Goal: Browse casually: Explore the website without a specific task or goal

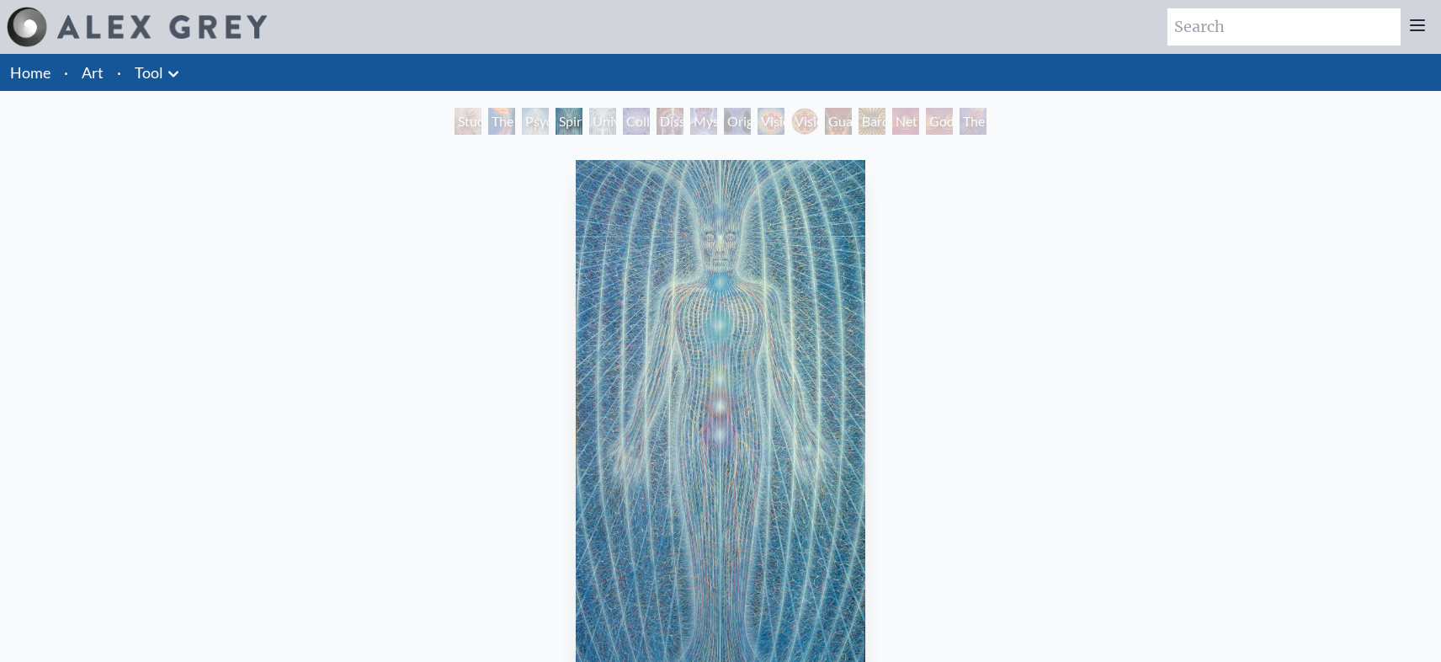
click at [695, 414] on img "4 / 16" at bounding box center [721, 425] width 290 height 530
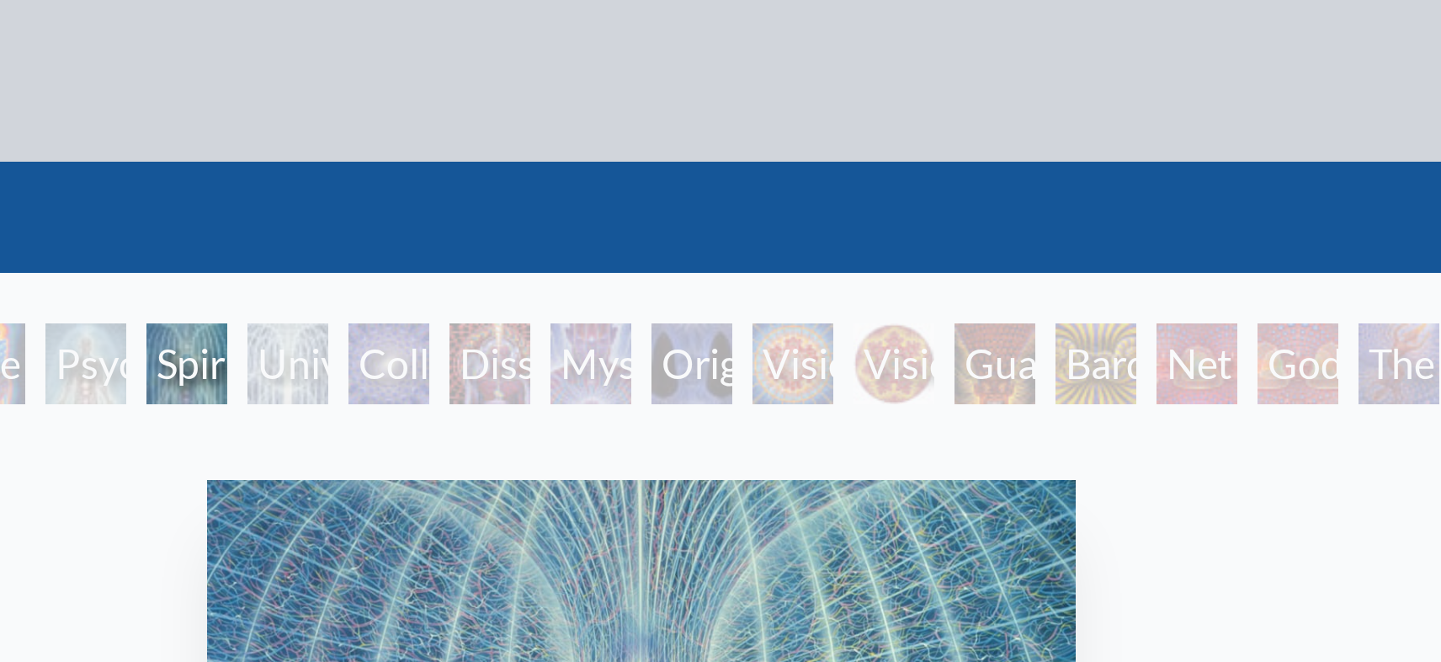
click at [713, 113] on div "Mystic Eye" at bounding box center [703, 121] width 27 height 27
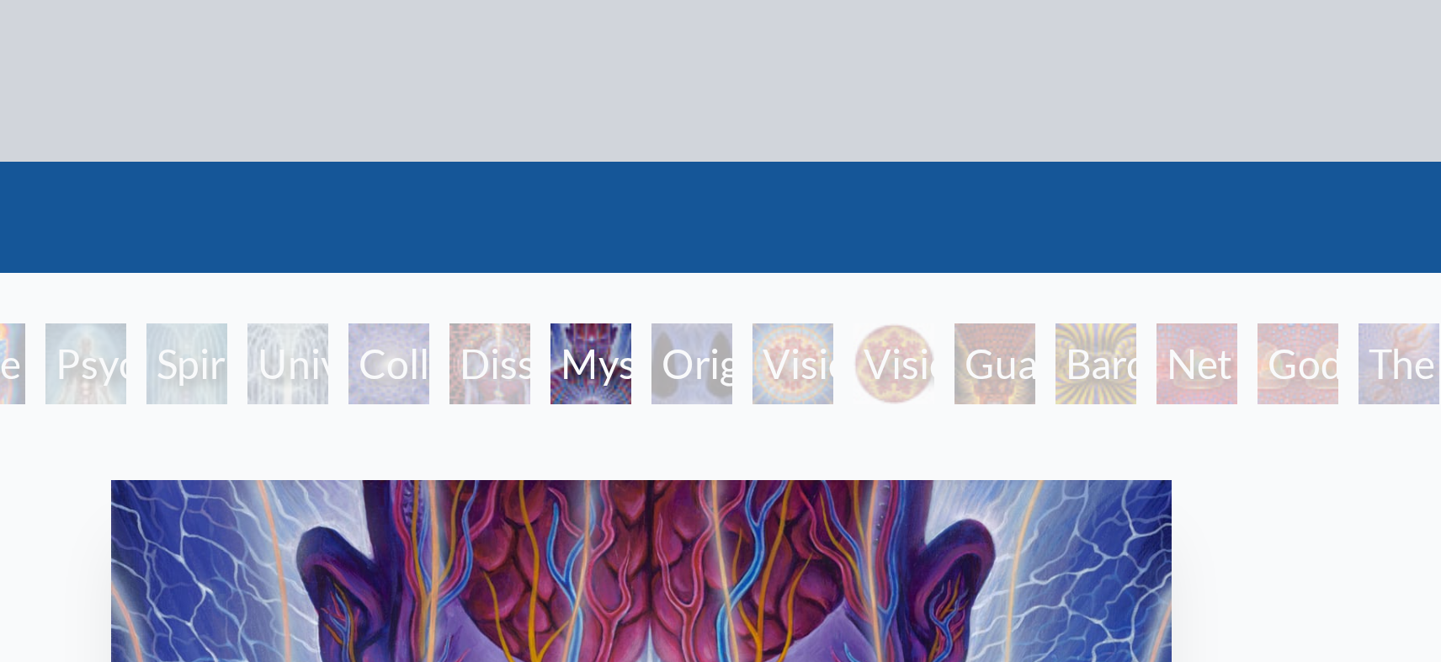
click at [717, 119] on div "Mystic Eye" at bounding box center [703, 121] width 27 height 27
click at [751, 118] on div "Original Face" at bounding box center [737, 121] width 27 height 27
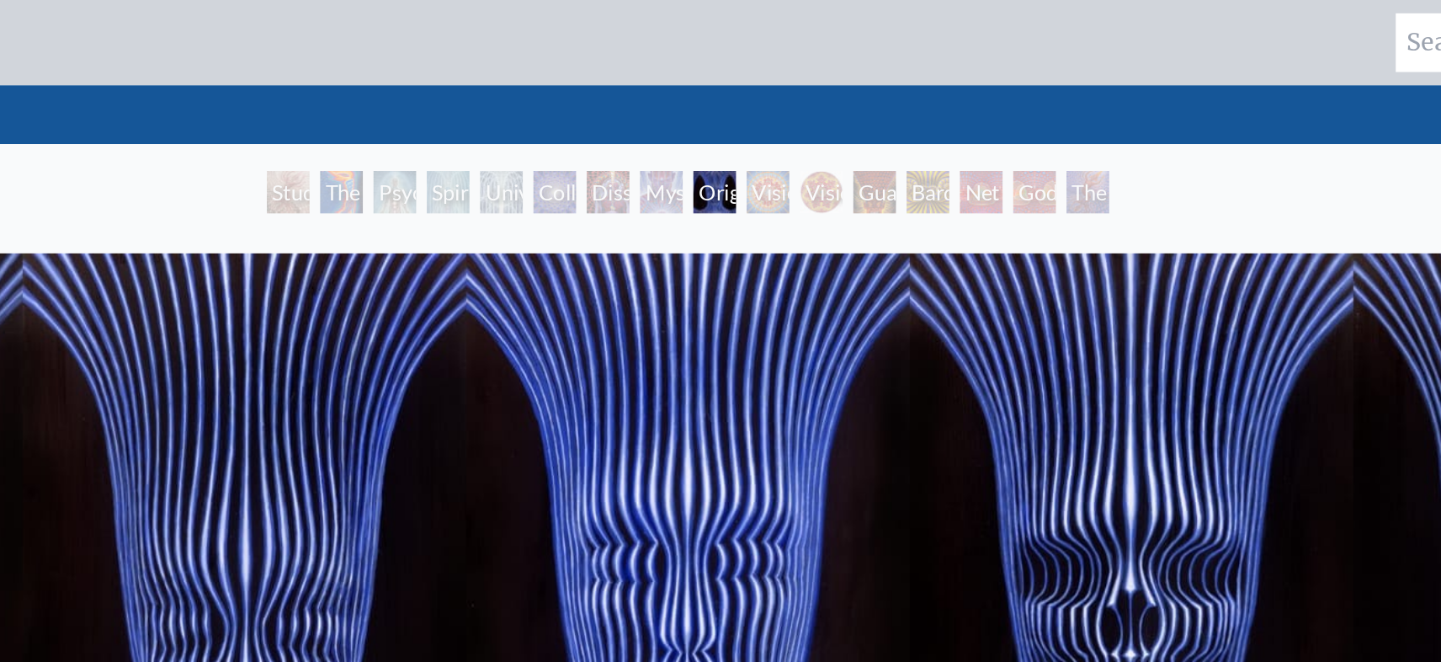
click at [776, 130] on div "Vision Crystal" at bounding box center [771, 121] width 27 height 27
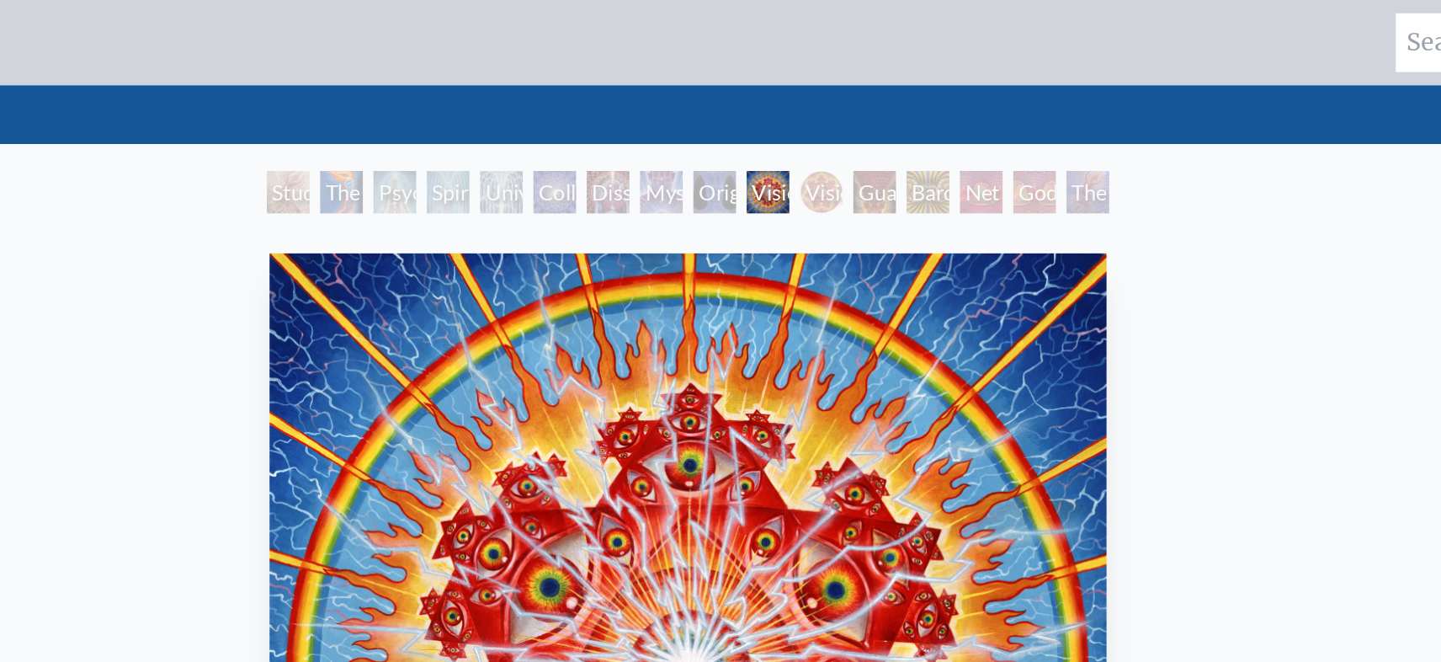
click at [696, 125] on div "Mystic Eye" at bounding box center [703, 121] width 27 height 27
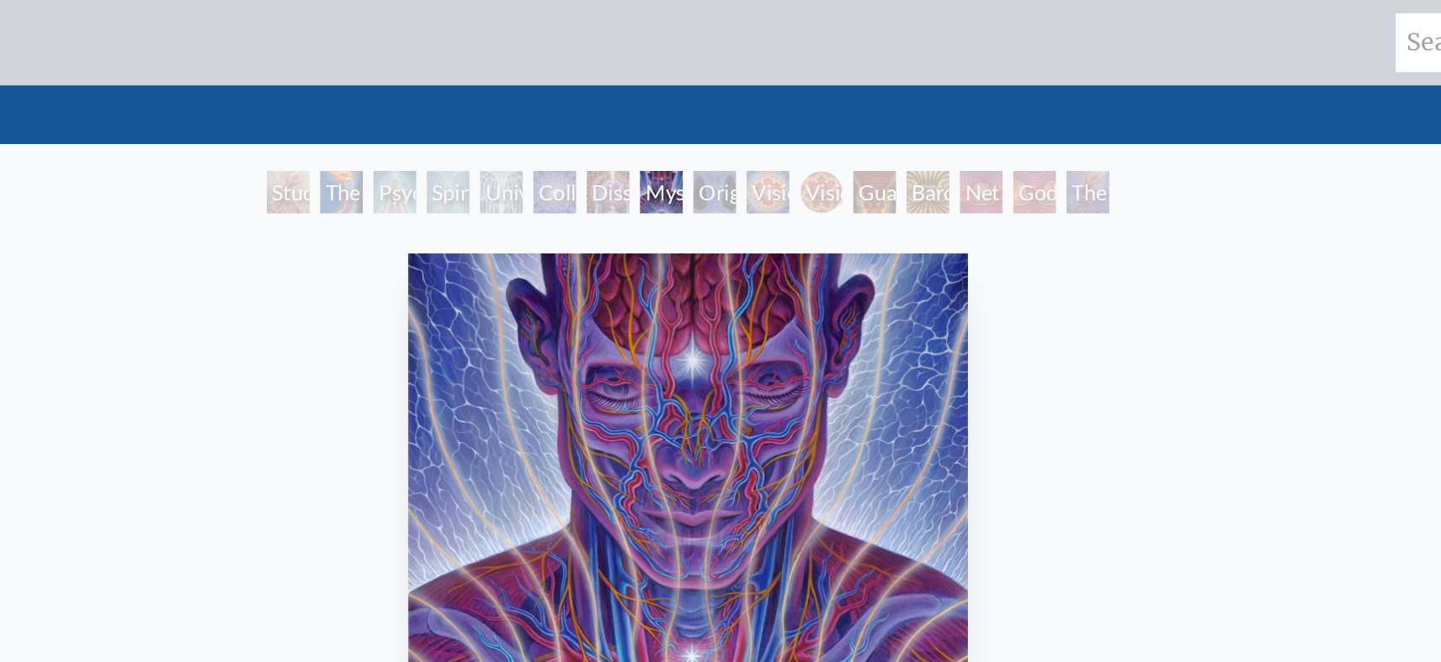
click at [852, 132] on div "Guardian of Infinite Vision" at bounding box center [838, 121] width 27 height 27
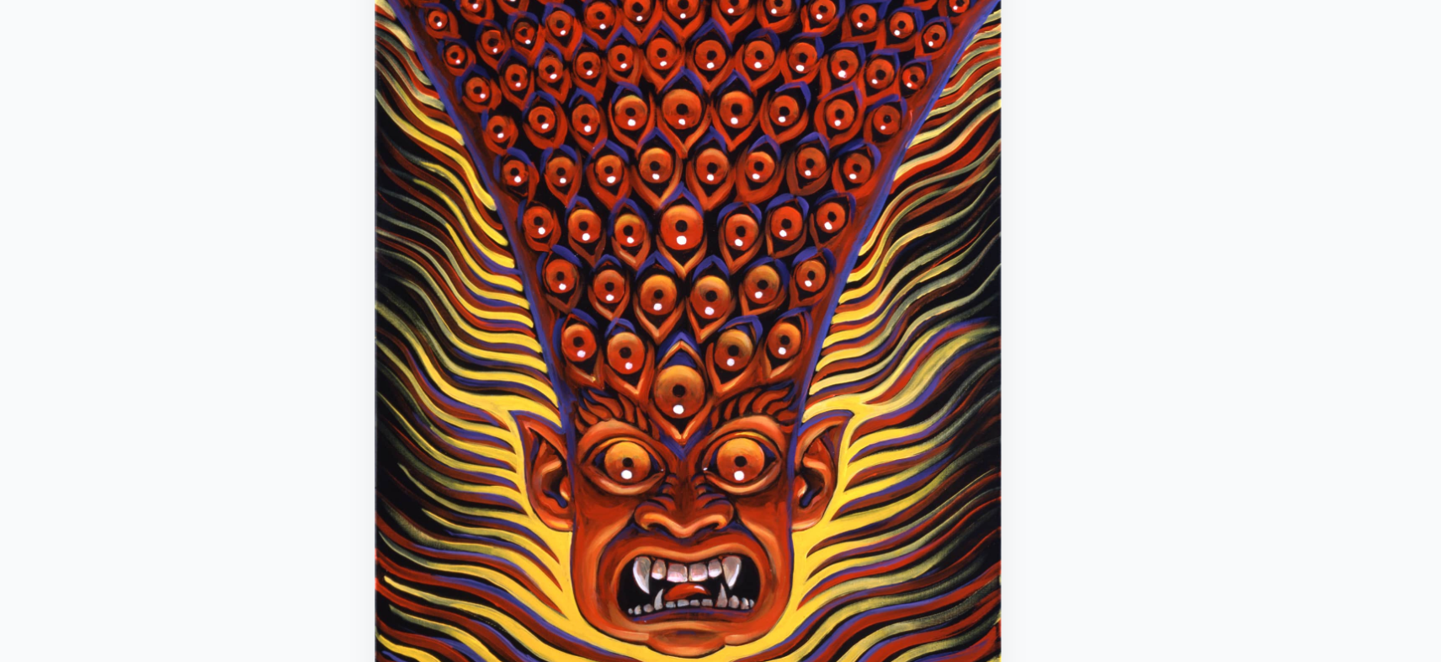
scroll to position [81, 0]
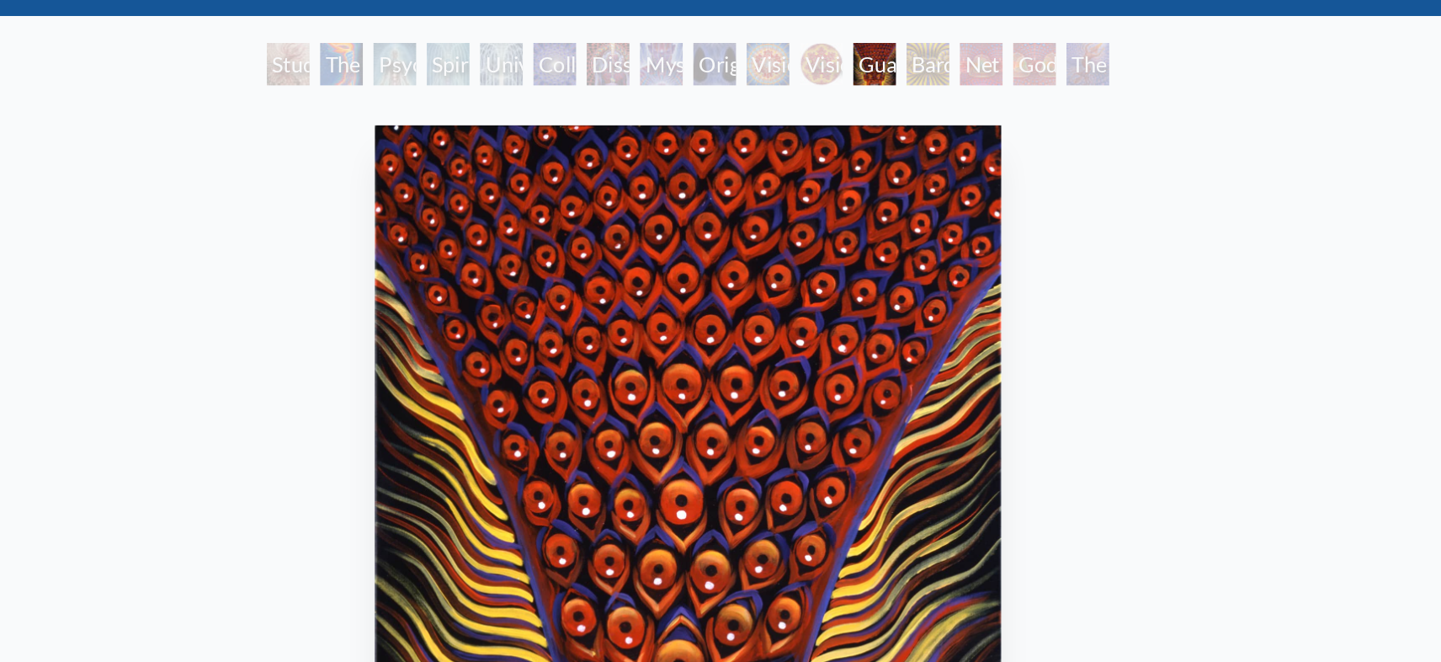
click at [868, 47] on div "Bardo Being" at bounding box center [872, 40] width 27 height 27
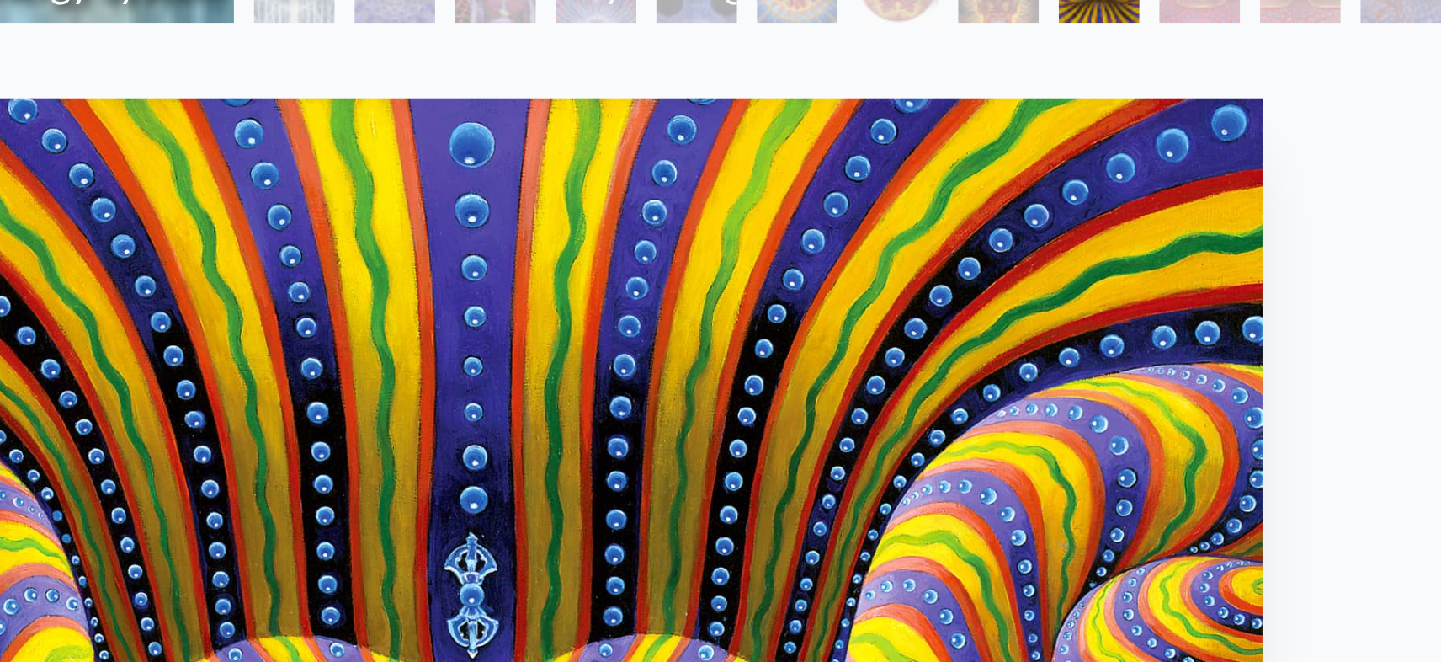
scroll to position [59, 0]
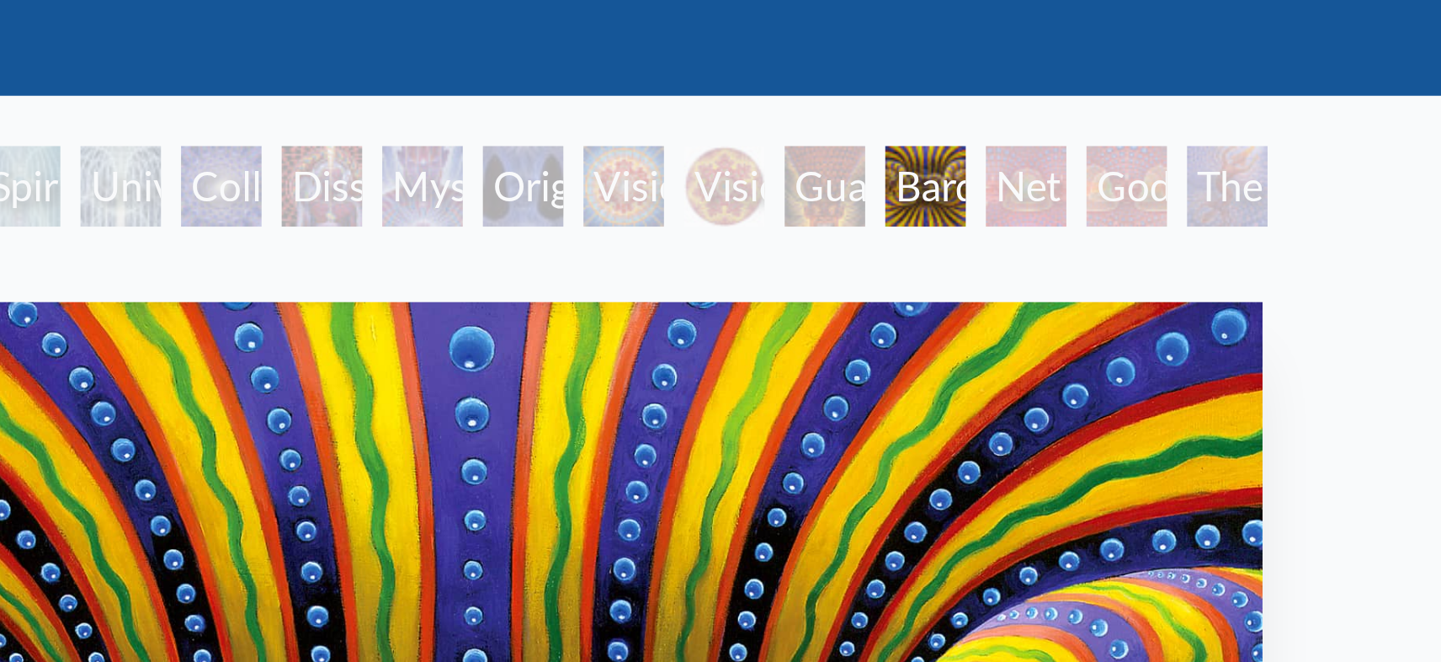
click at [886, 67] on div "Bardo Being" at bounding box center [872, 62] width 27 height 27
click at [919, 58] on div "Net of Being" at bounding box center [905, 62] width 27 height 27
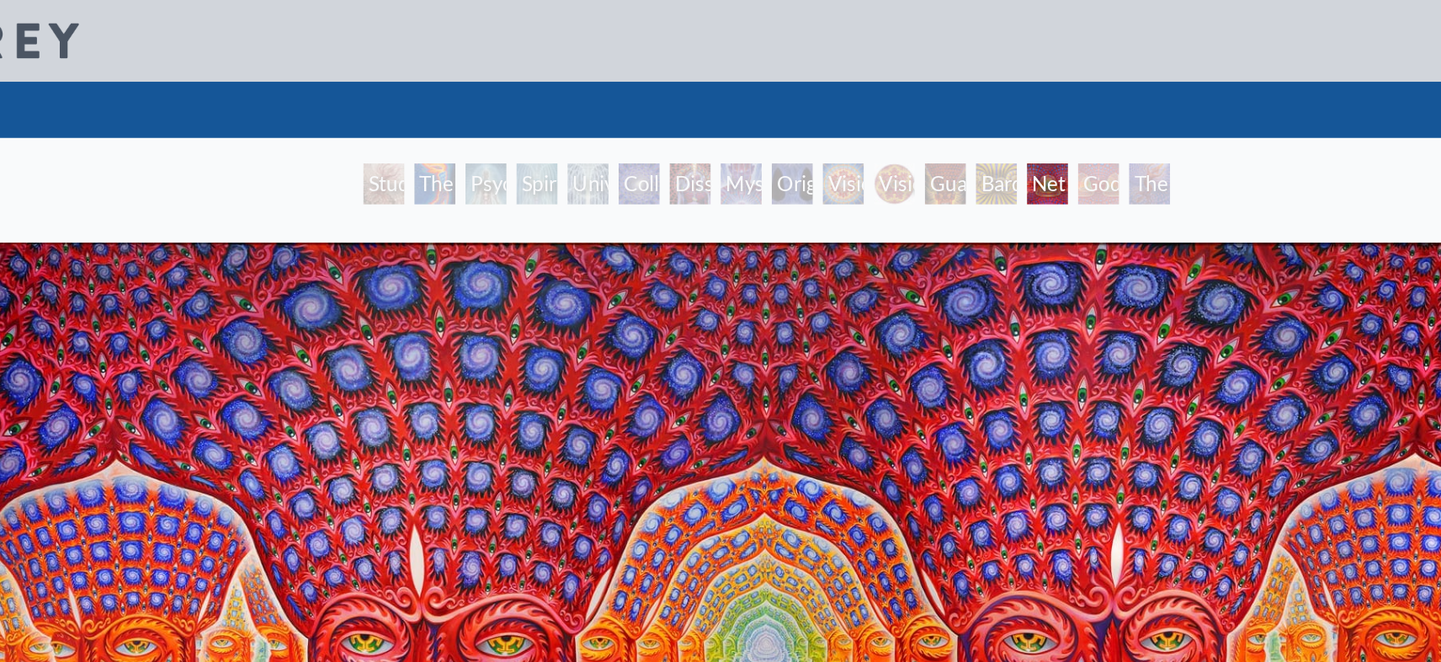
click at [945, 121] on div "Godself" at bounding box center [939, 121] width 27 height 27
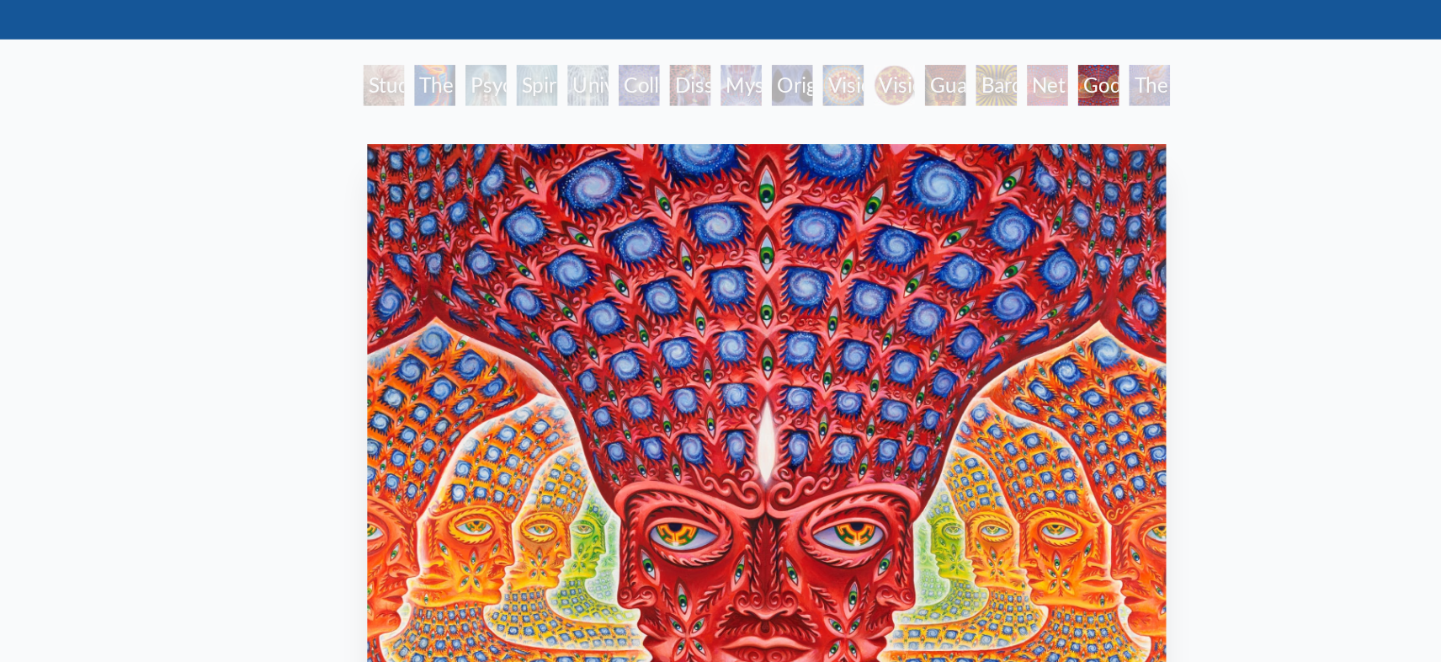
click at [976, 131] on div "The Great Turn" at bounding box center [973, 121] width 27 height 27
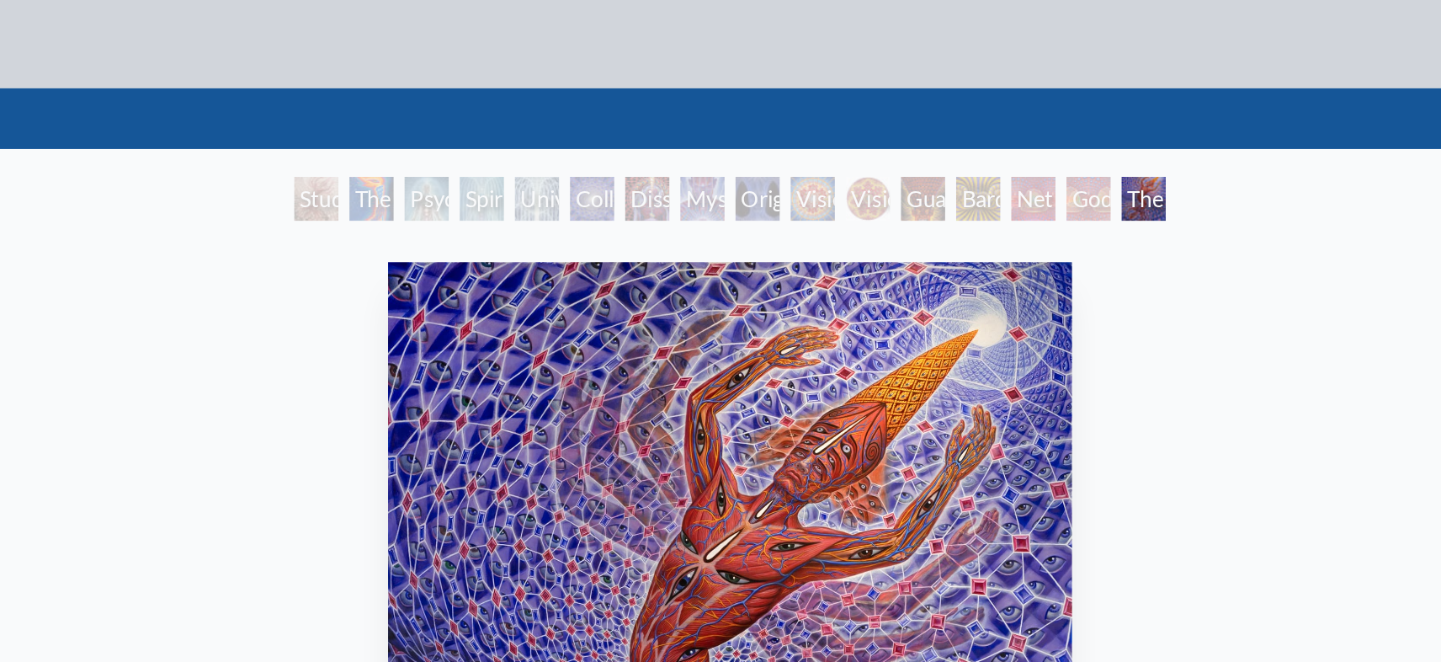
click at [464, 120] on div "Study for the Great Turn" at bounding box center [468, 121] width 27 height 27
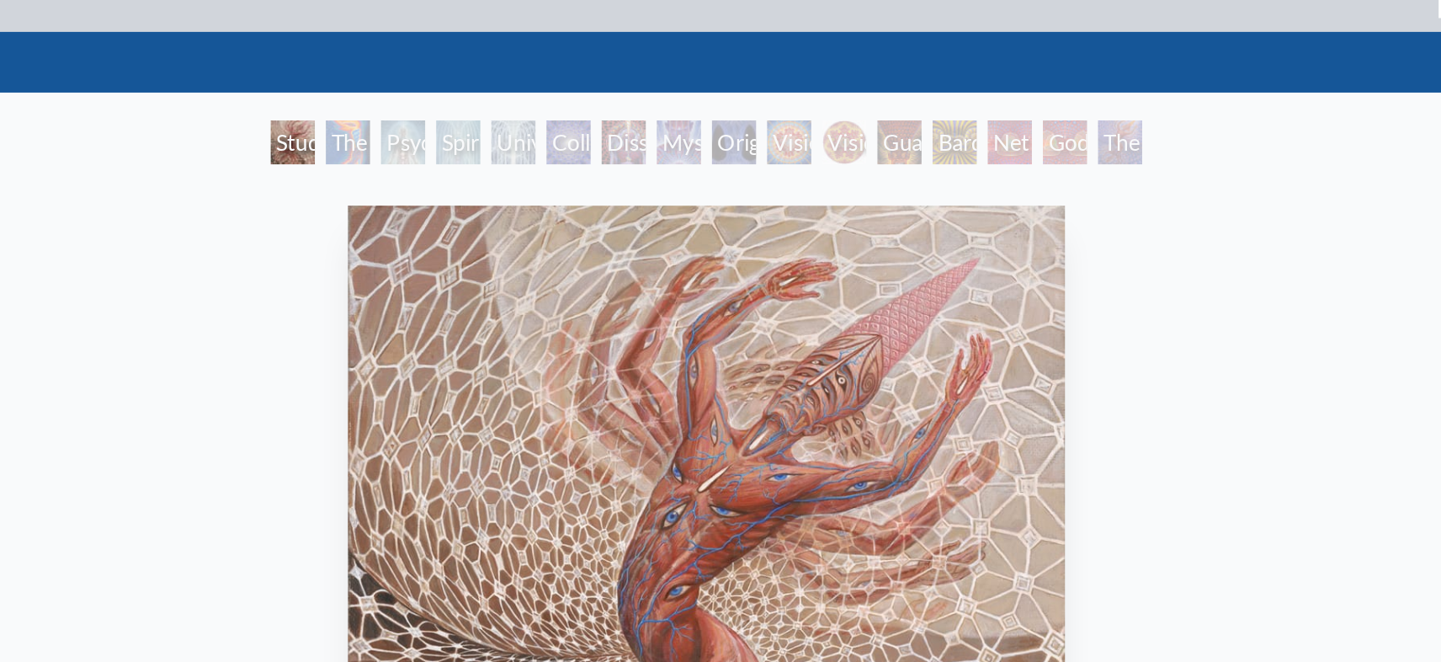
click at [471, 117] on div "Study for the Great Turn" at bounding box center [468, 121] width 27 height 27
click at [481, 122] on div "Study for the Great Turn" at bounding box center [468, 121] width 27 height 27
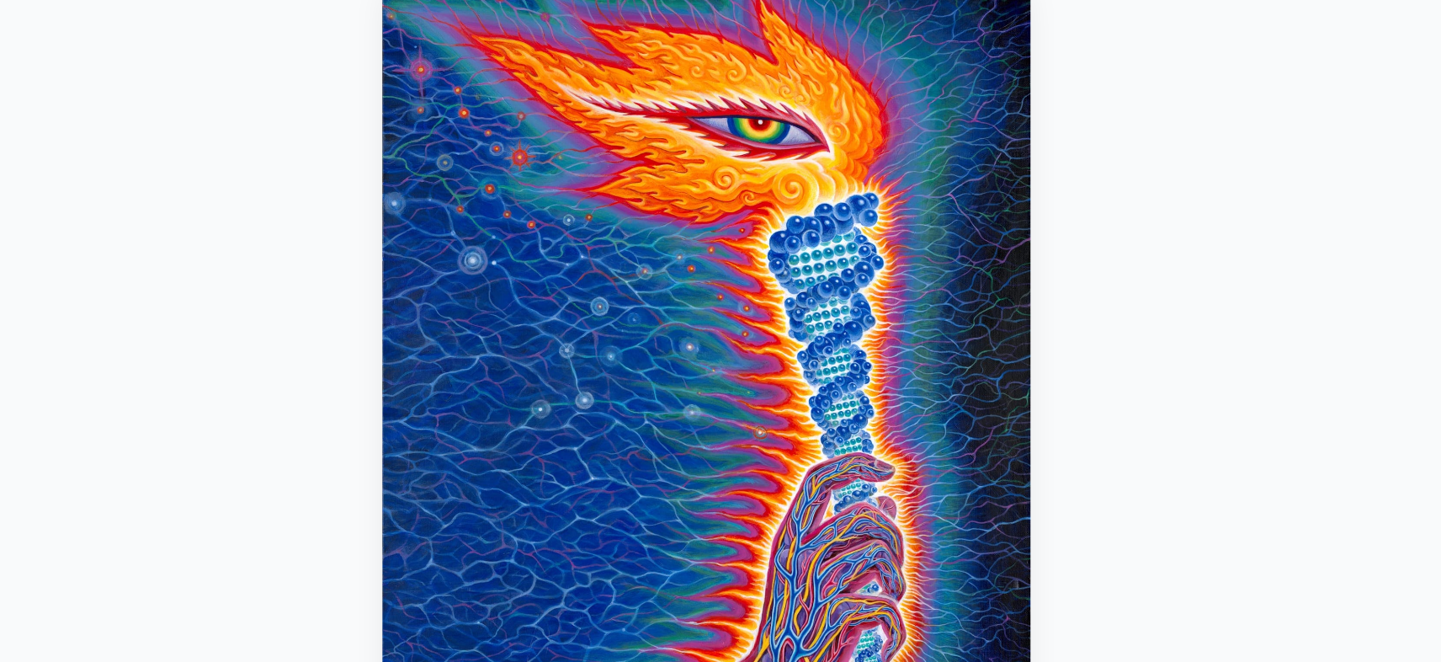
scroll to position [136, 0]
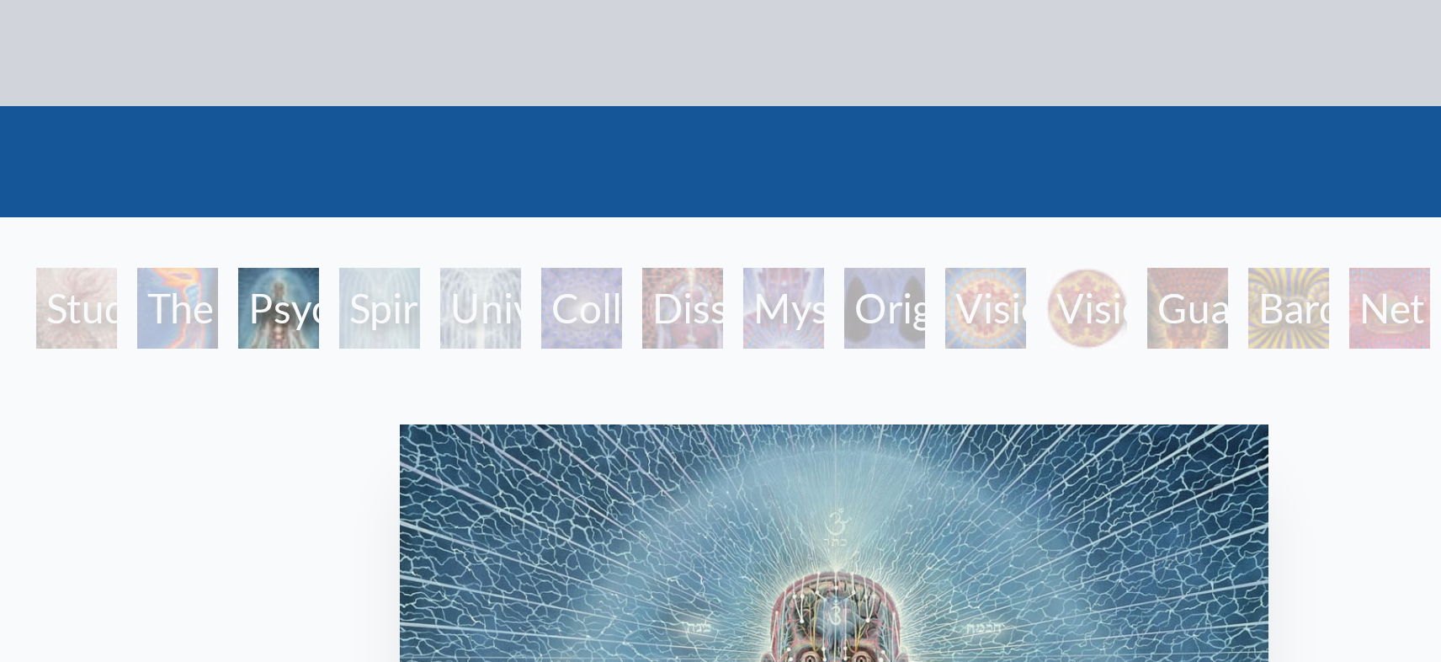
scroll to position [15, 0]
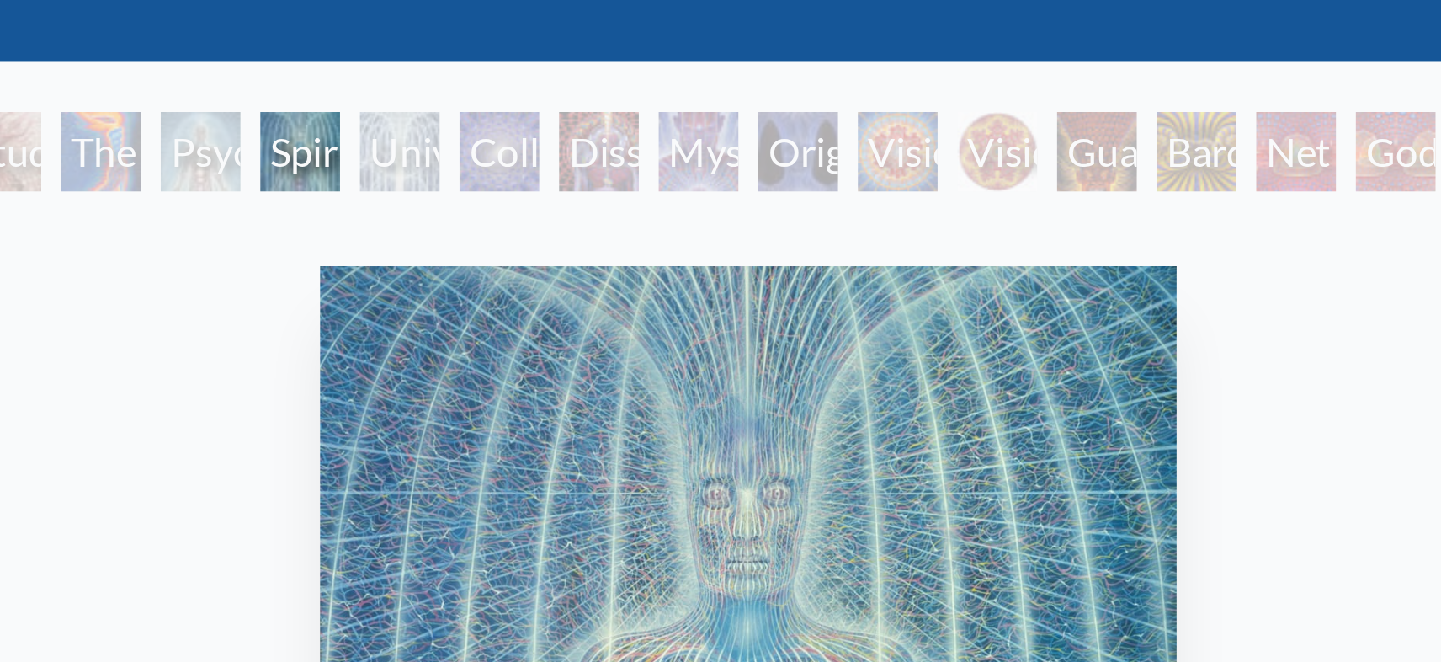
scroll to position [40, 0]
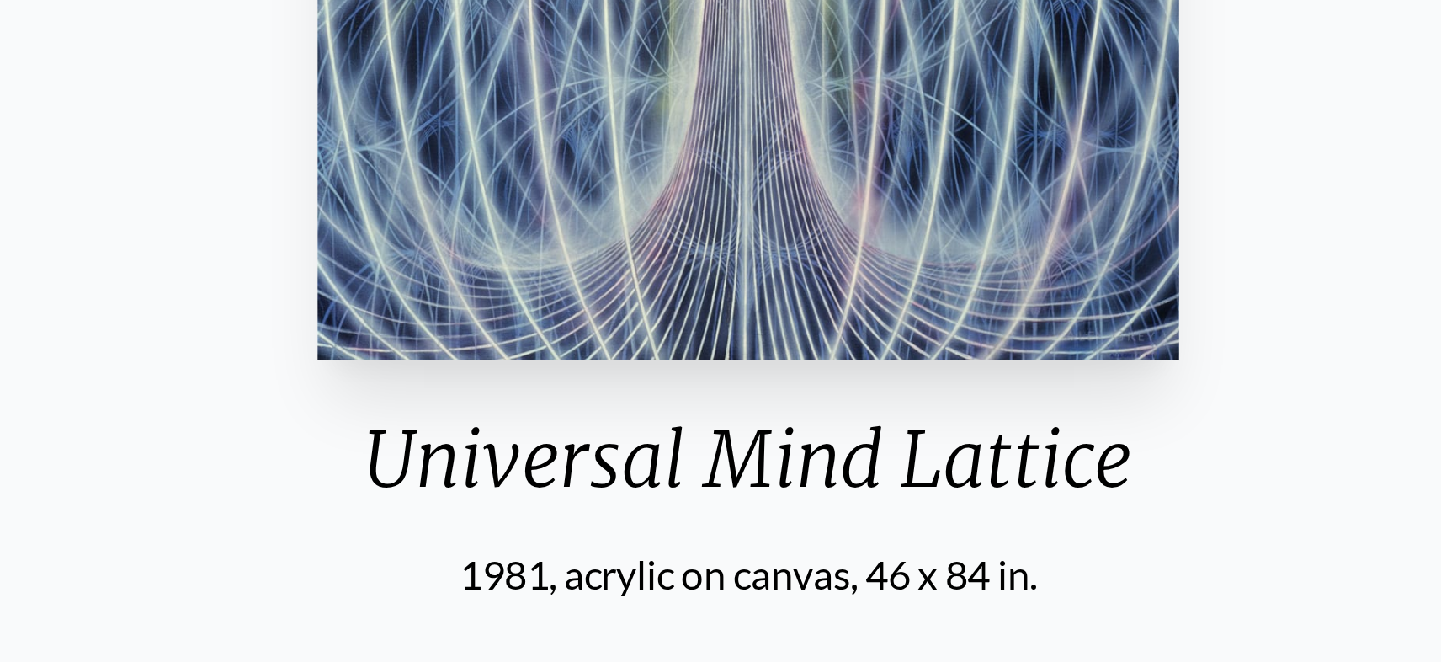
scroll to position [129, 0]
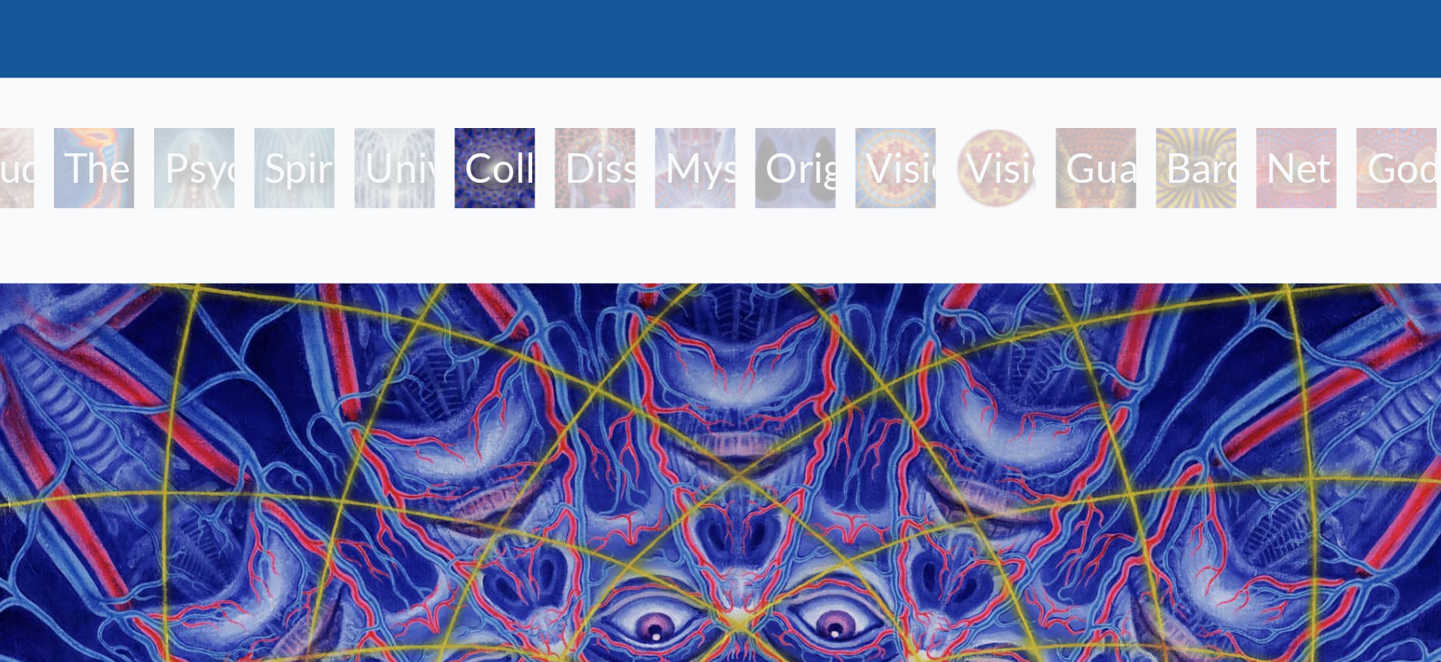
scroll to position [27, 0]
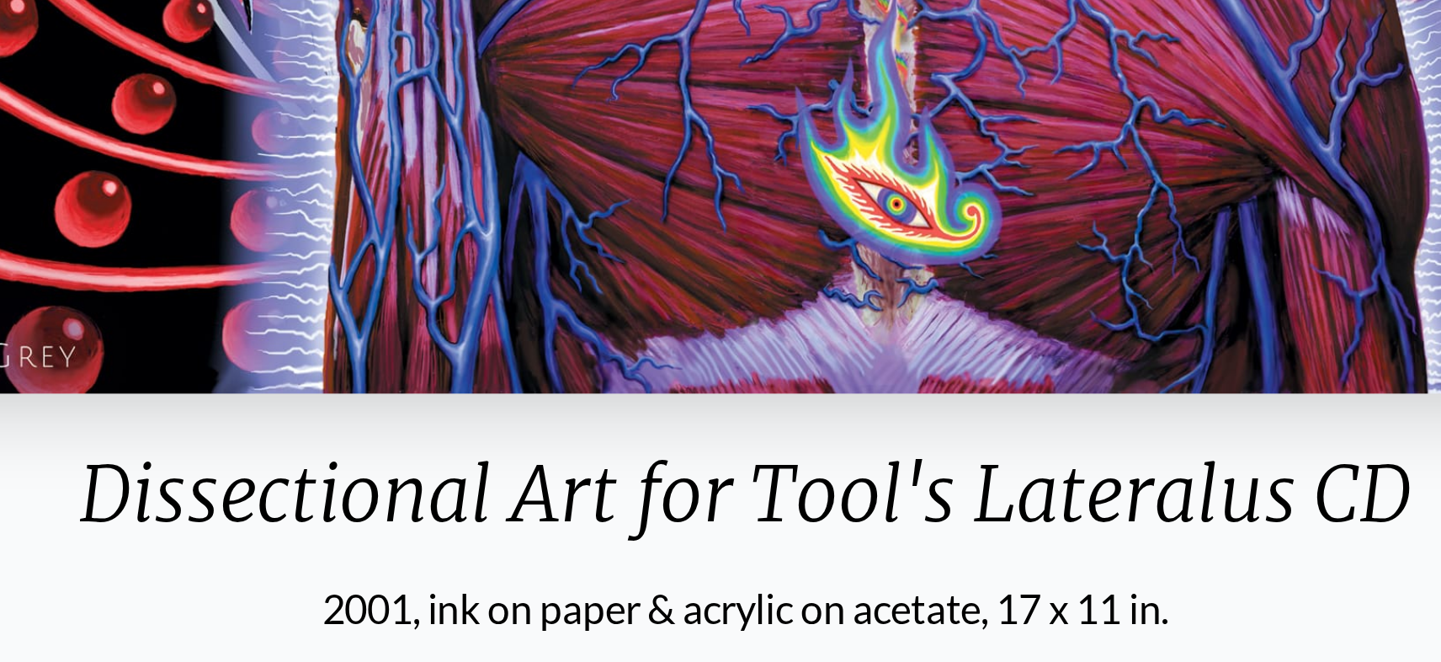
scroll to position [118, 0]
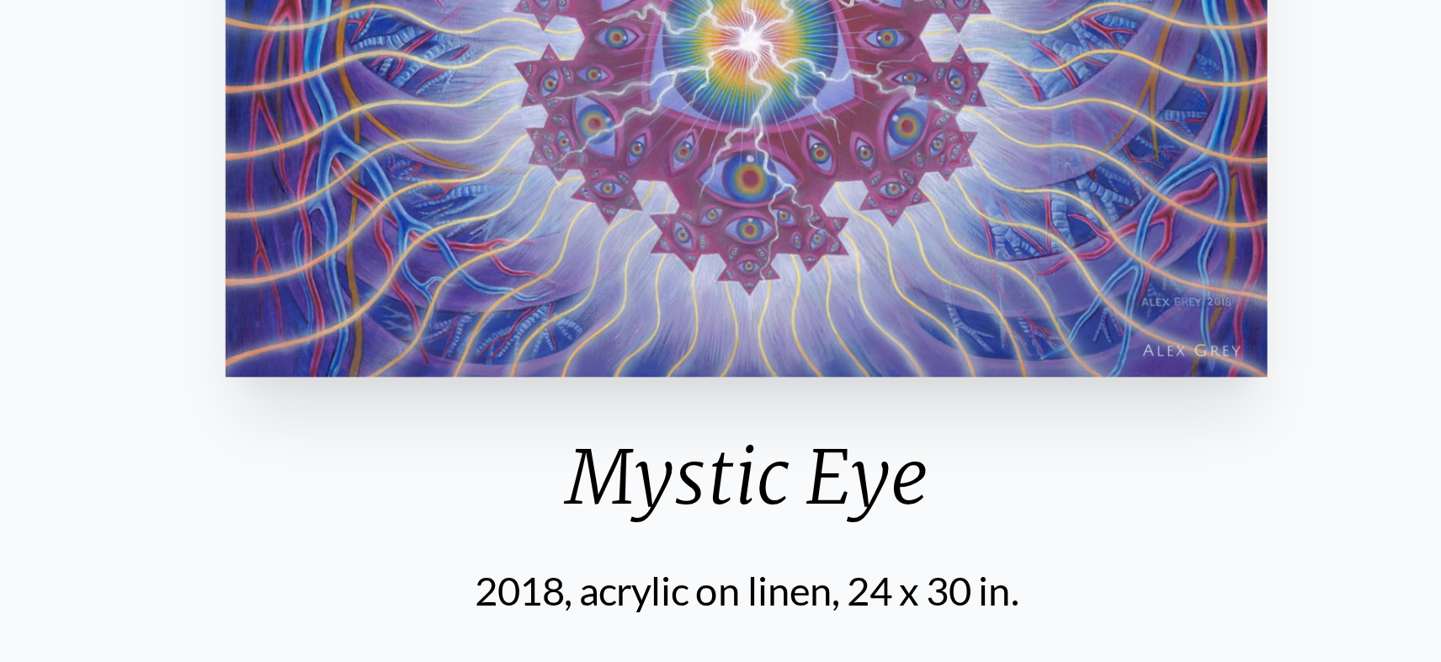
scroll to position [125, 0]
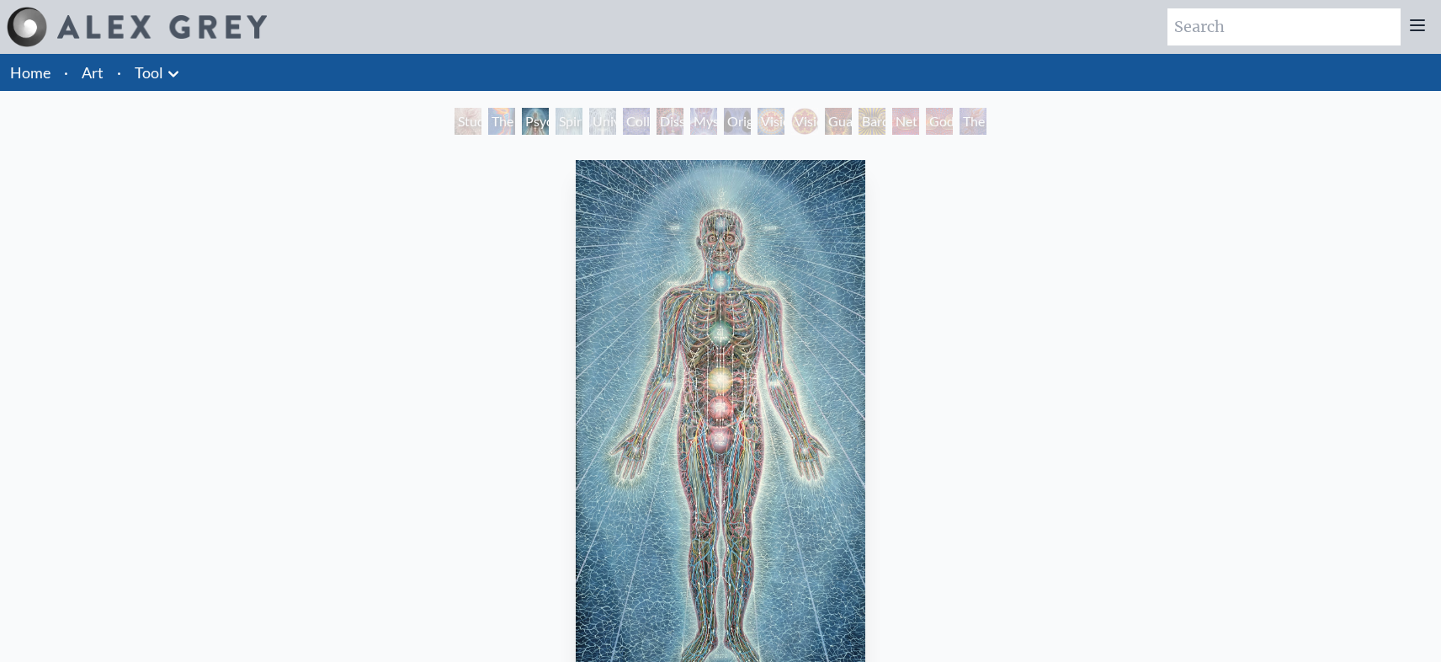
click at [97, 72] on link "Art" at bounding box center [93, 73] width 22 height 24
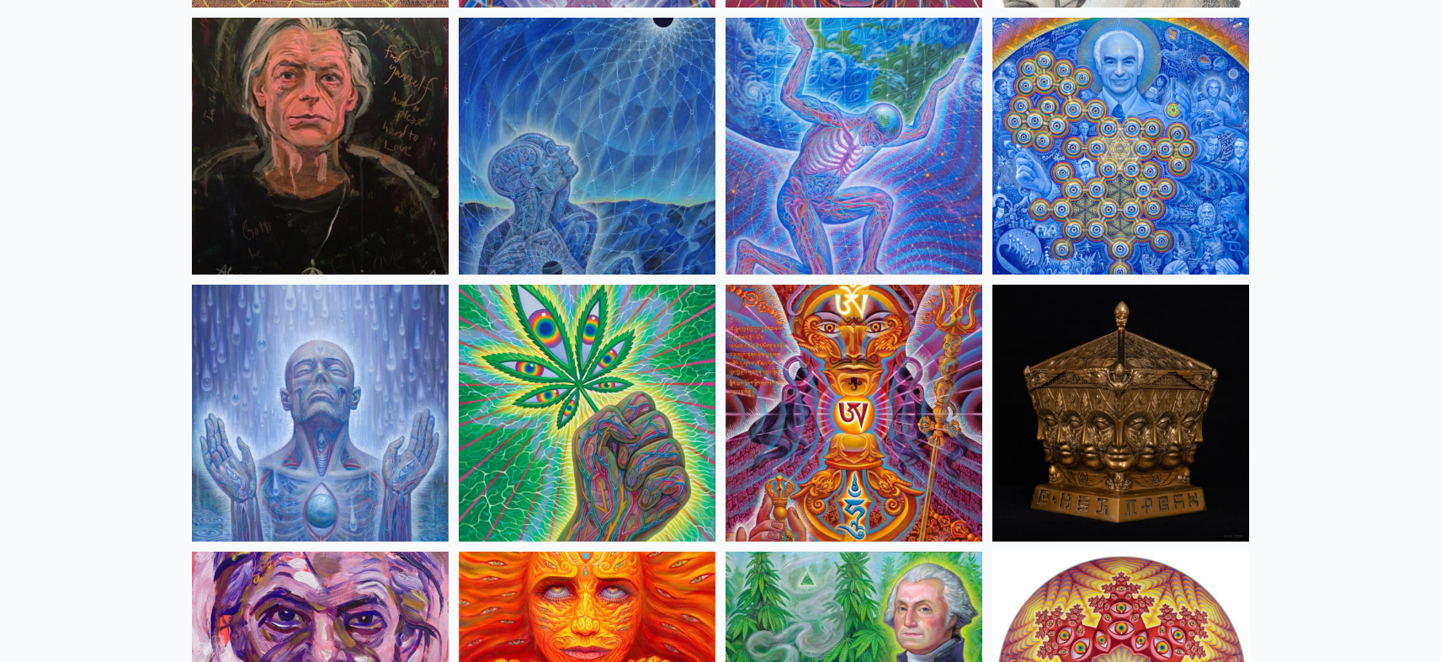
scroll to position [2312, 0]
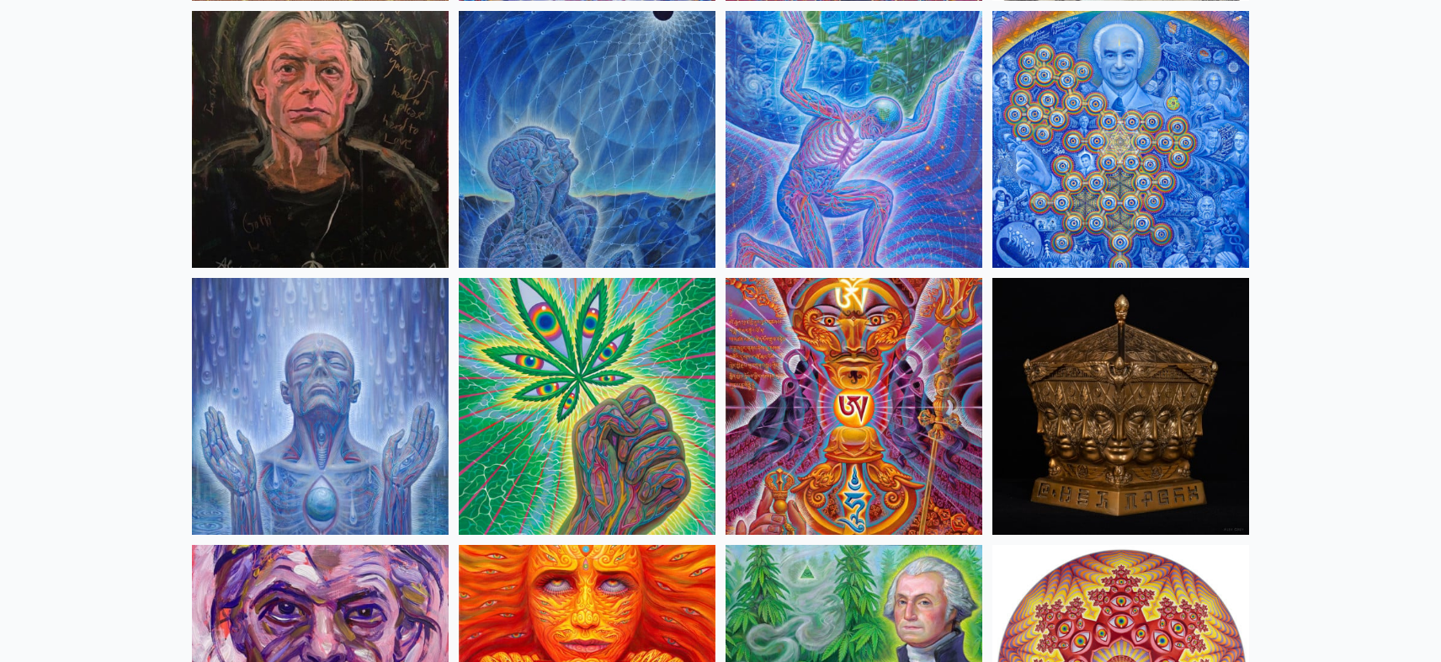
click at [1110, 418] on img at bounding box center [1121, 406] width 257 height 257
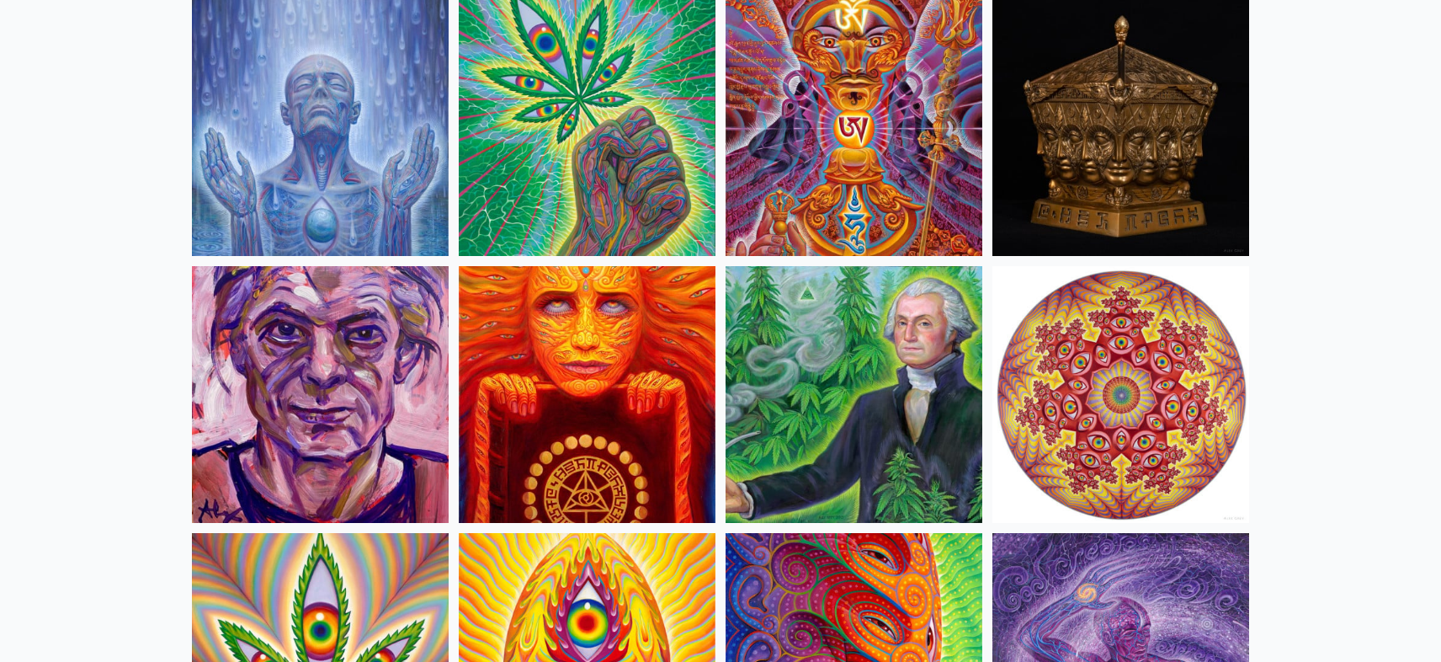
scroll to position [2650, 0]
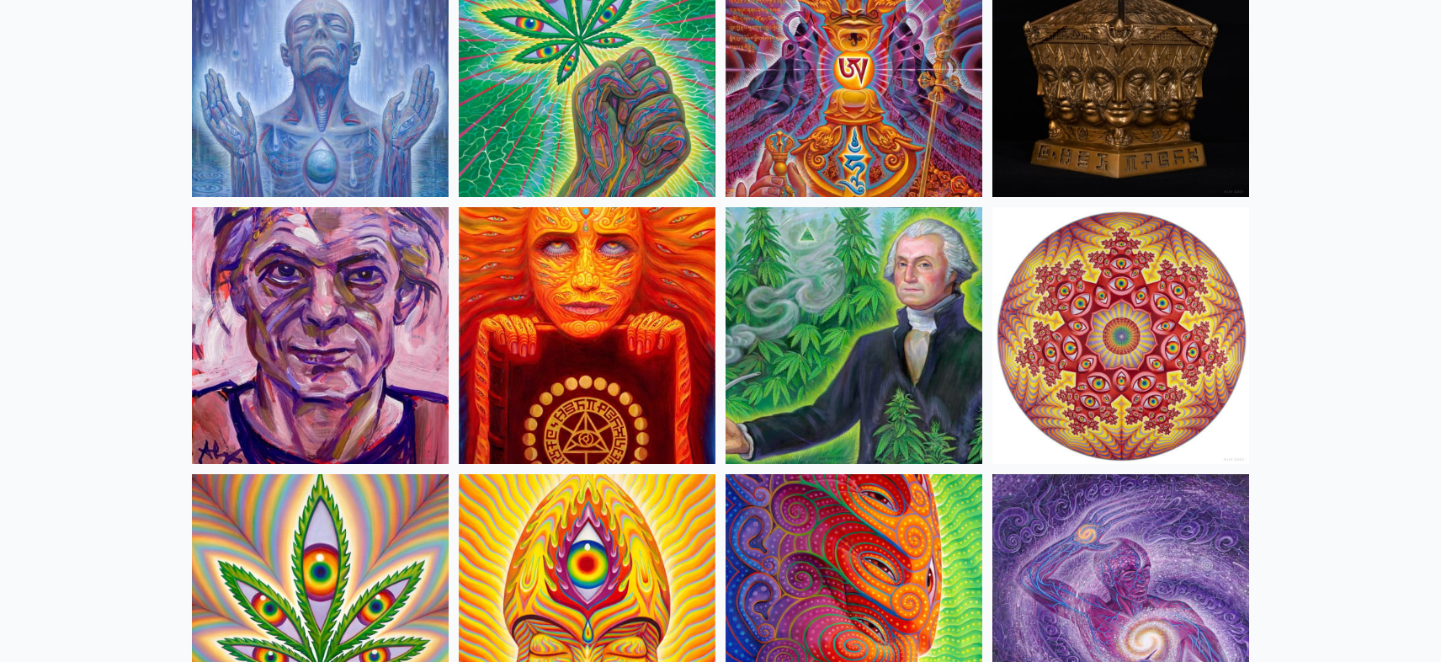
click at [779, 321] on img at bounding box center [854, 335] width 257 height 257
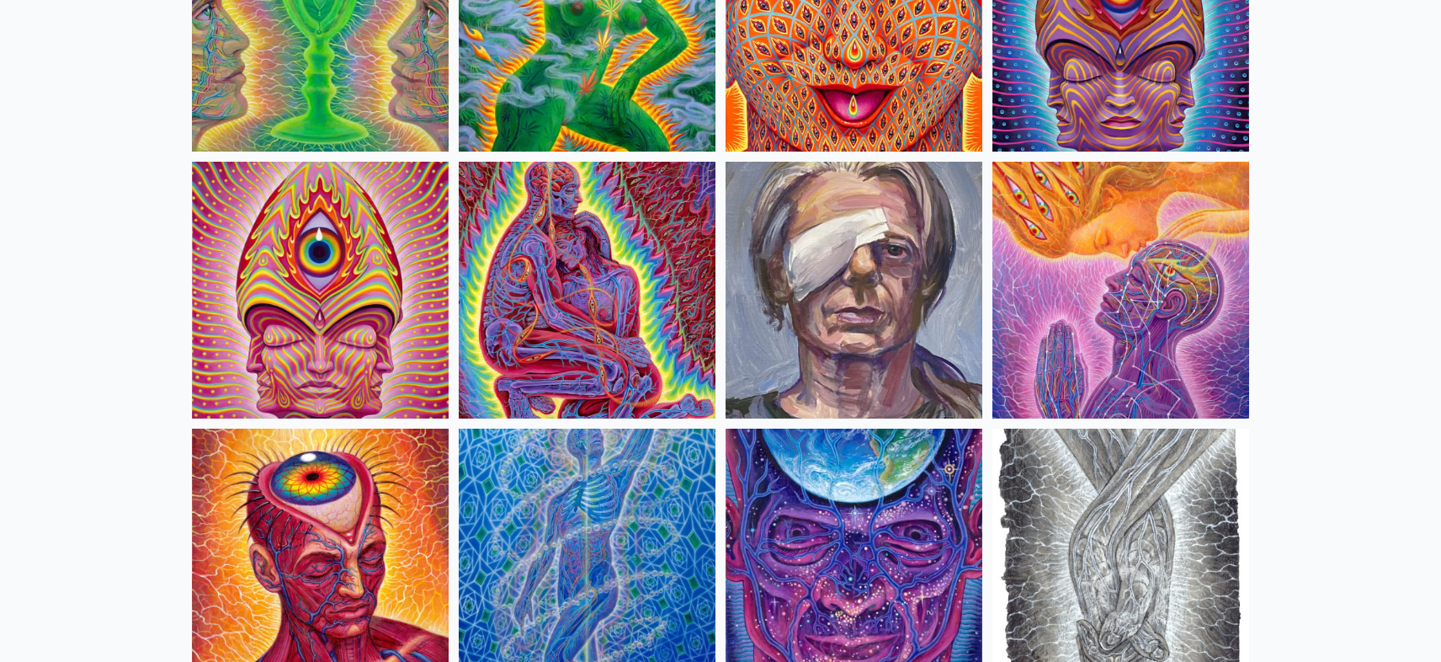
scroll to position [3570, 0]
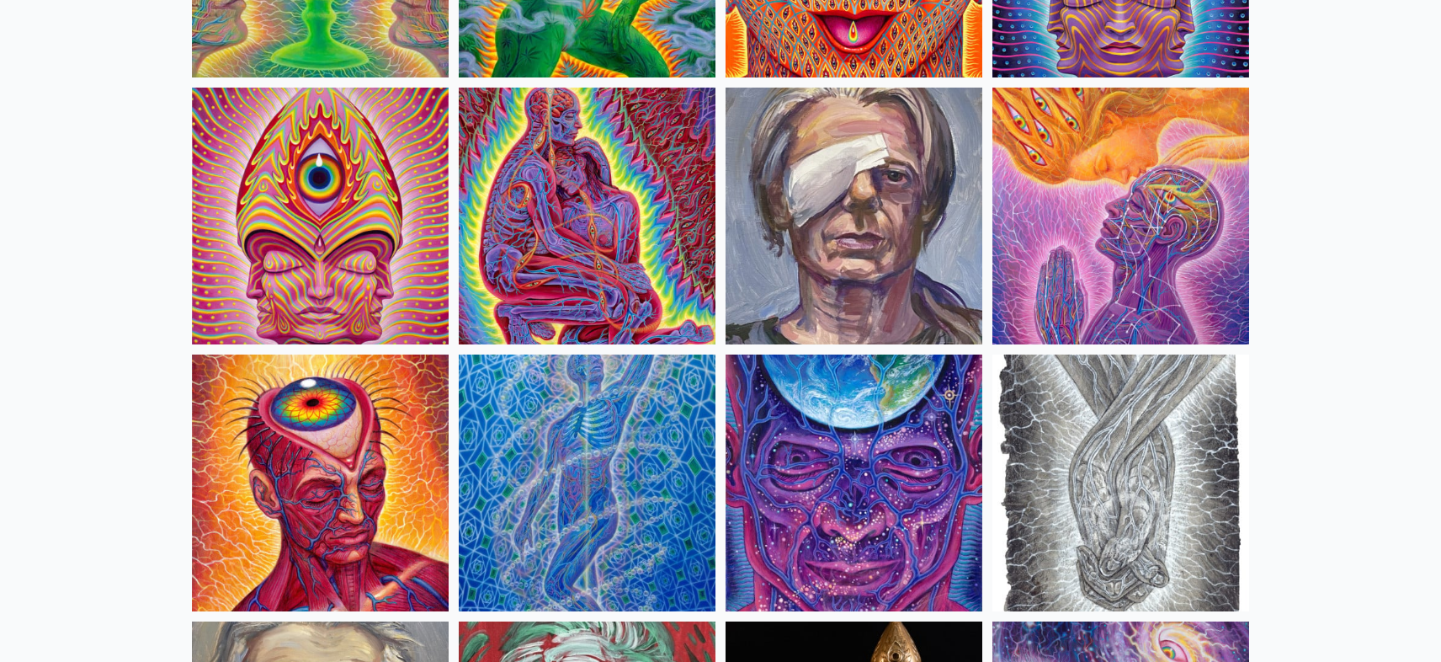
click at [895, 263] on img at bounding box center [854, 216] width 257 height 257
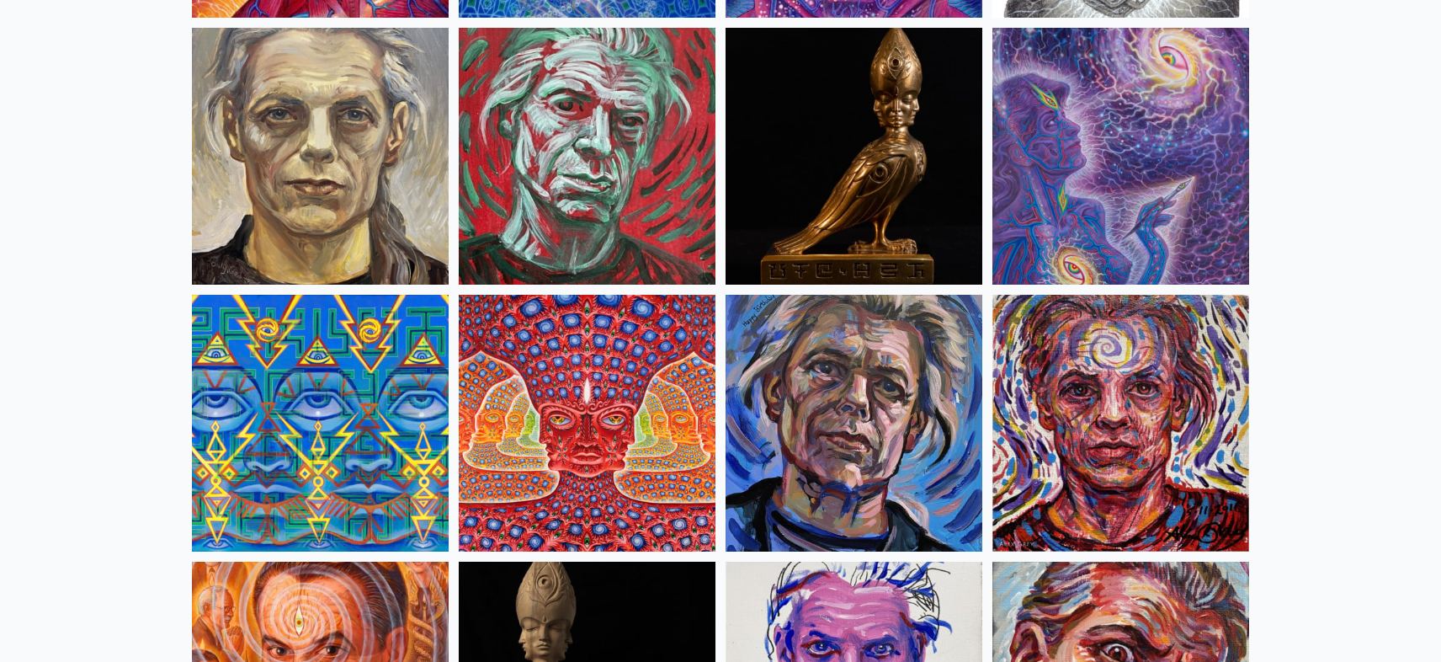
scroll to position [4199, 0]
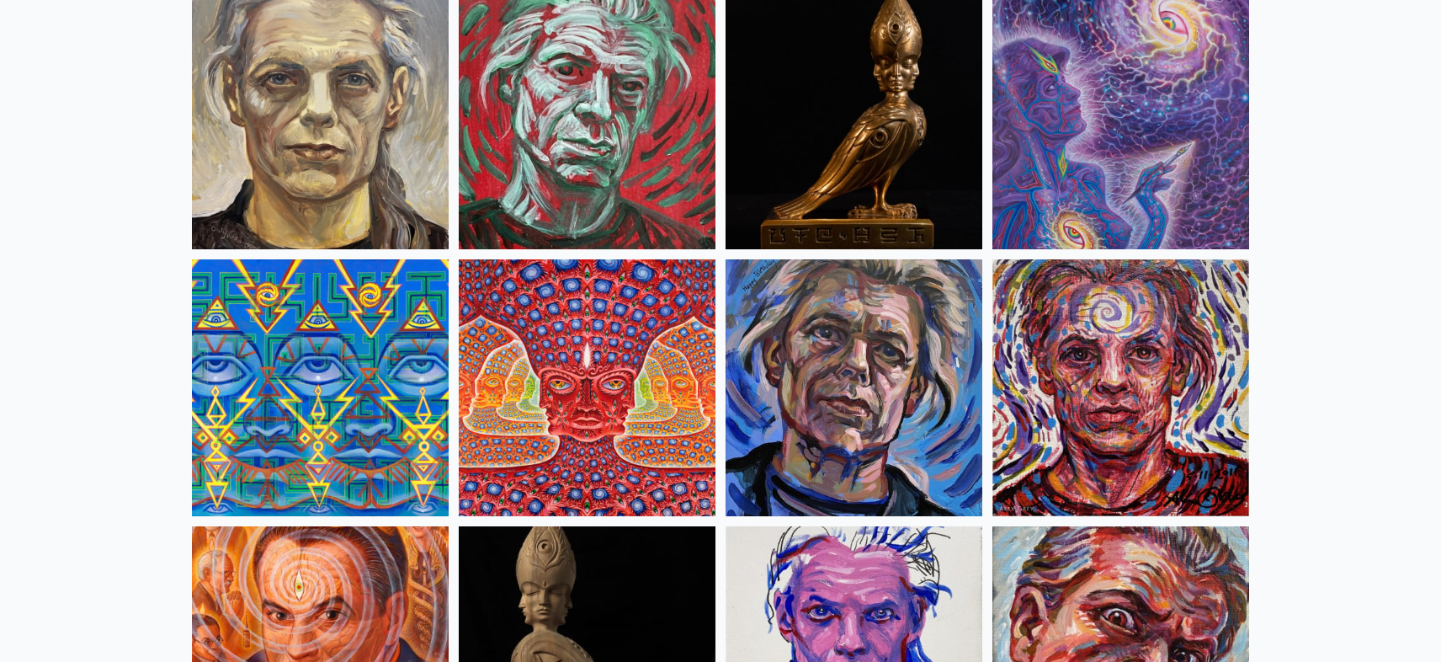
click at [906, 98] on img at bounding box center [854, 120] width 257 height 257
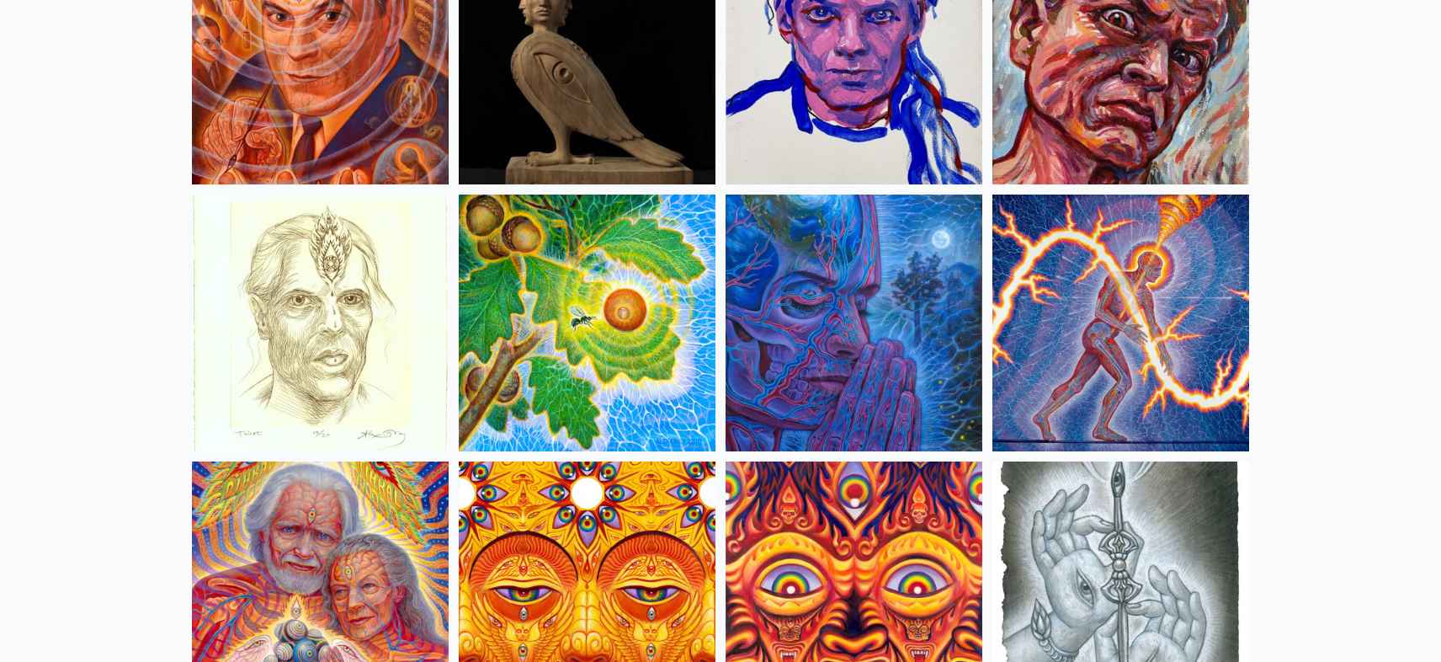
scroll to position [4803, 0]
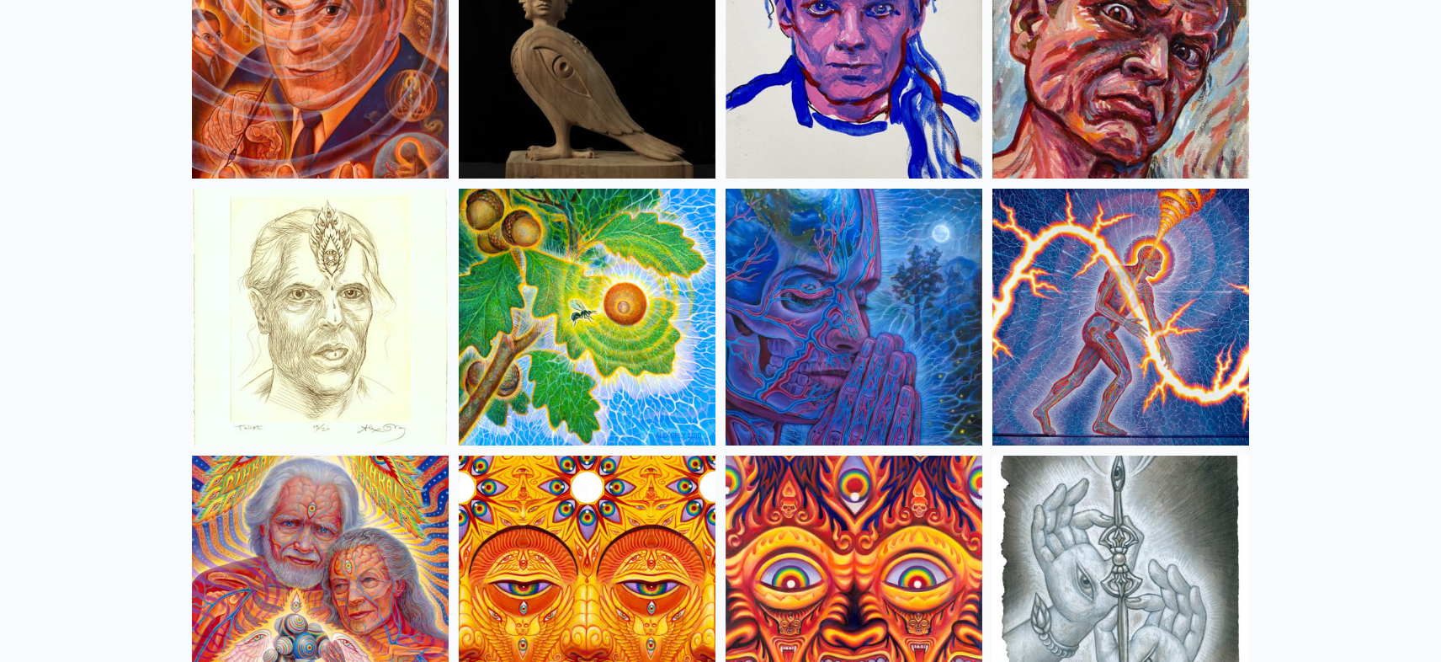
click at [1190, 51] on img at bounding box center [1121, 50] width 257 height 257
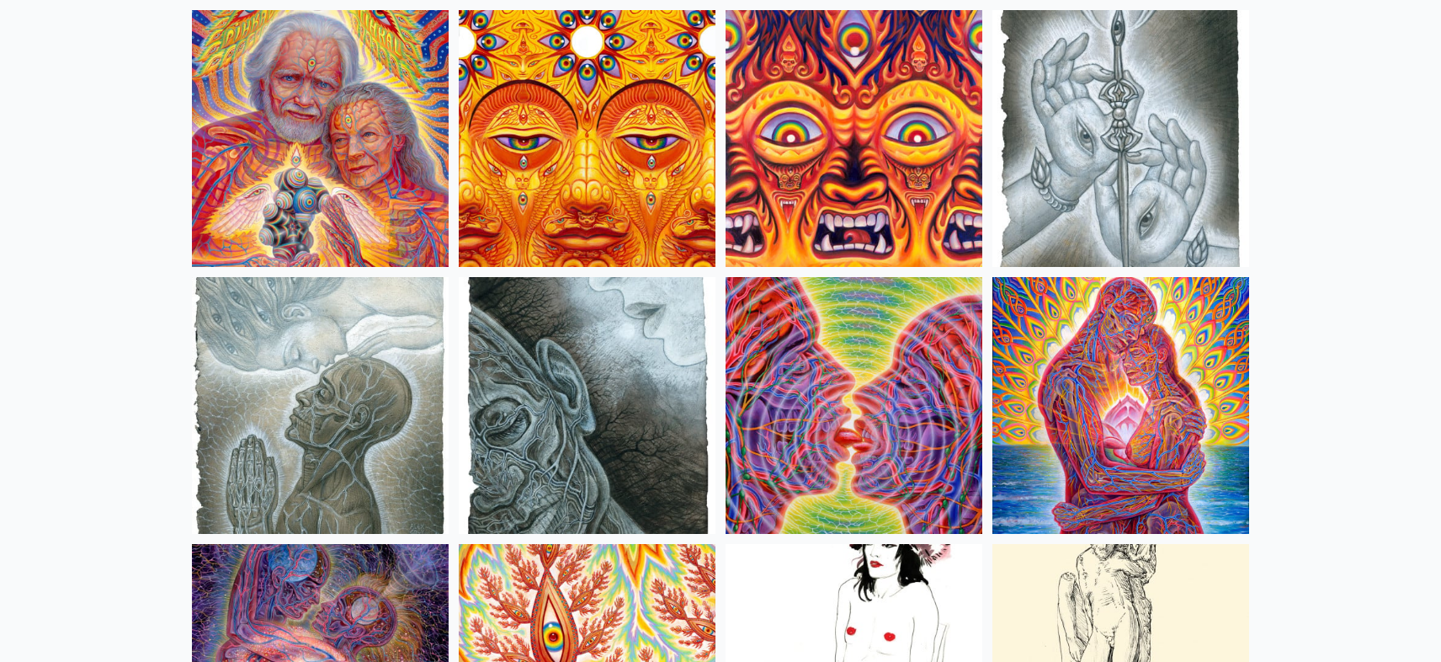
scroll to position [5421, 0]
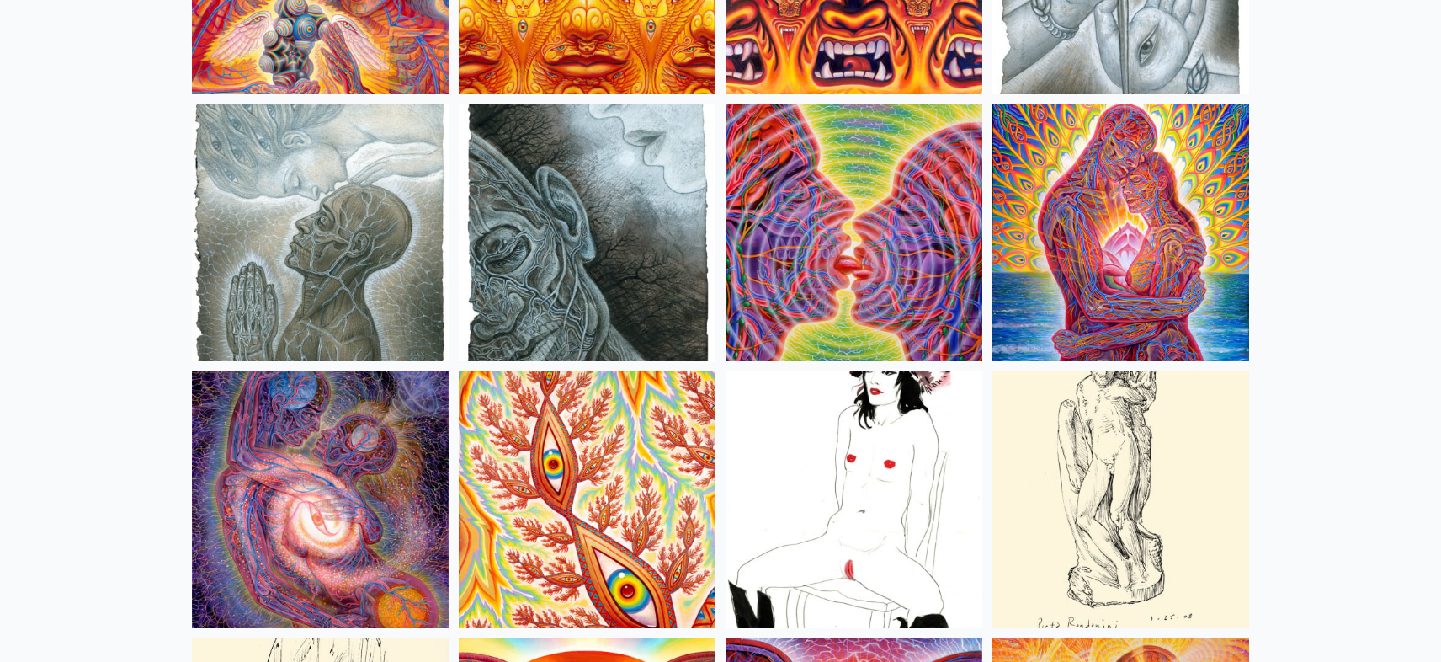
click at [575, 280] on img at bounding box center [587, 232] width 257 height 257
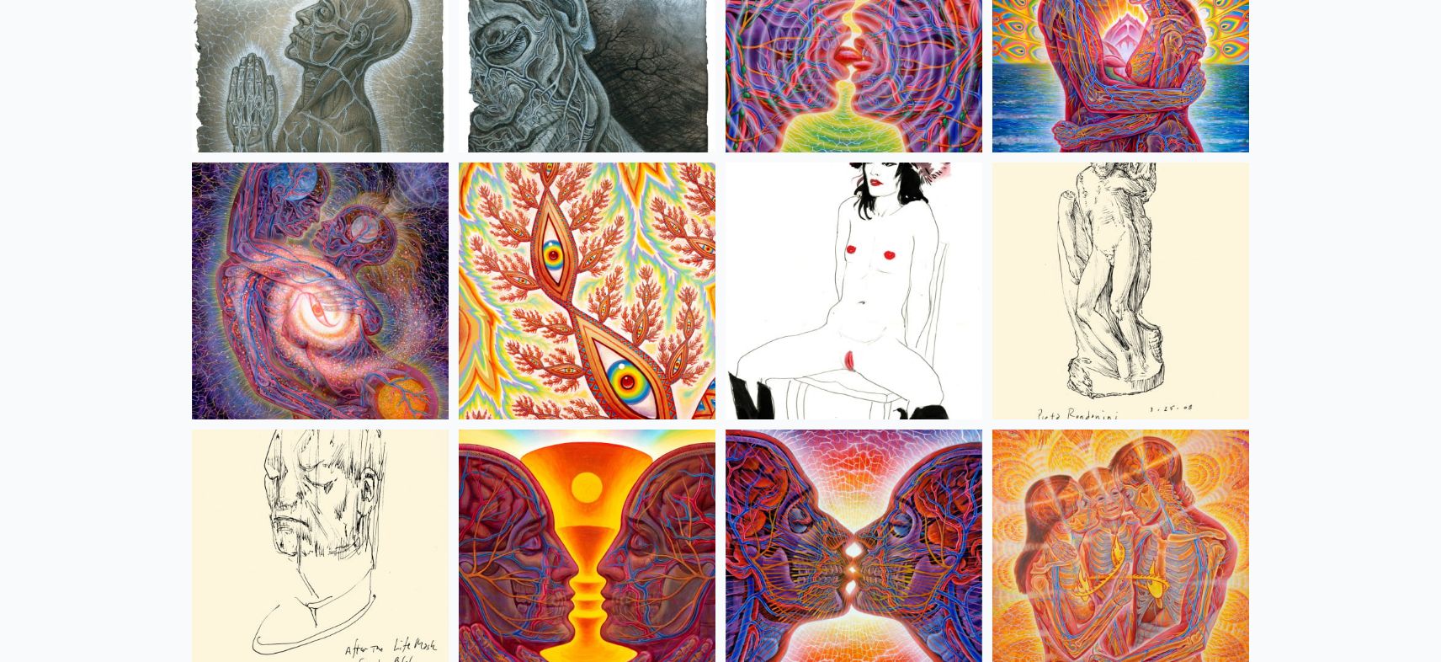
scroll to position [5711, 0]
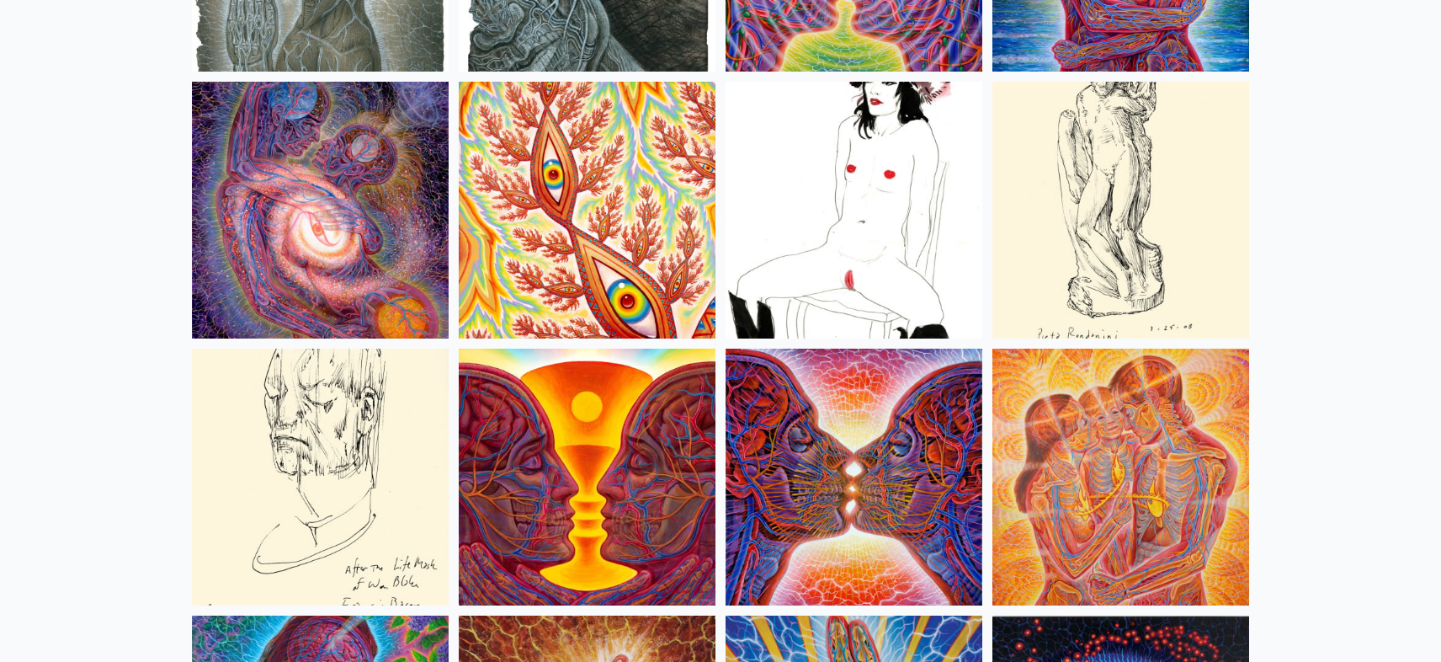
click at [858, 234] on img at bounding box center [854, 210] width 257 height 257
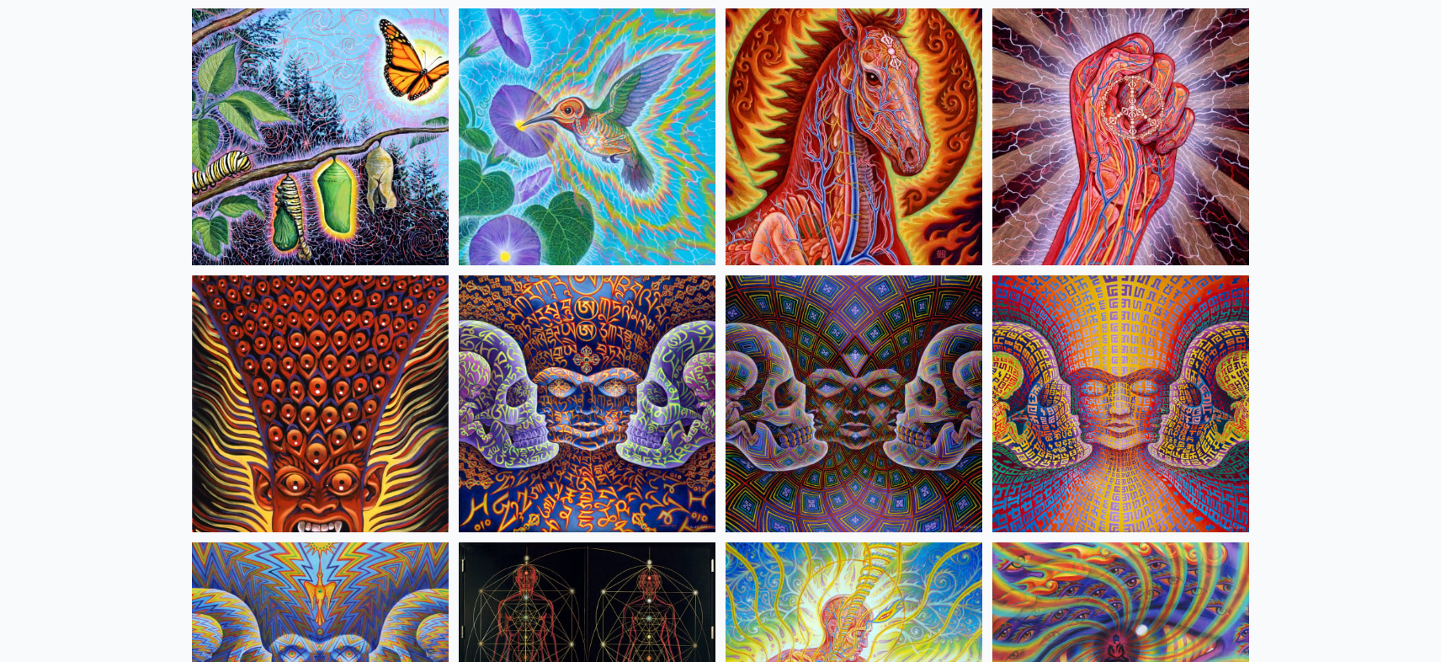
scroll to position [8472, 0]
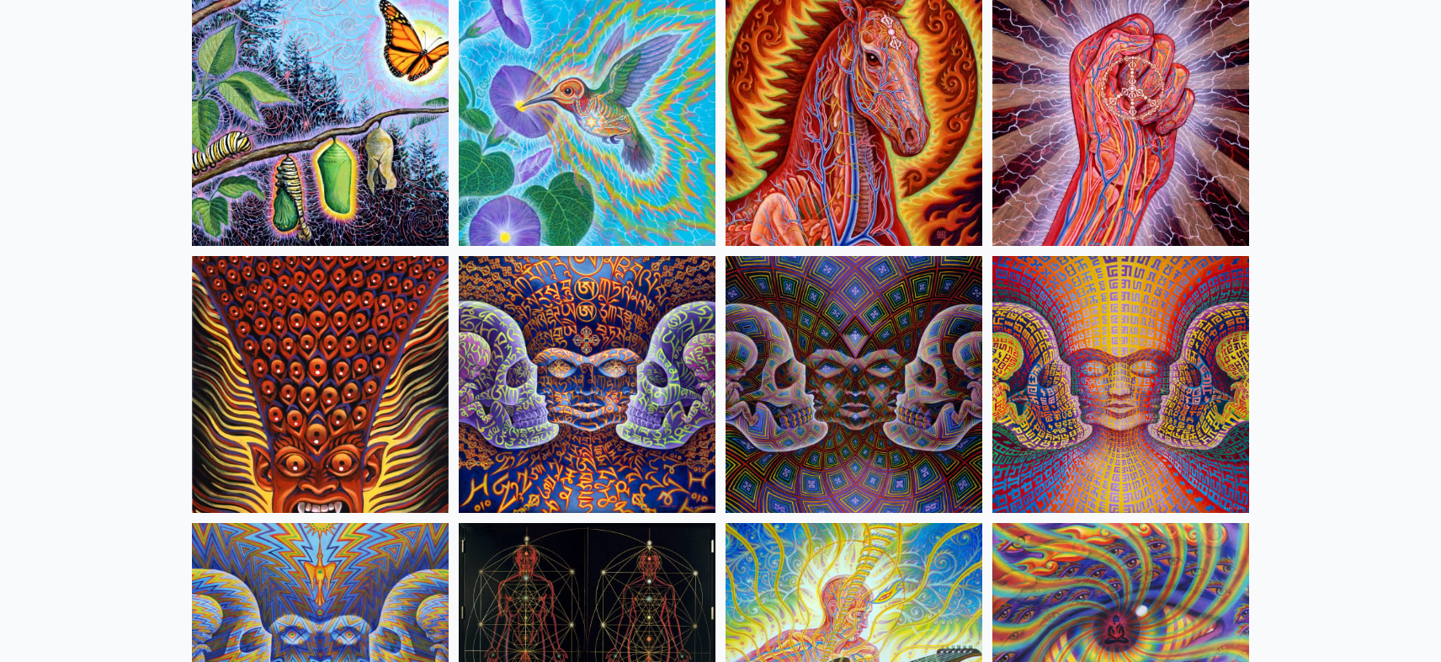
click at [569, 429] on img at bounding box center [587, 384] width 257 height 257
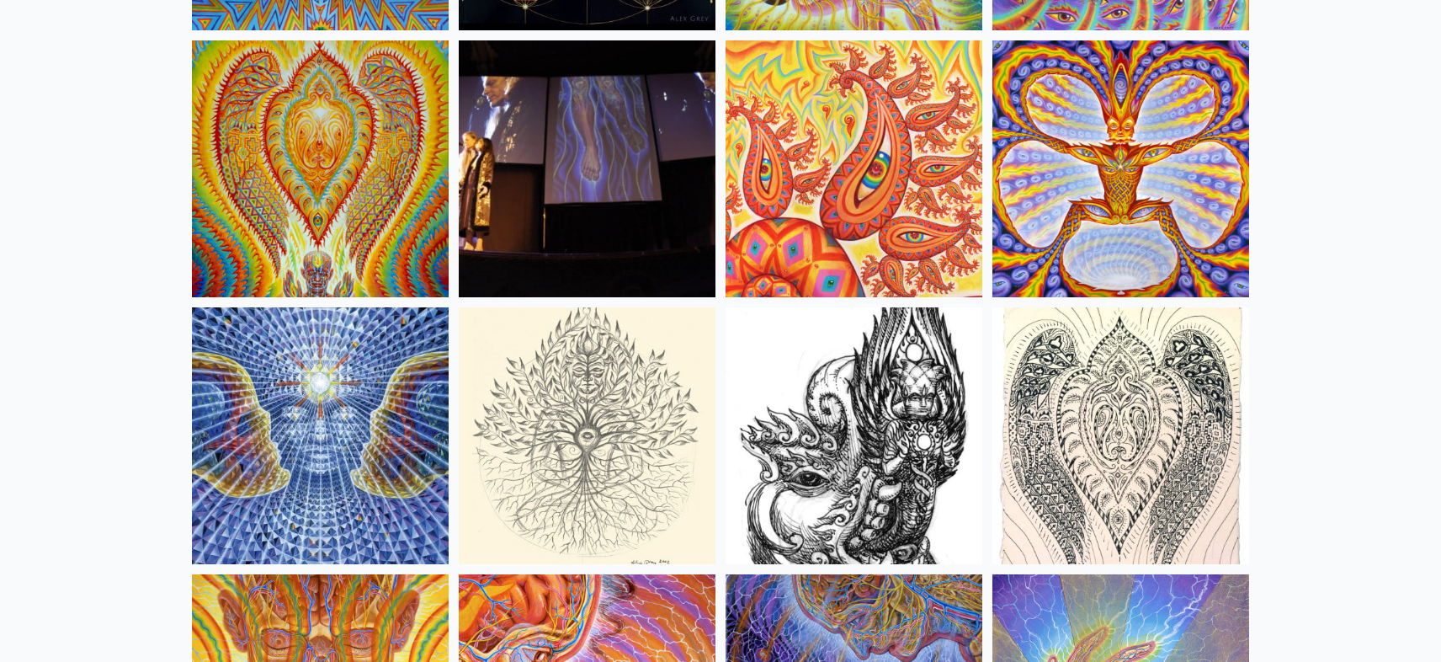
scroll to position [9240, 0]
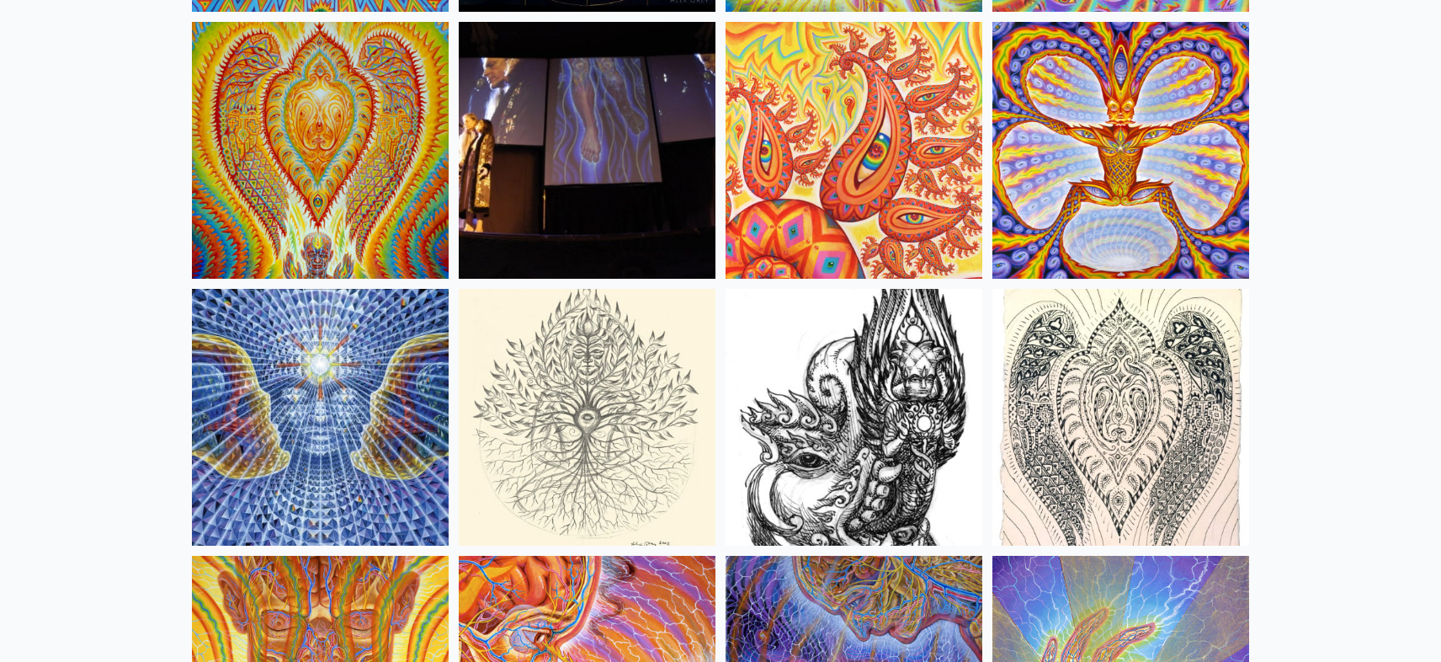
click at [360, 213] on img at bounding box center [320, 150] width 257 height 257
click at [1068, 221] on img at bounding box center [1121, 150] width 257 height 257
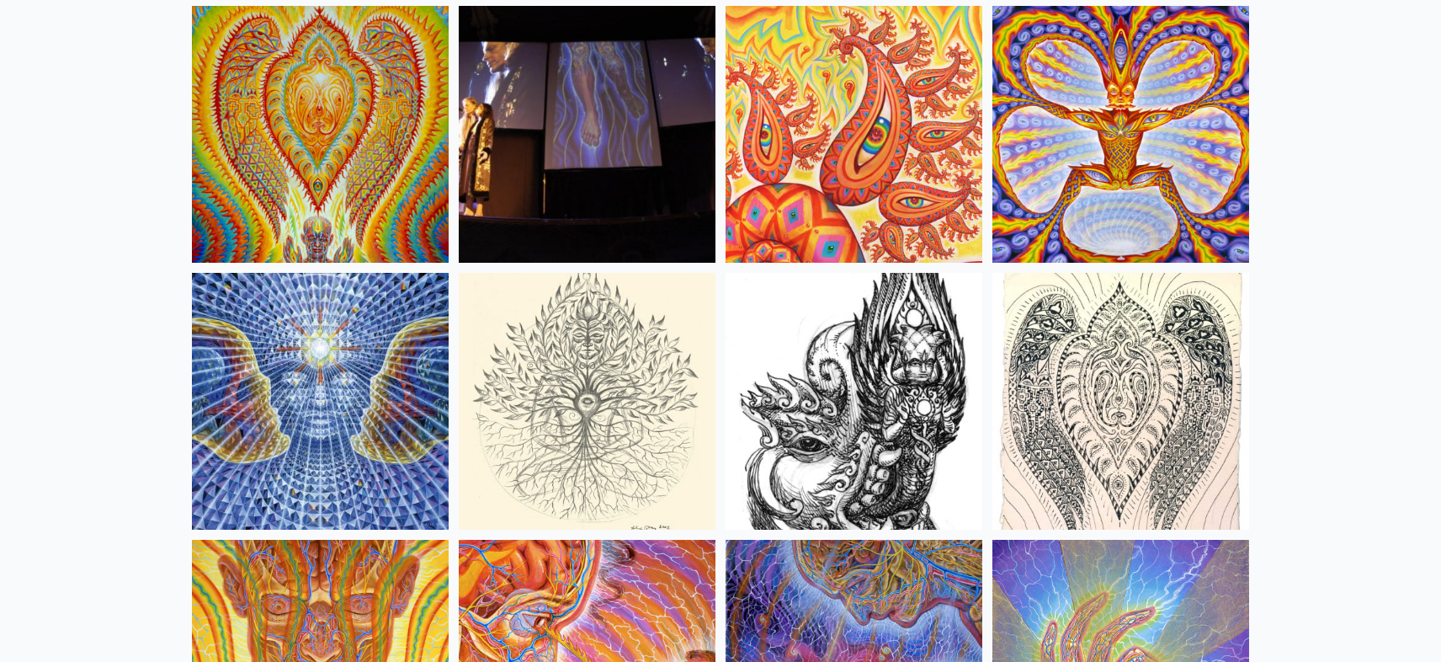
click at [885, 440] on img at bounding box center [854, 401] width 257 height 257
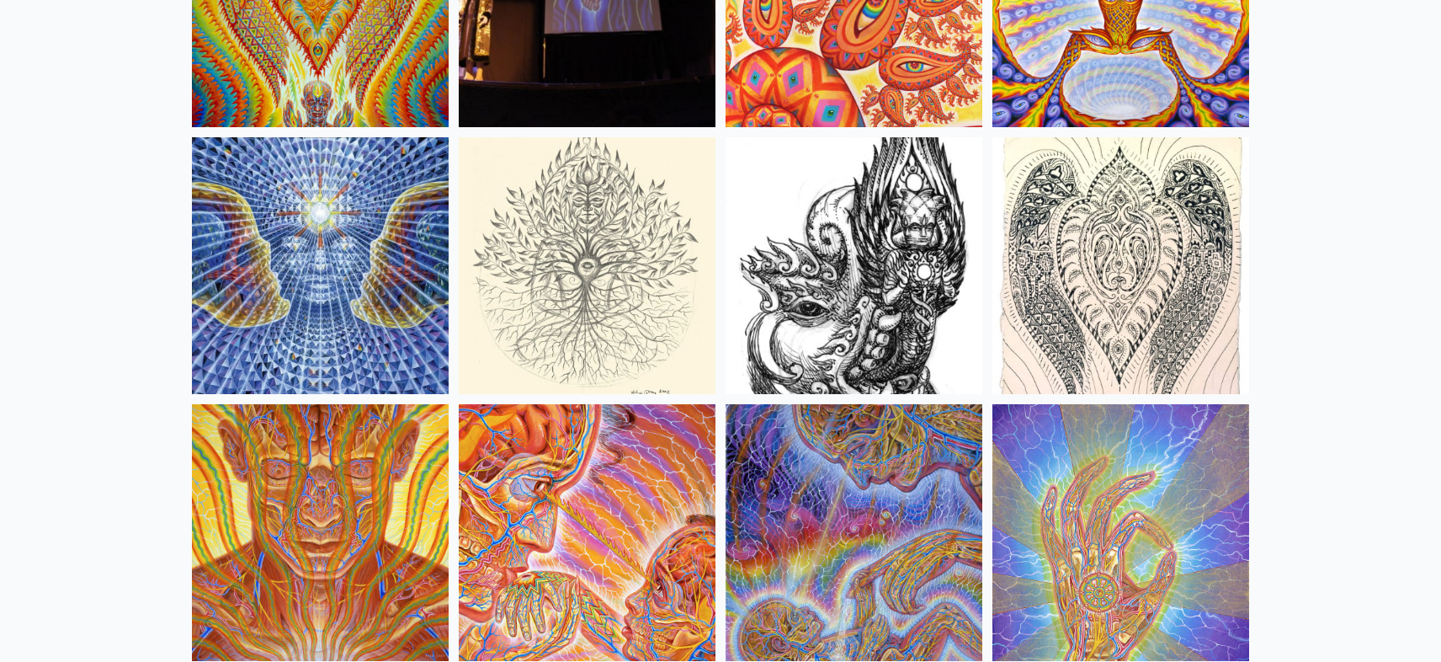
scroll to position [9492, 0]
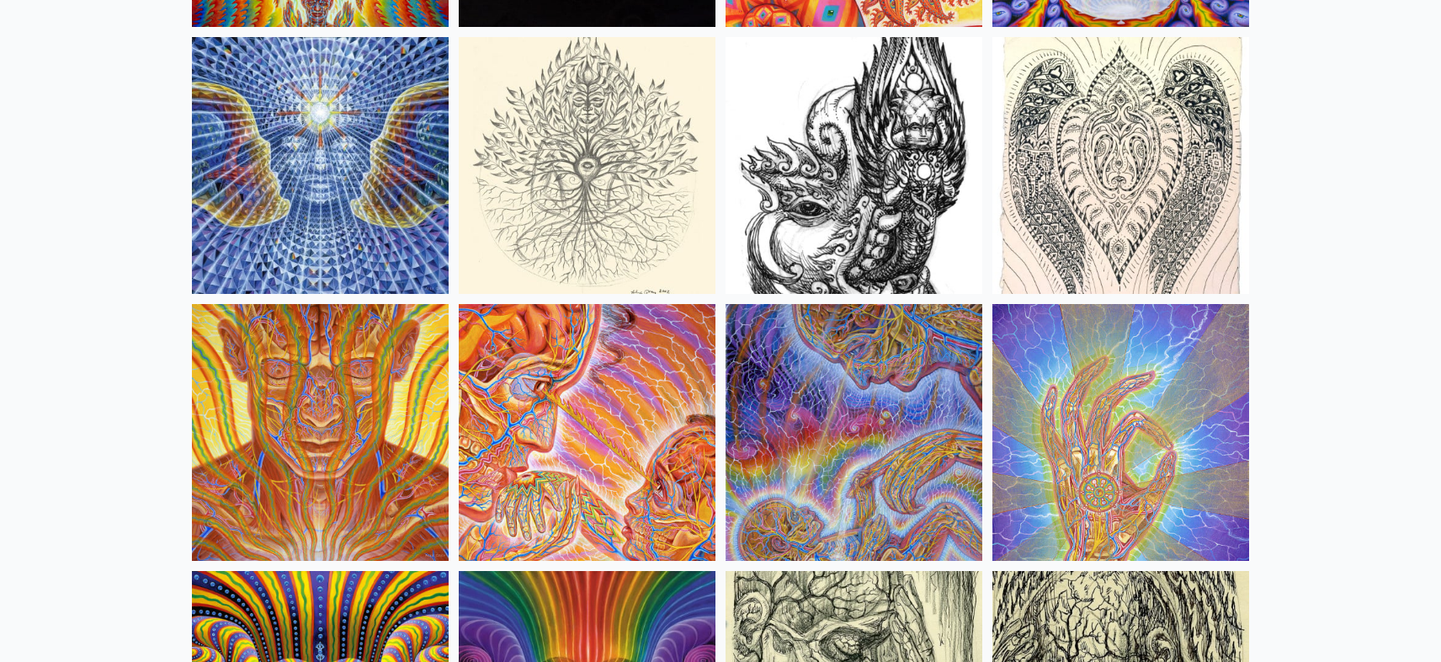
click at [1090, 218] on img at bounding box center [1121, 165] width 257 height 257
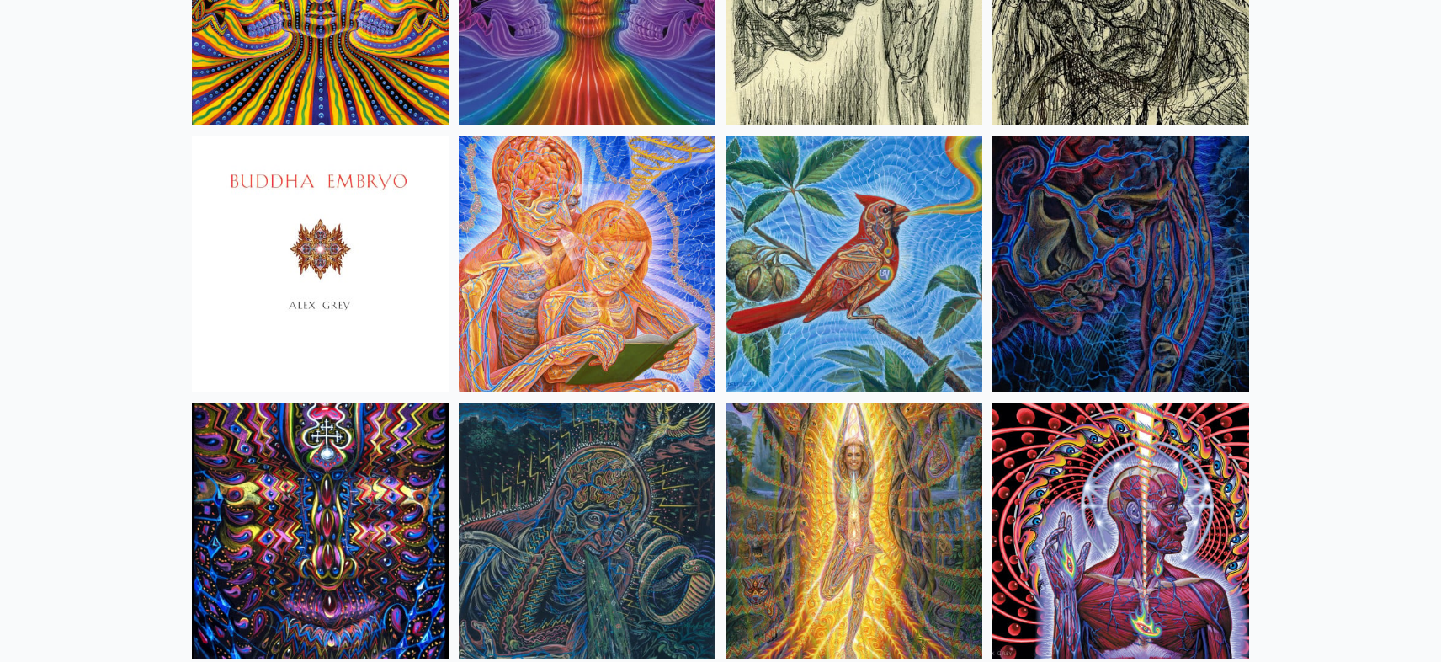
scroll to position [10222, 0]
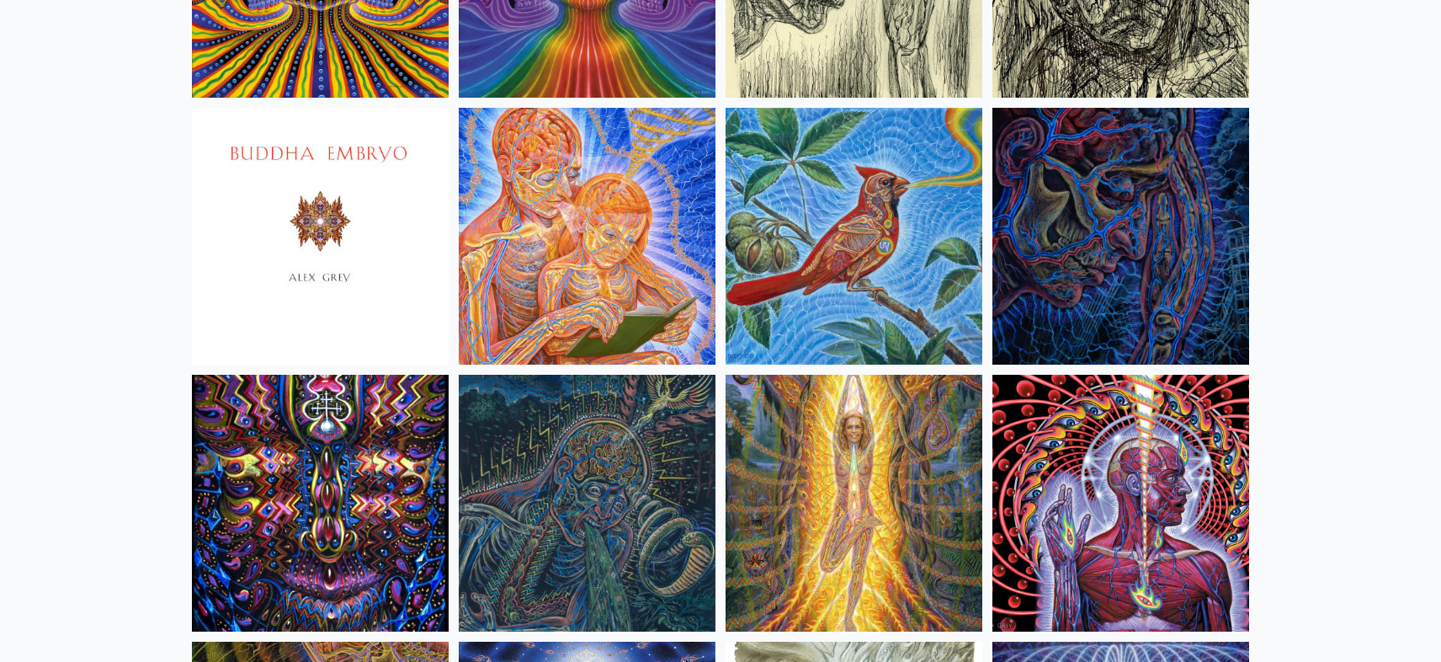
click at [880, 315] on img at bounding box center [854, 236] width 257 height 257
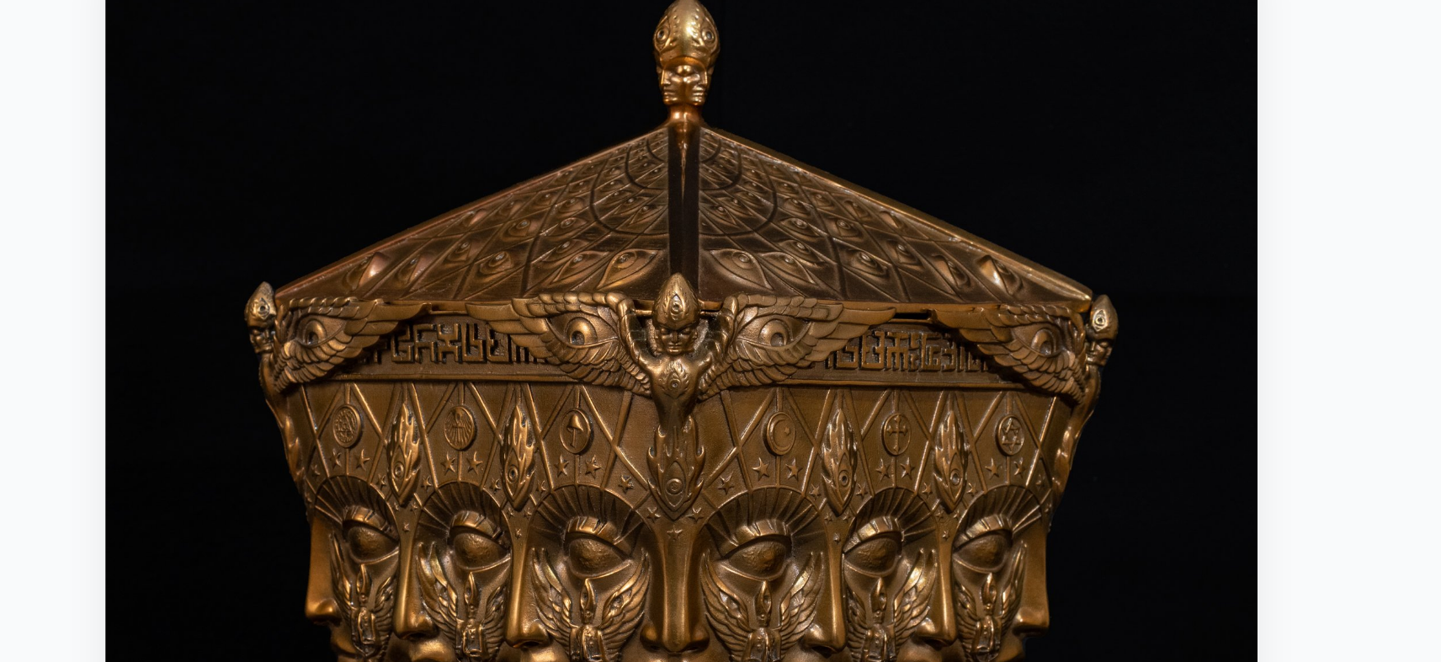
scroll to position [184, 0]
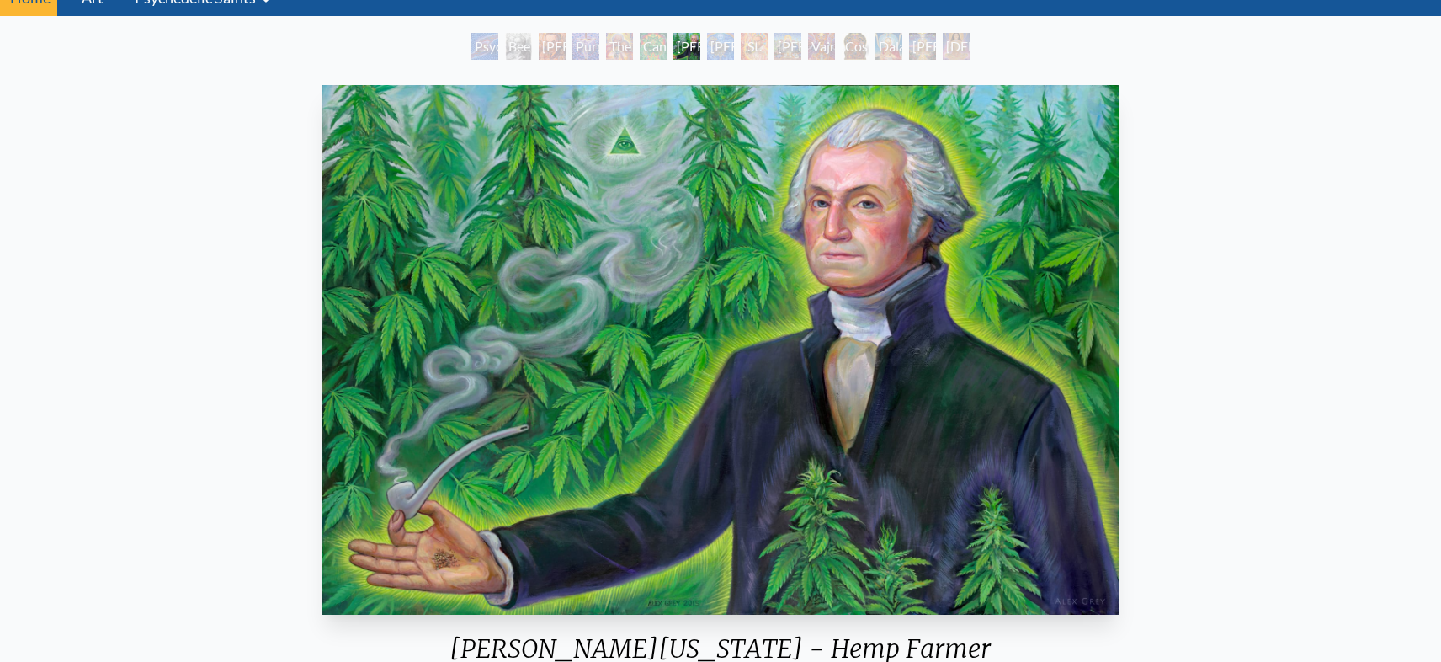
scroll to position [19, 0]
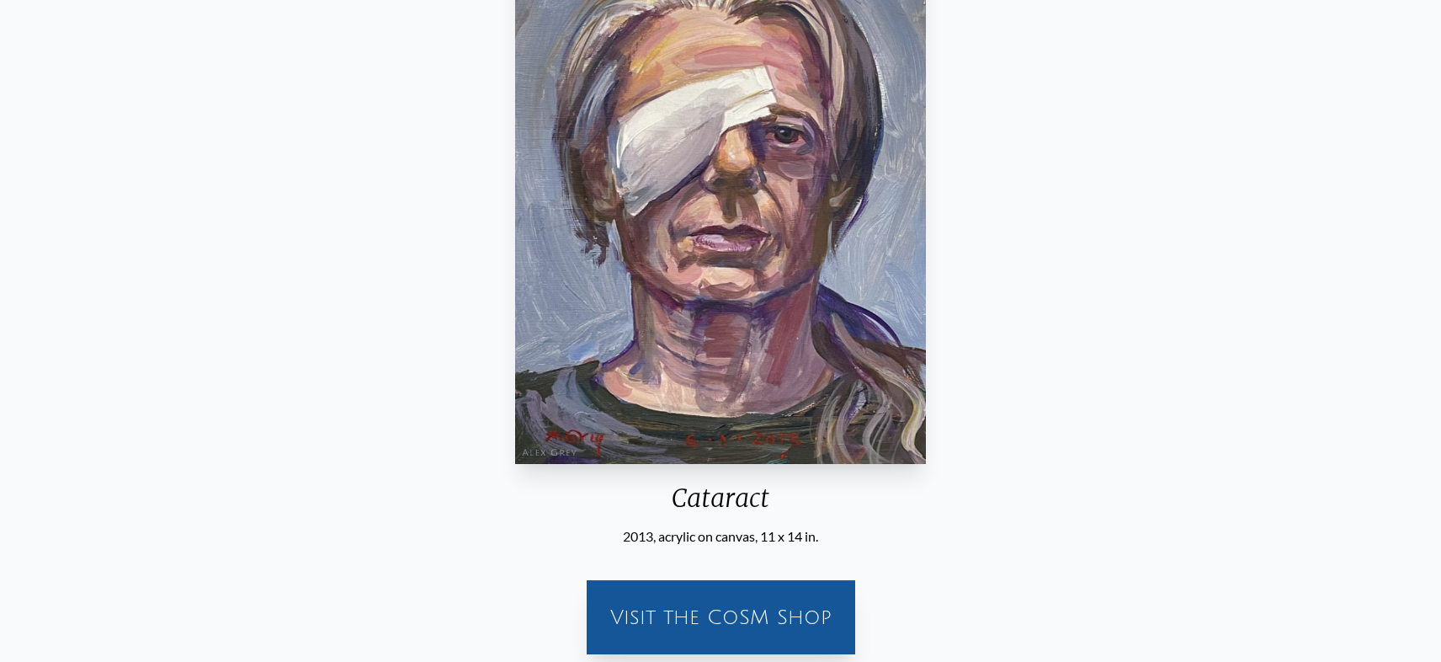
scroll to position [202, 0]
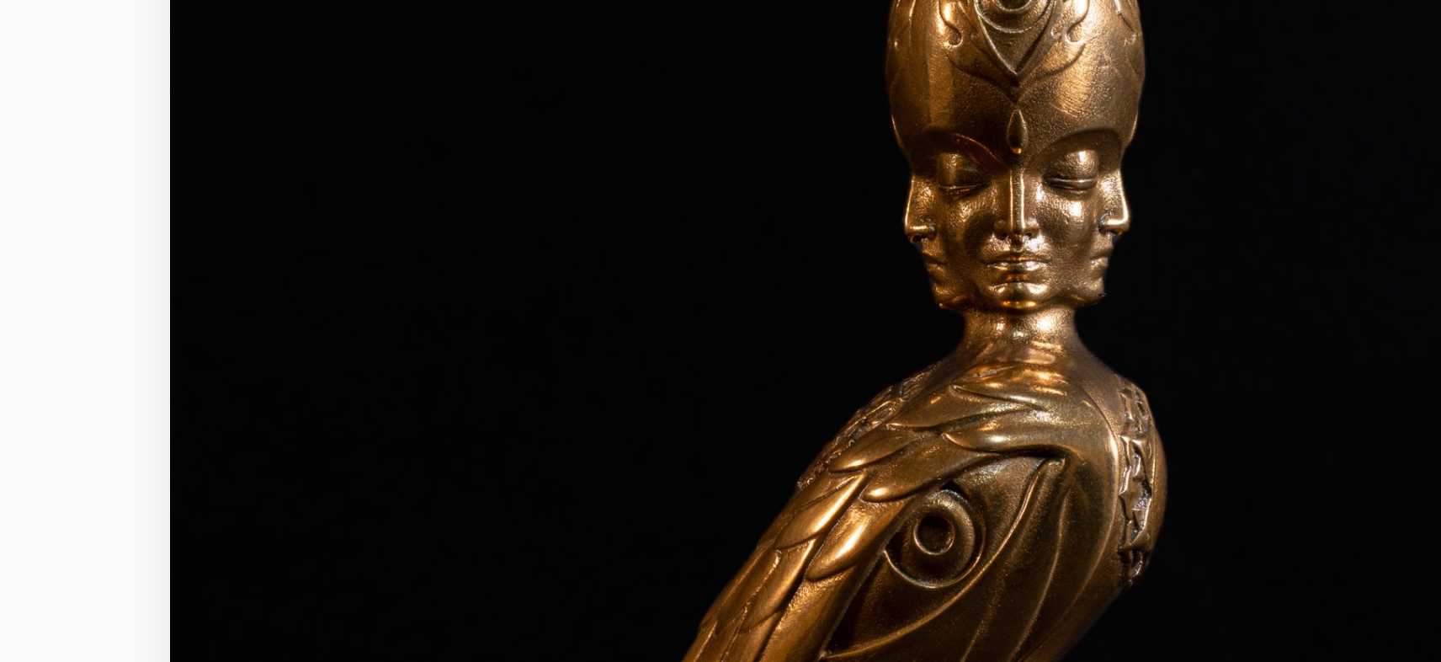
scroll to position [237, 0]
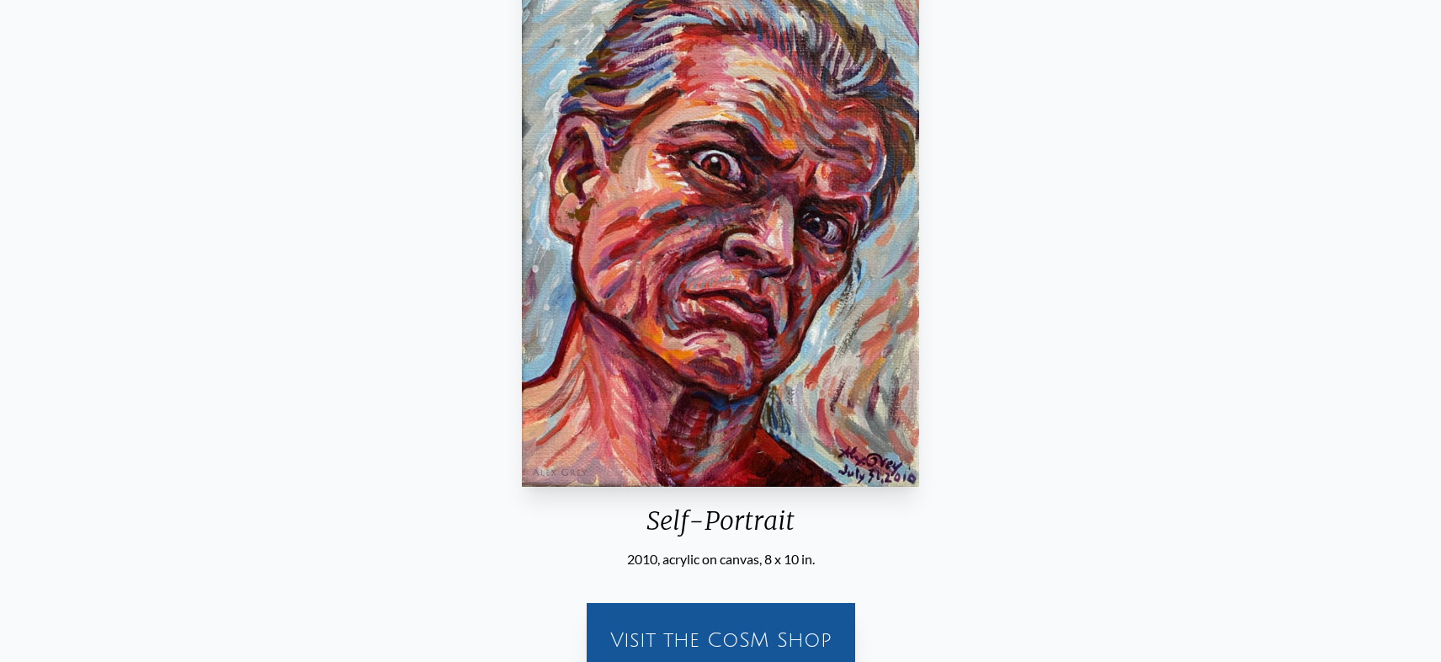
scroll to position [119, 0]
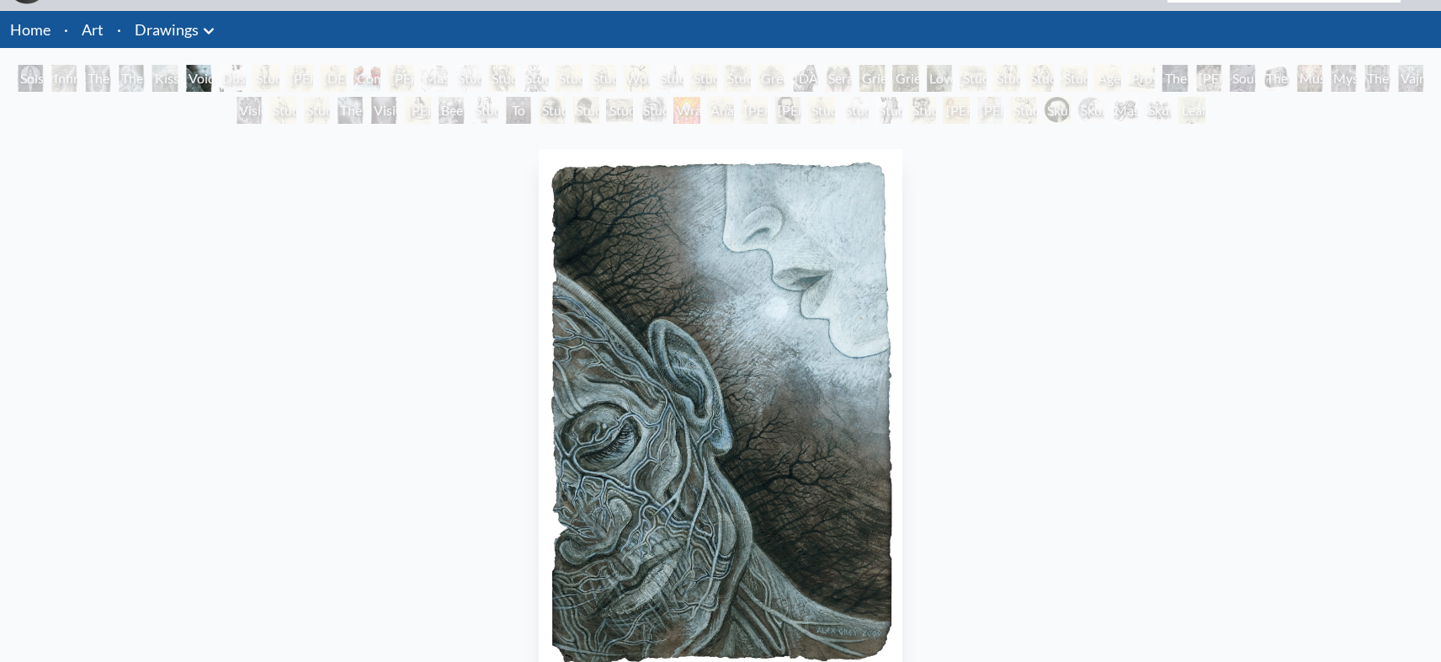
scroll to position [200, 0]
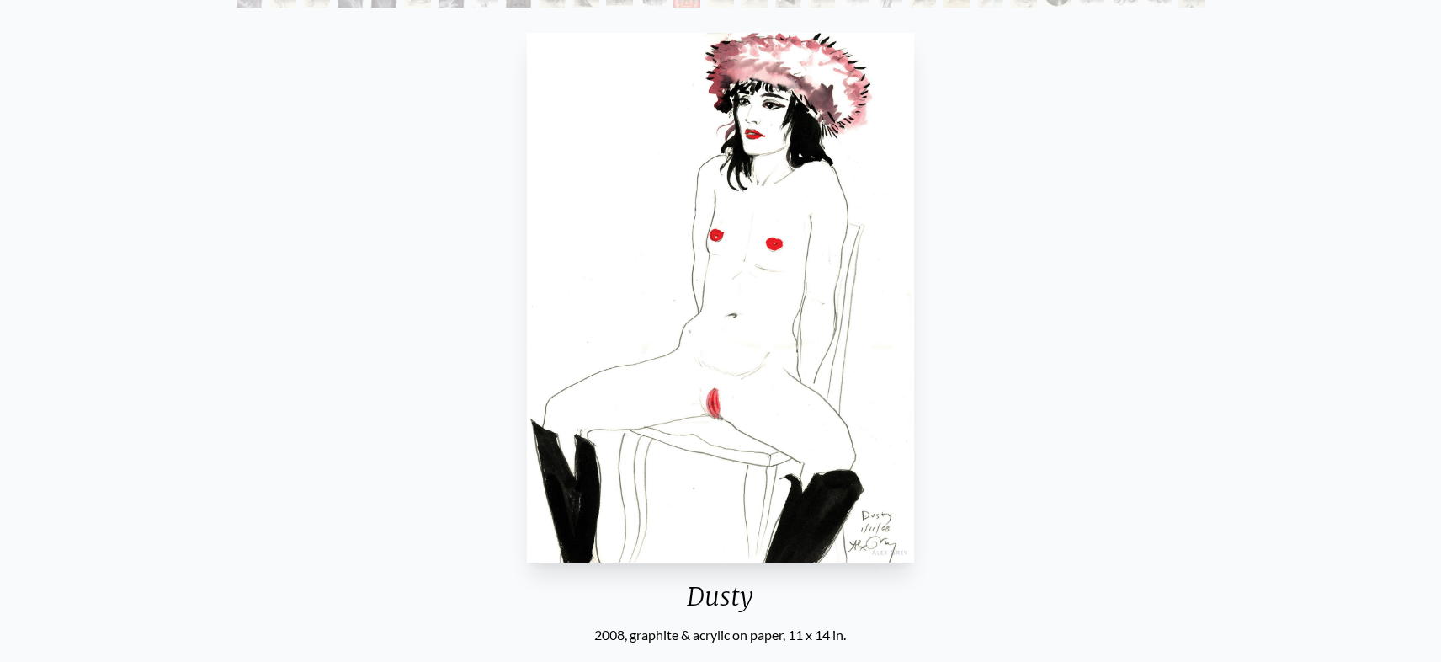
scroll to position [258, 0]
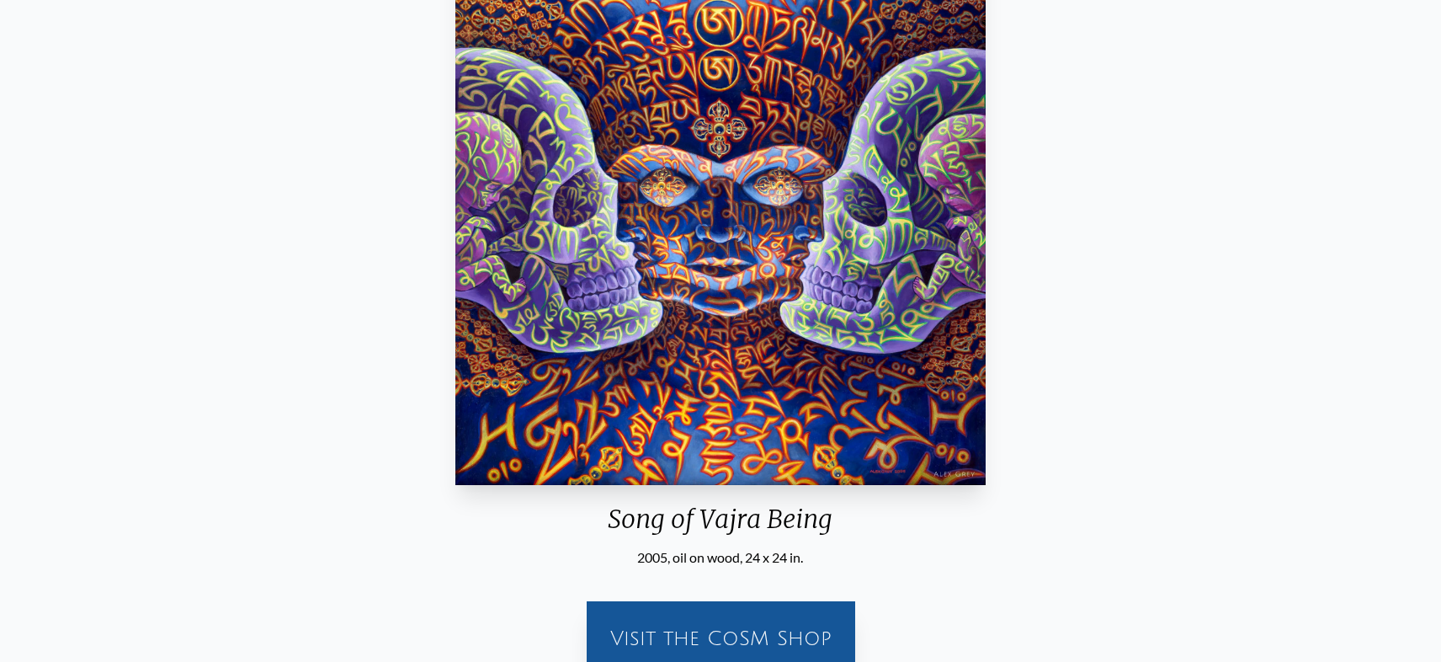
scroll to position [212, 0]
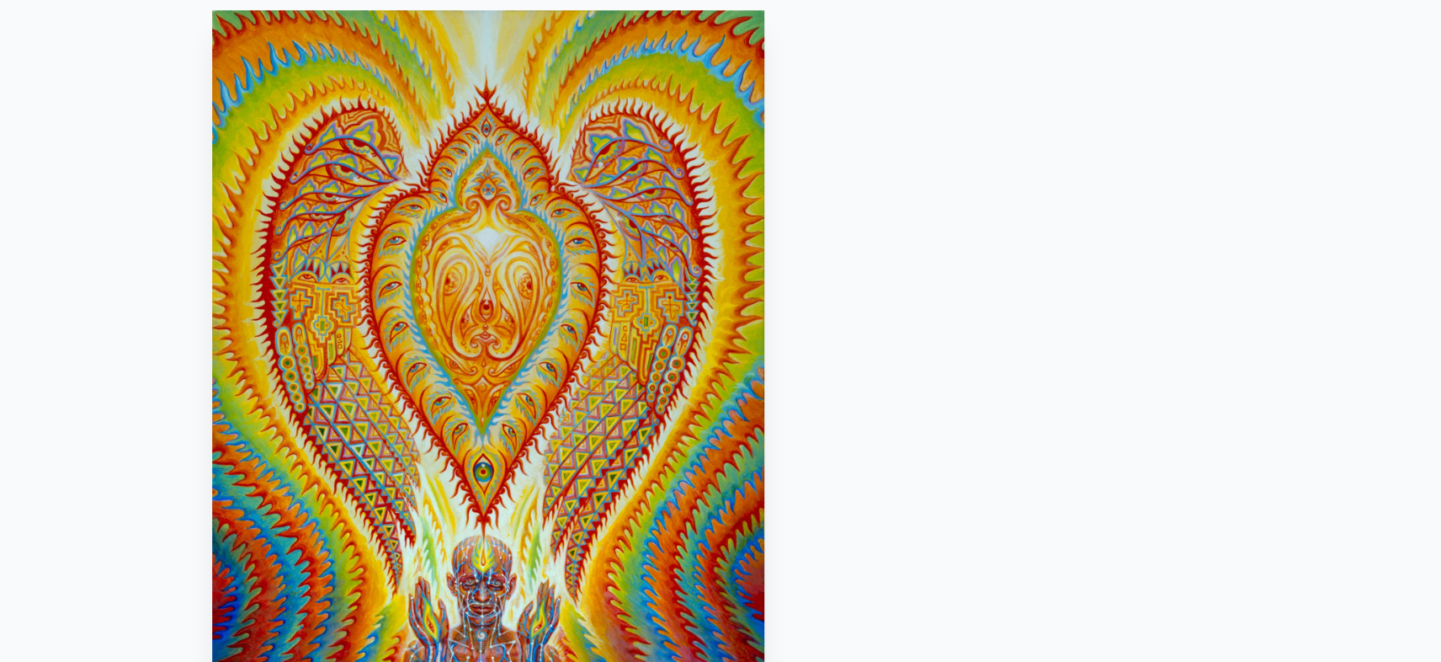
scroll to position [152, 0]
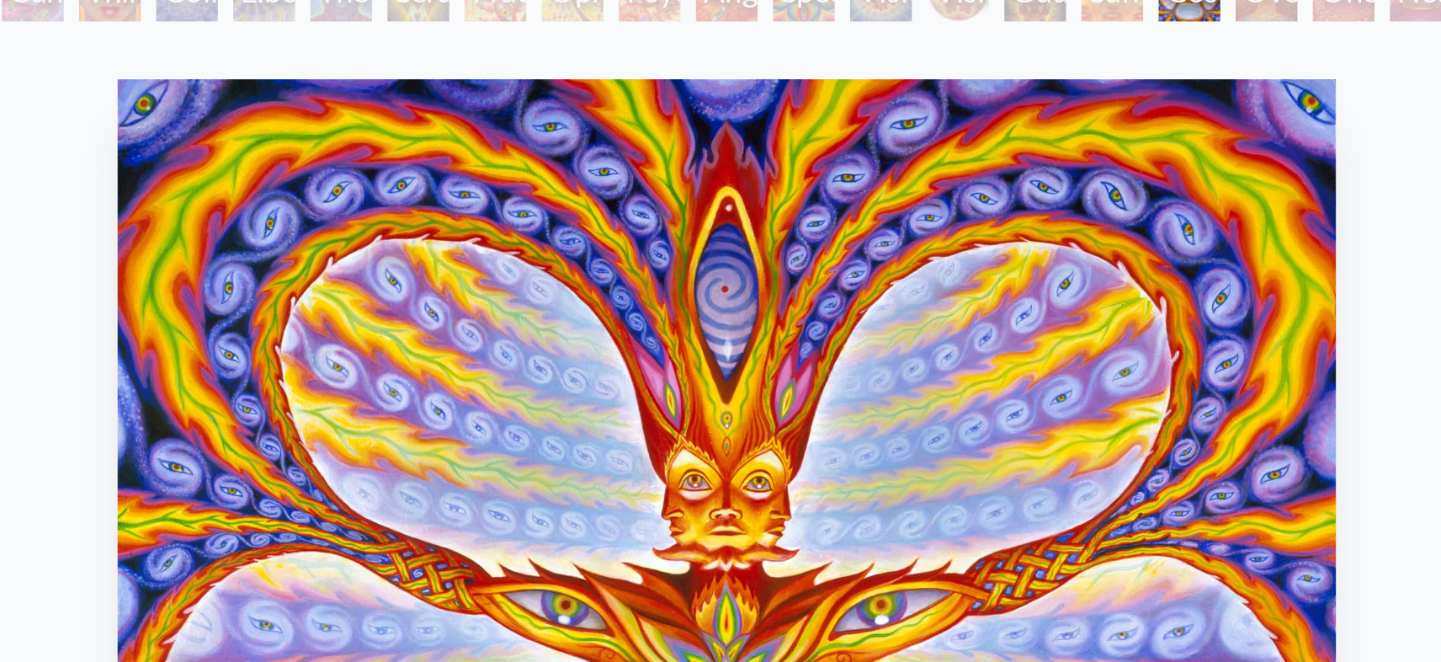
scroll to position [101, 0]
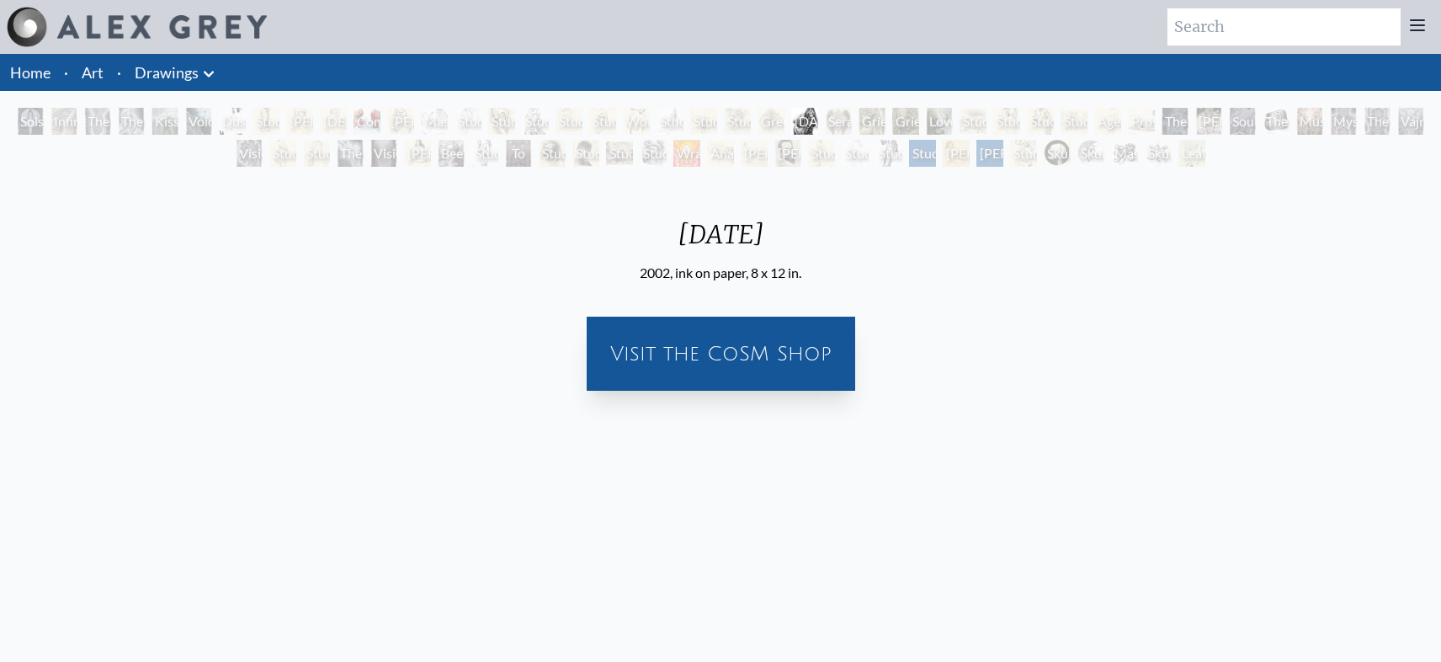
scroll to position [146, 0]
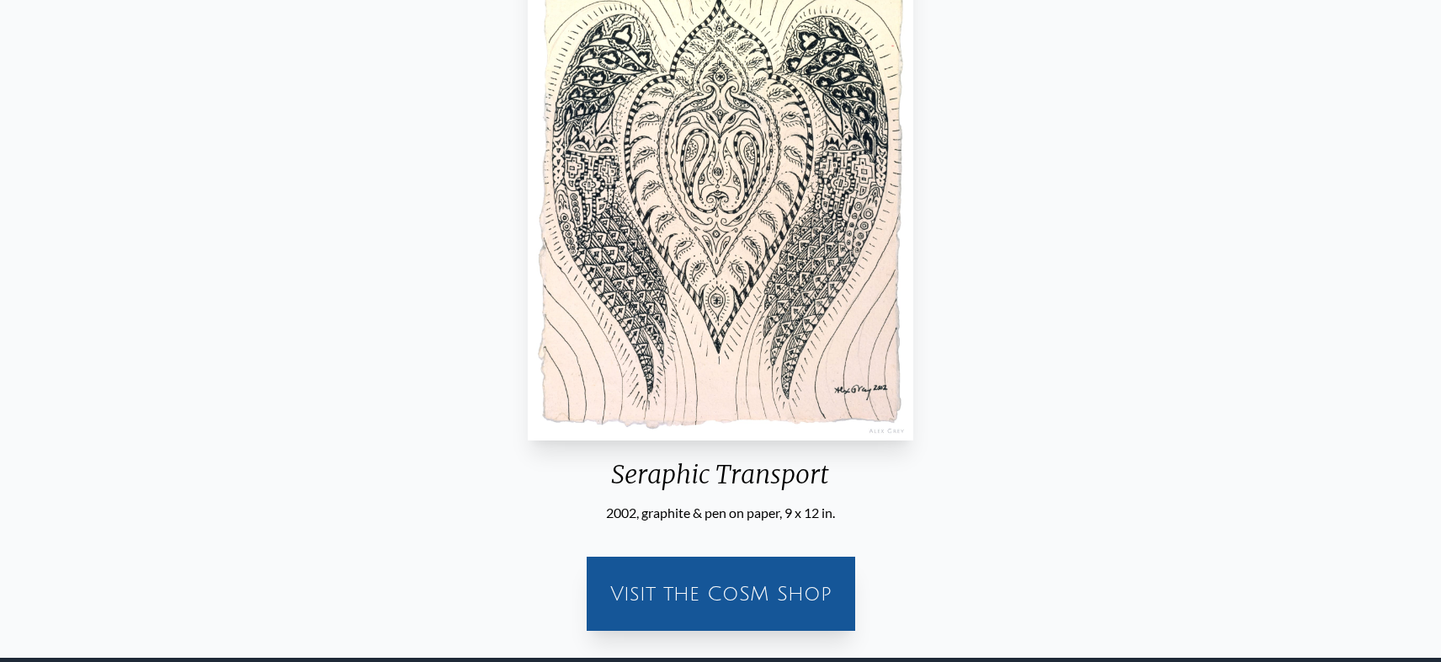
scroll to position [218, 0]
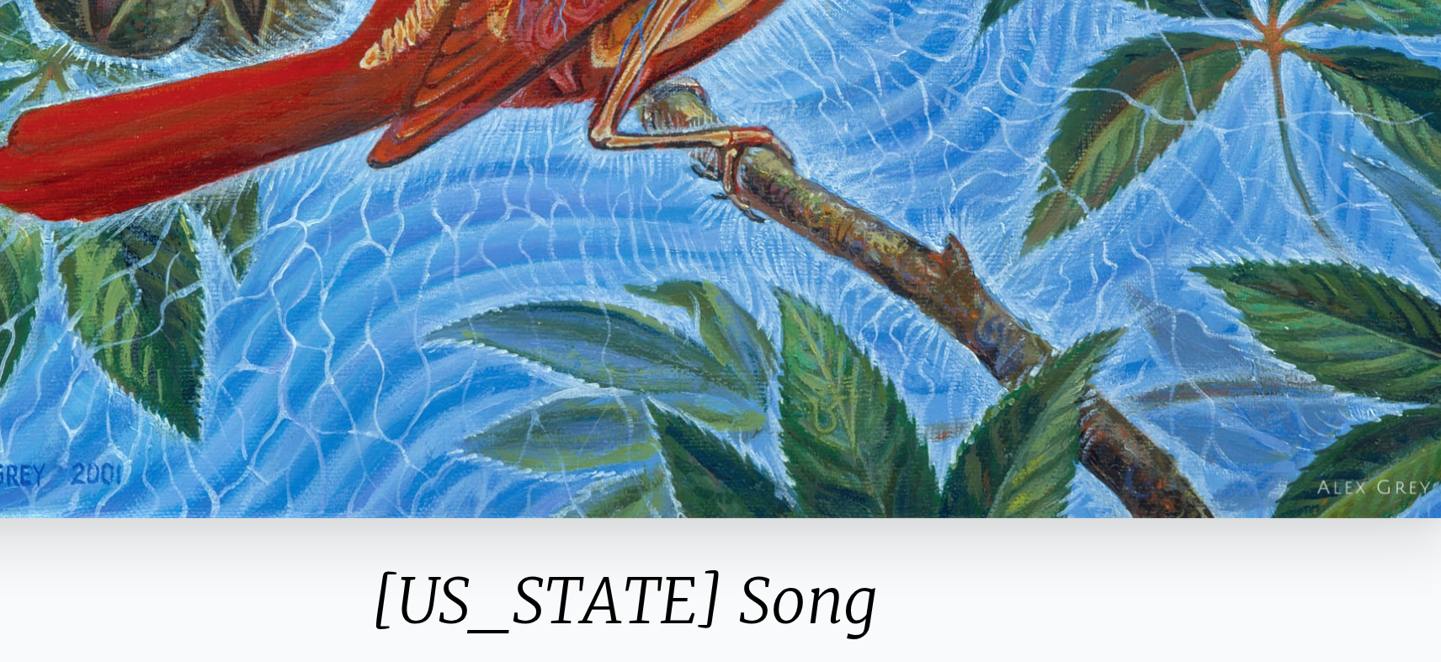
scroll to position [199, 0]
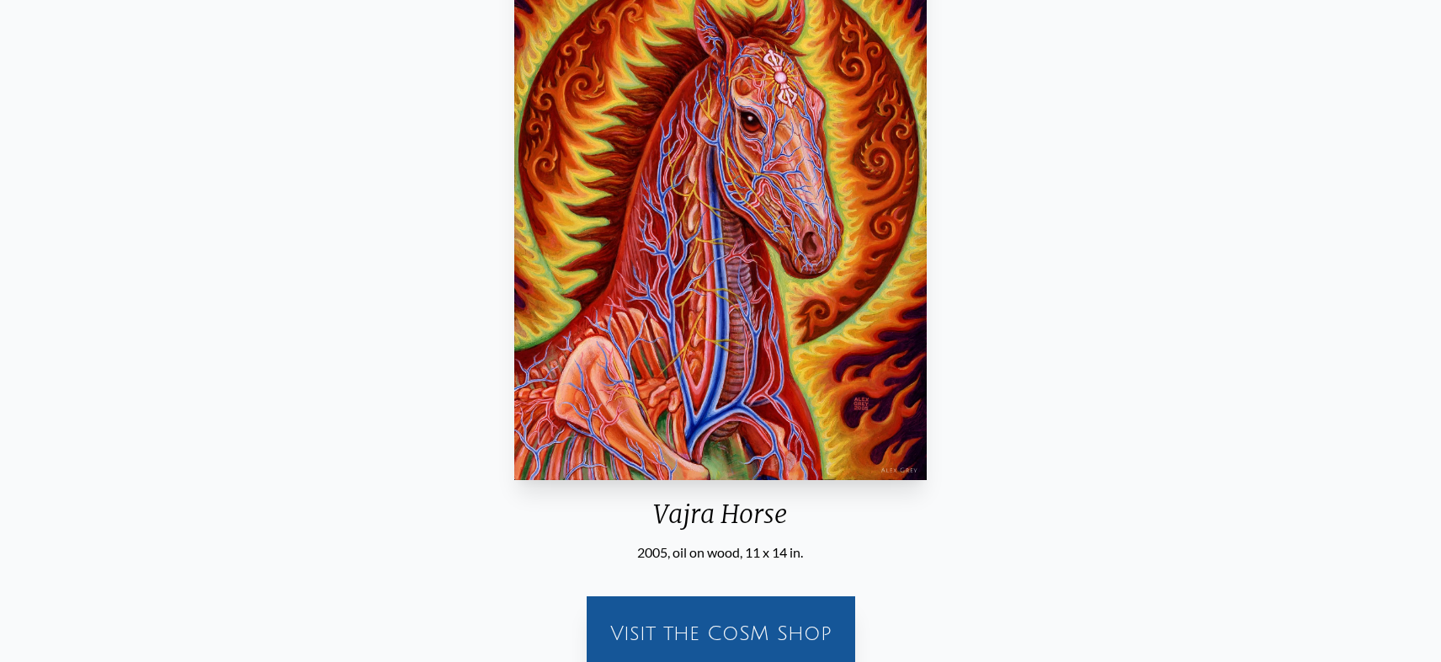
scroll to position [220, 0]
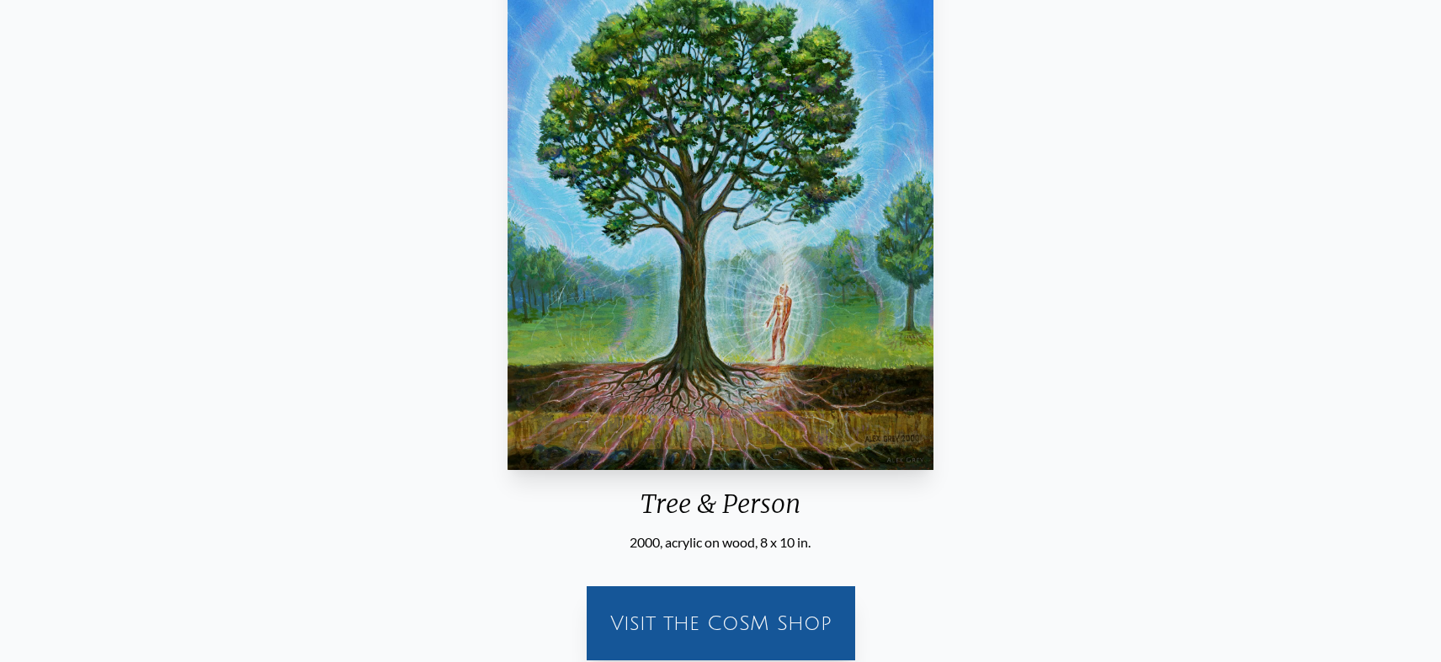
scroll to position [204, 0]
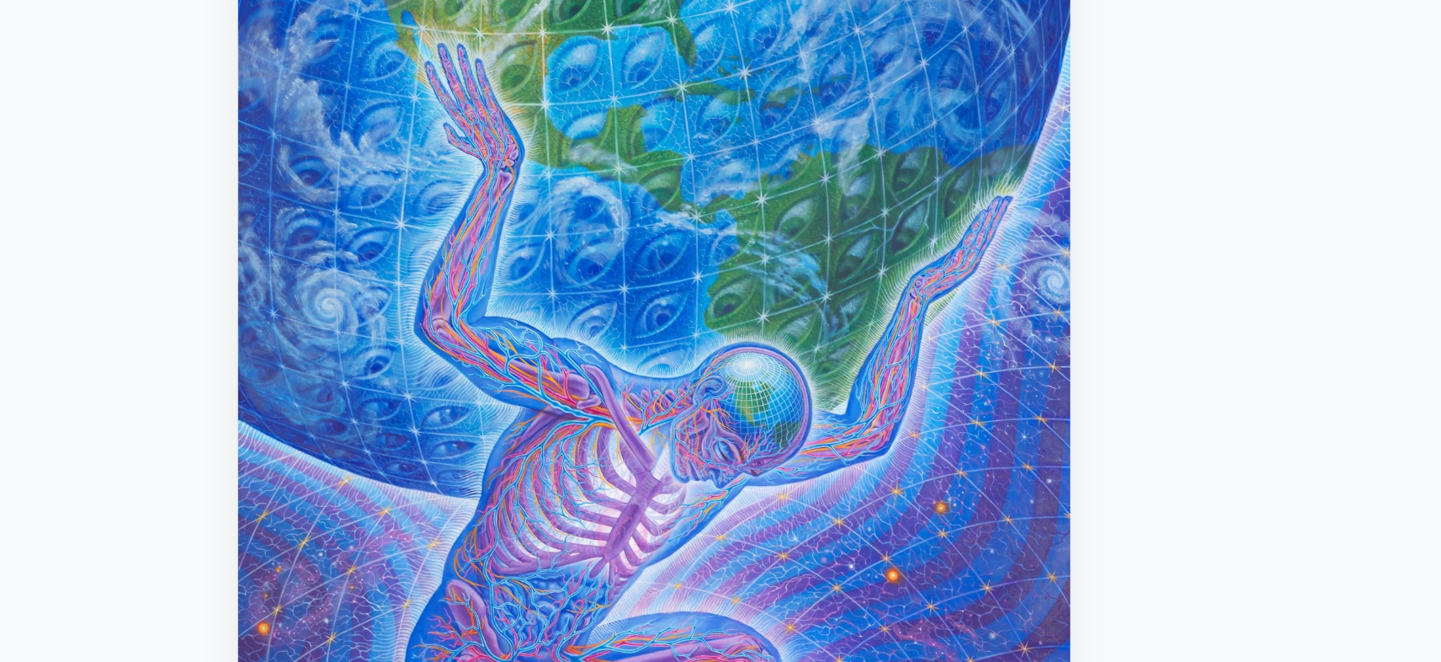
scroll to position [193, 0]
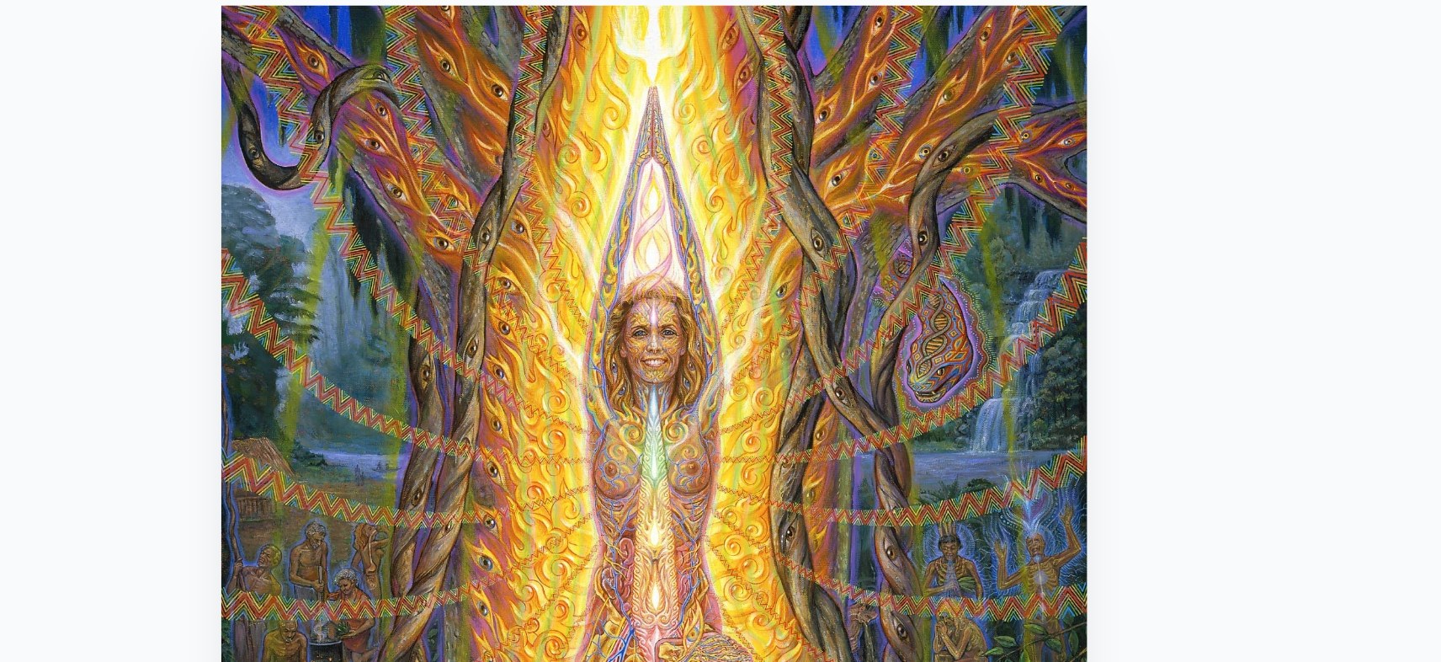
scroll to position [147, 0]
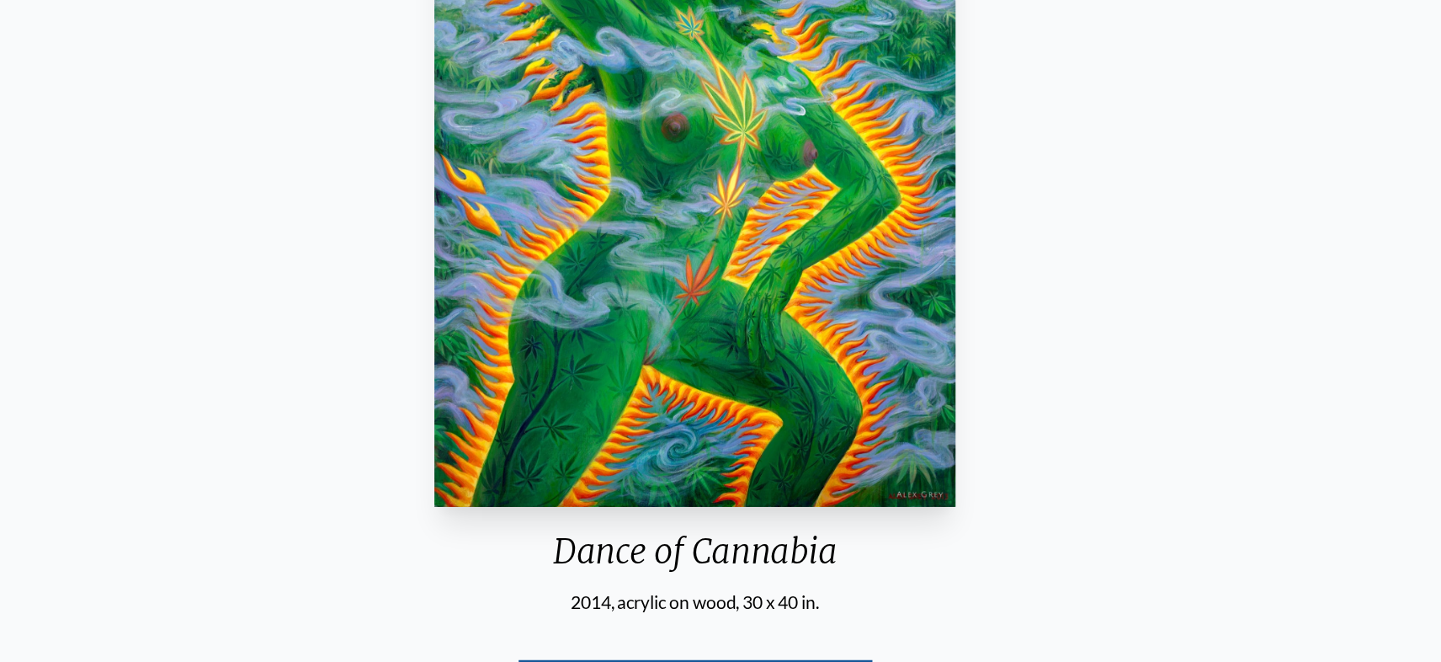
scroll to position [145, 0]
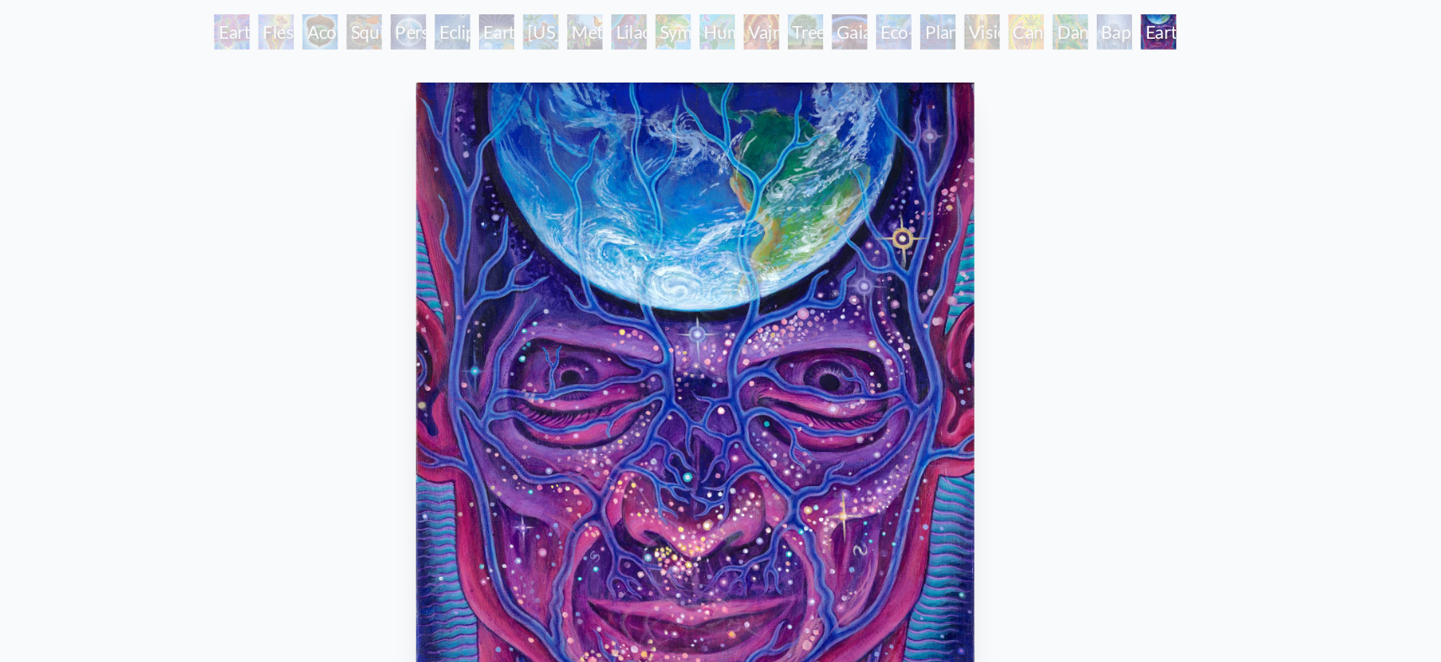
scroll to position [86, 0]
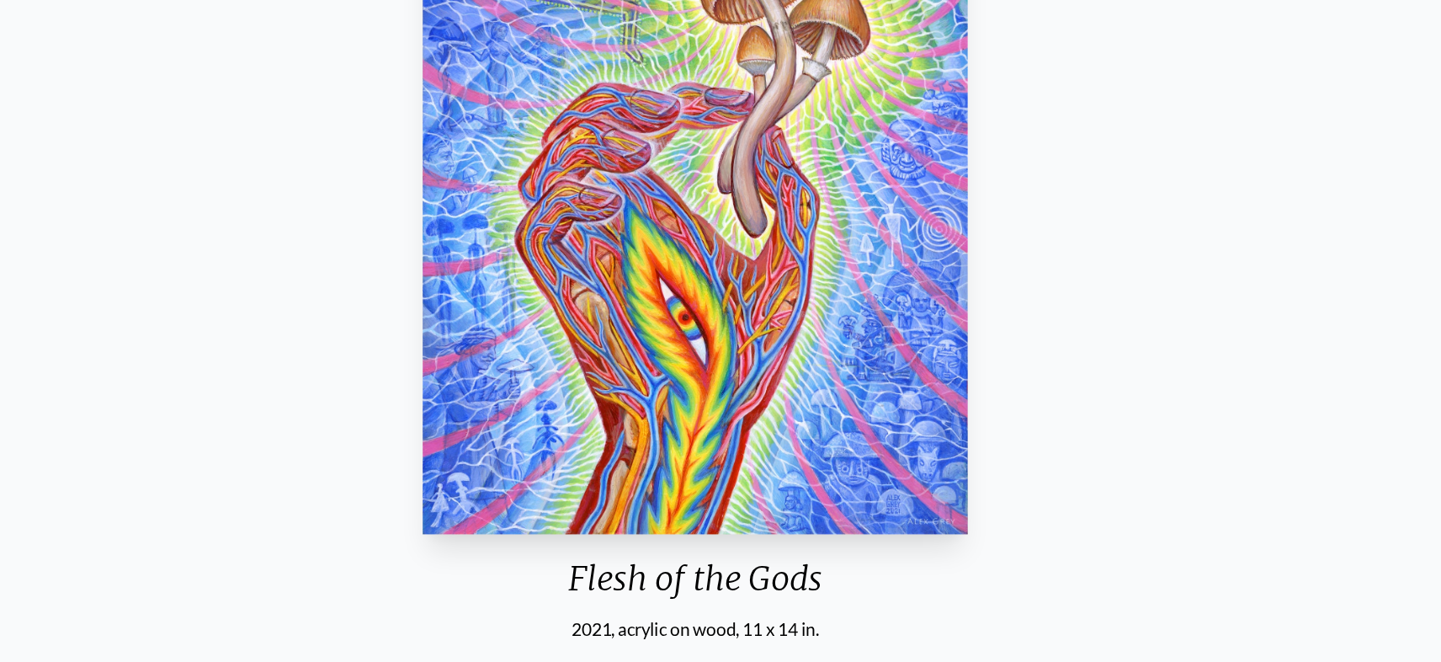
scroll to position [132, 0]
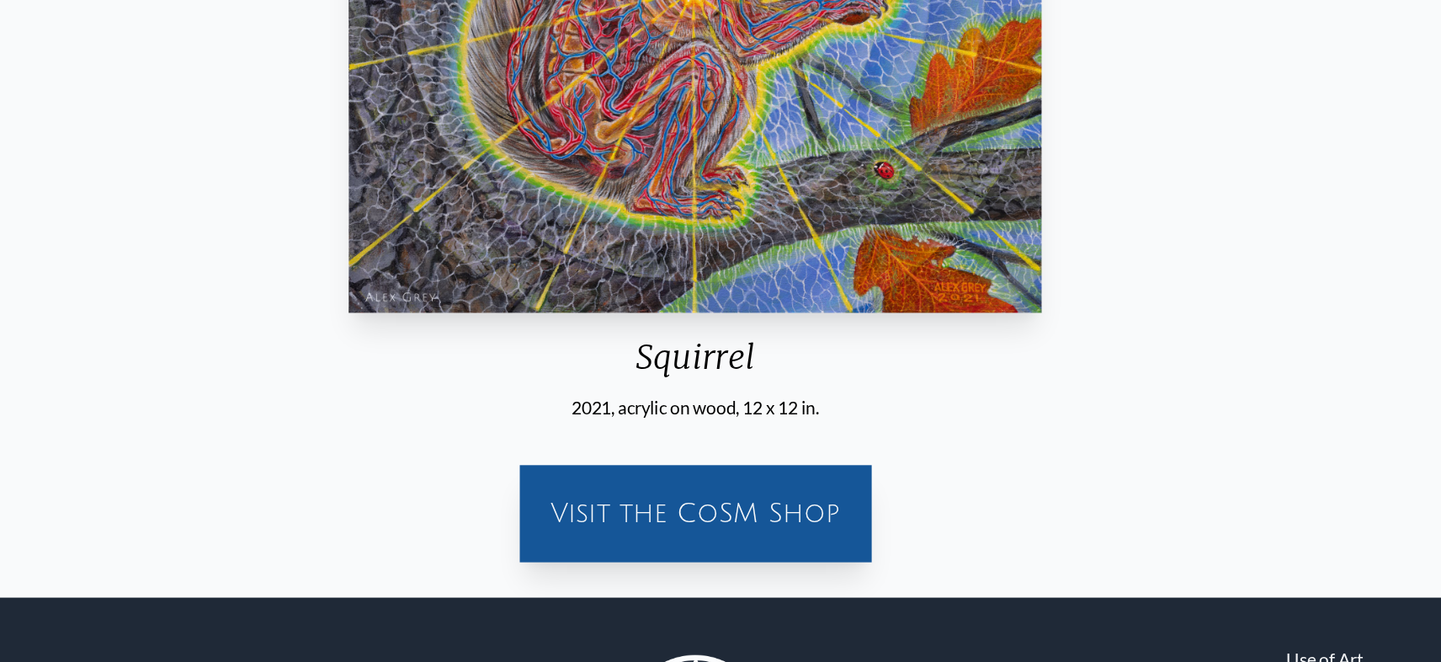
scroll to position [306, 0]
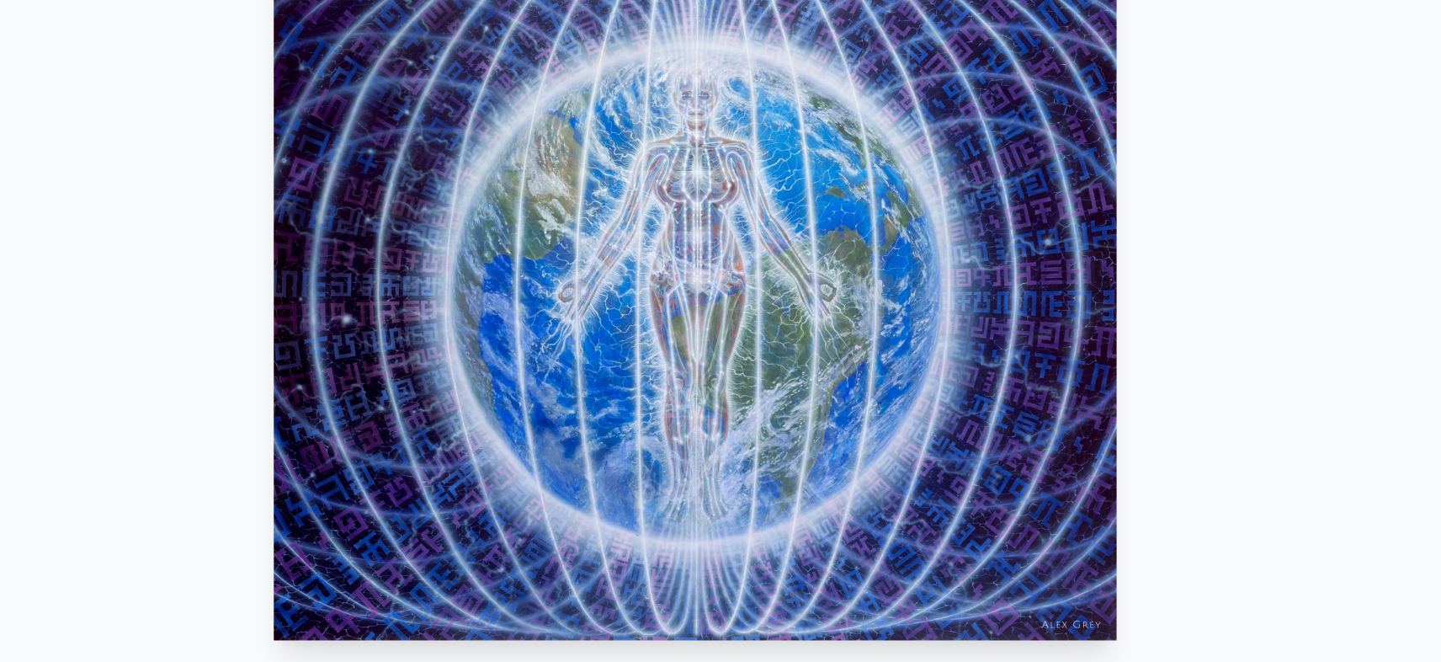
scroll to position [194, 0]
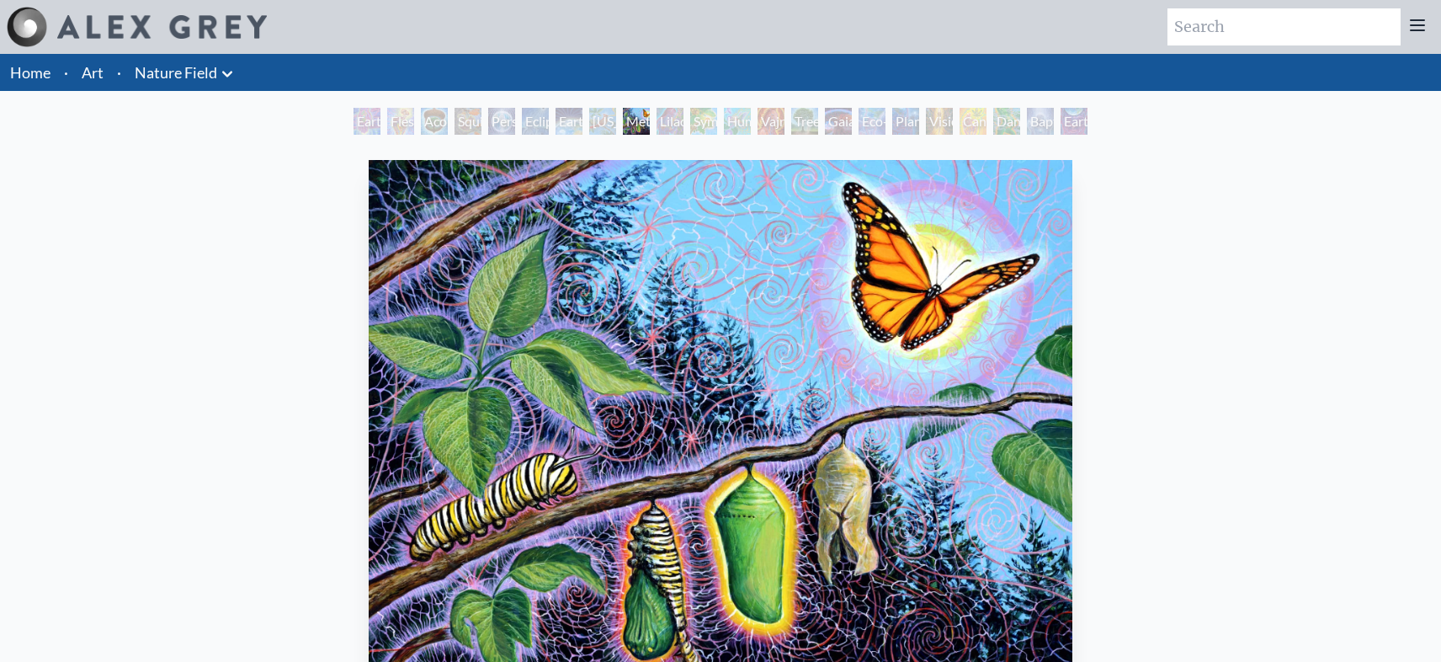
click at [72, 88] on li "·" at bounding box center [66, 72] width 18 height 37
click at [76, 75] on li "Art" at bounding box center [92, 72] width 35 height 37
click at [102, 82] on link "Art" at bounding box center [93, 73] width 22 height 24
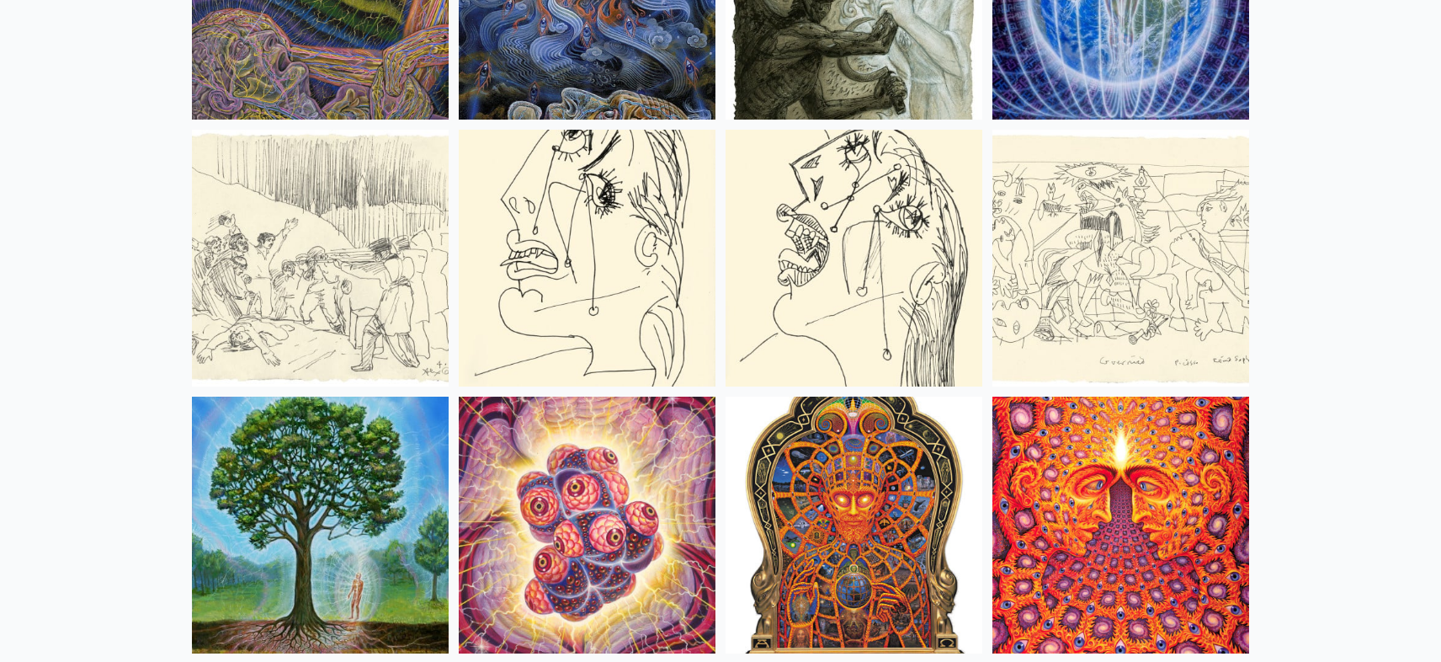
scroll to position [10798, 0]
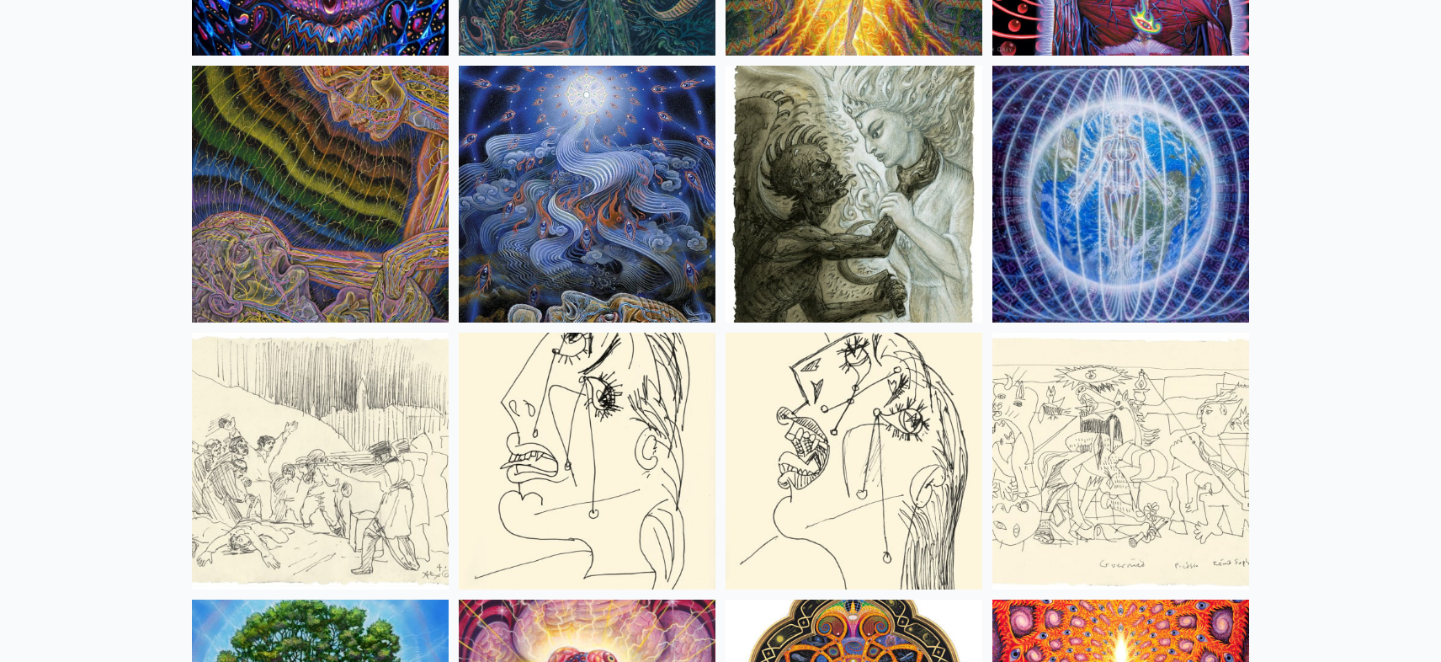
click at [832, 254] on img at bounding box center [854, 194] width 257 height 257
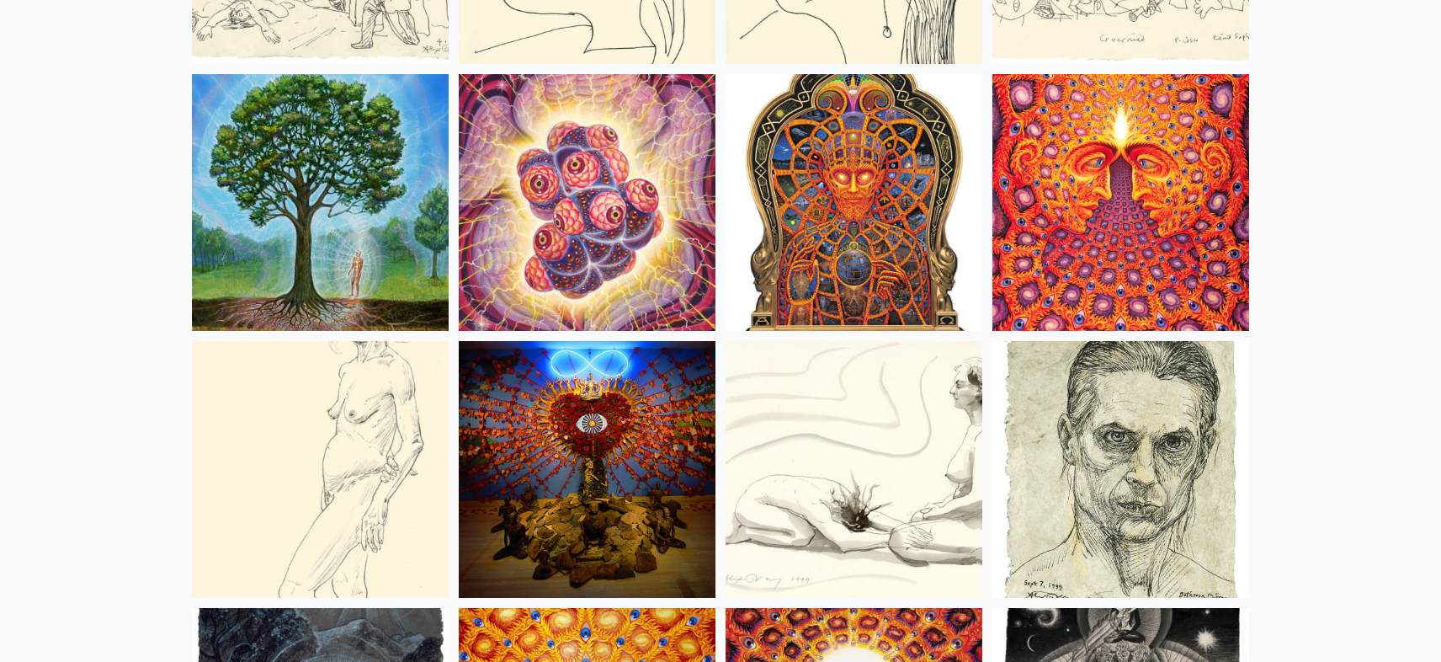
scroll to position [11478, 0]
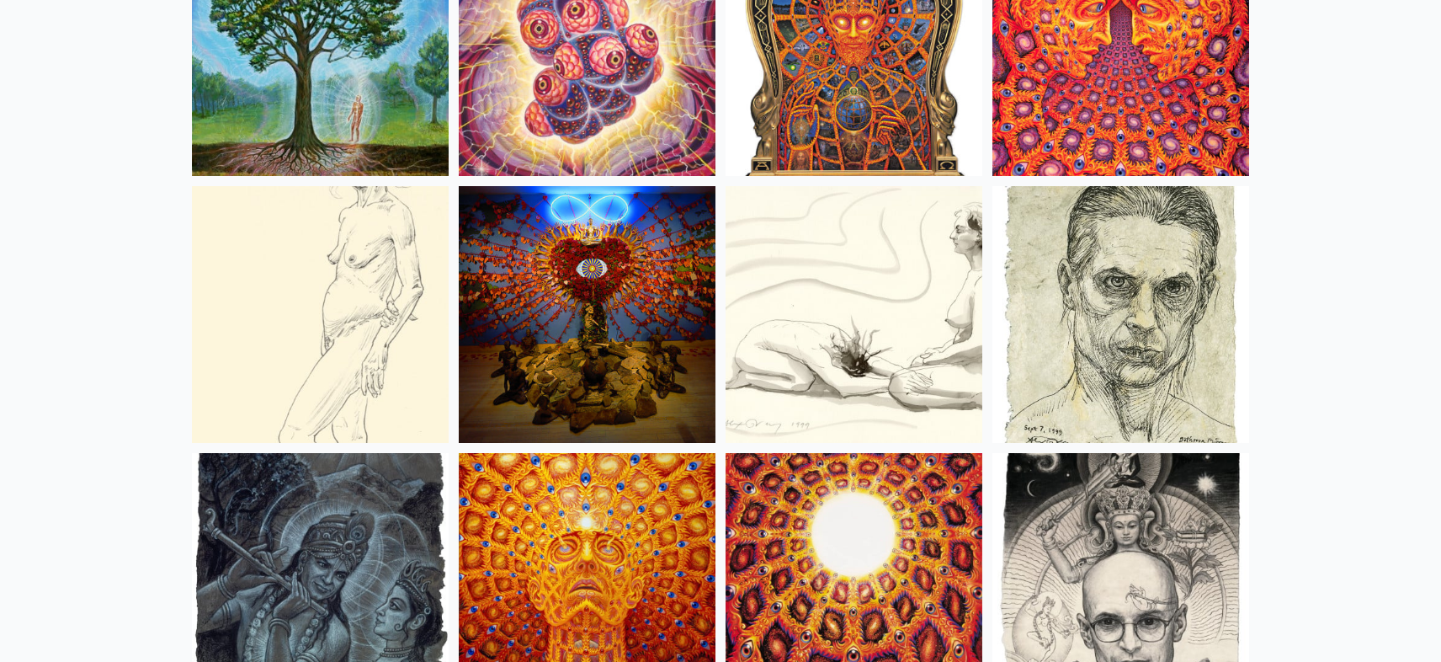
click at [563, 93] on img at bounding box center [587, 47] width 257 height 257
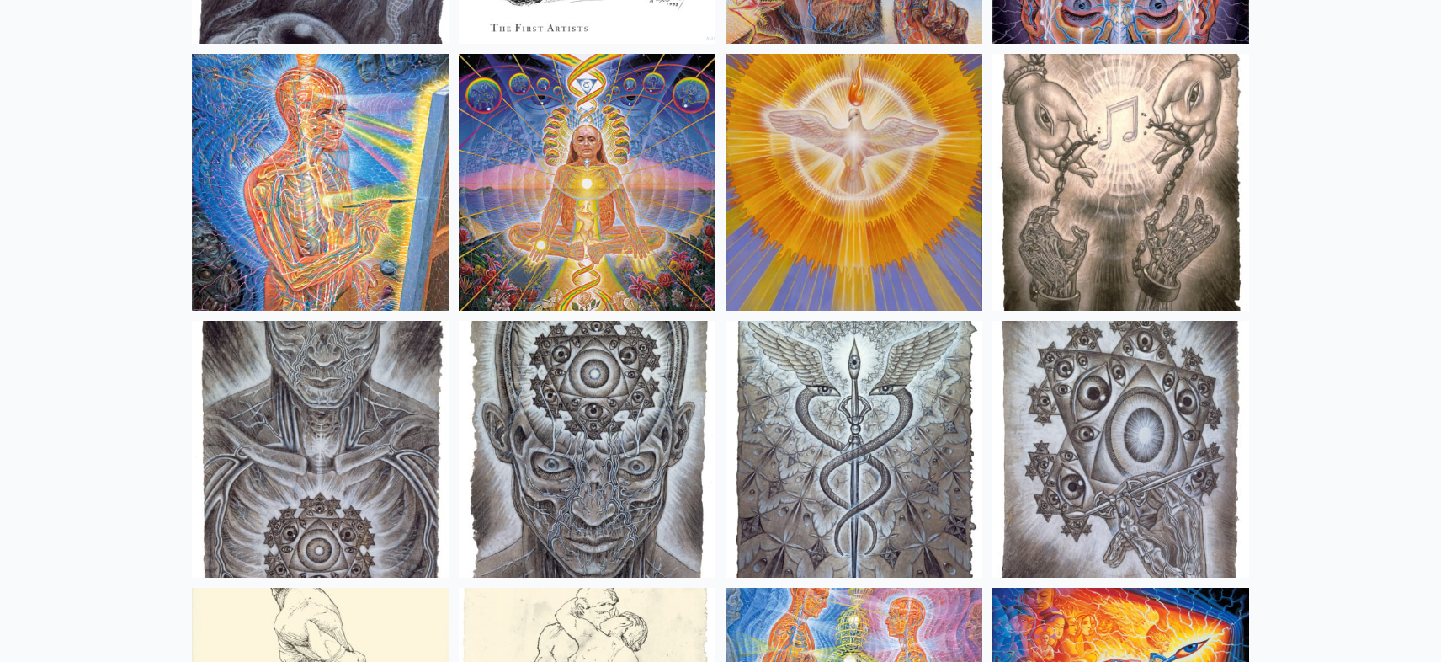
scroll to position [12394, 0]
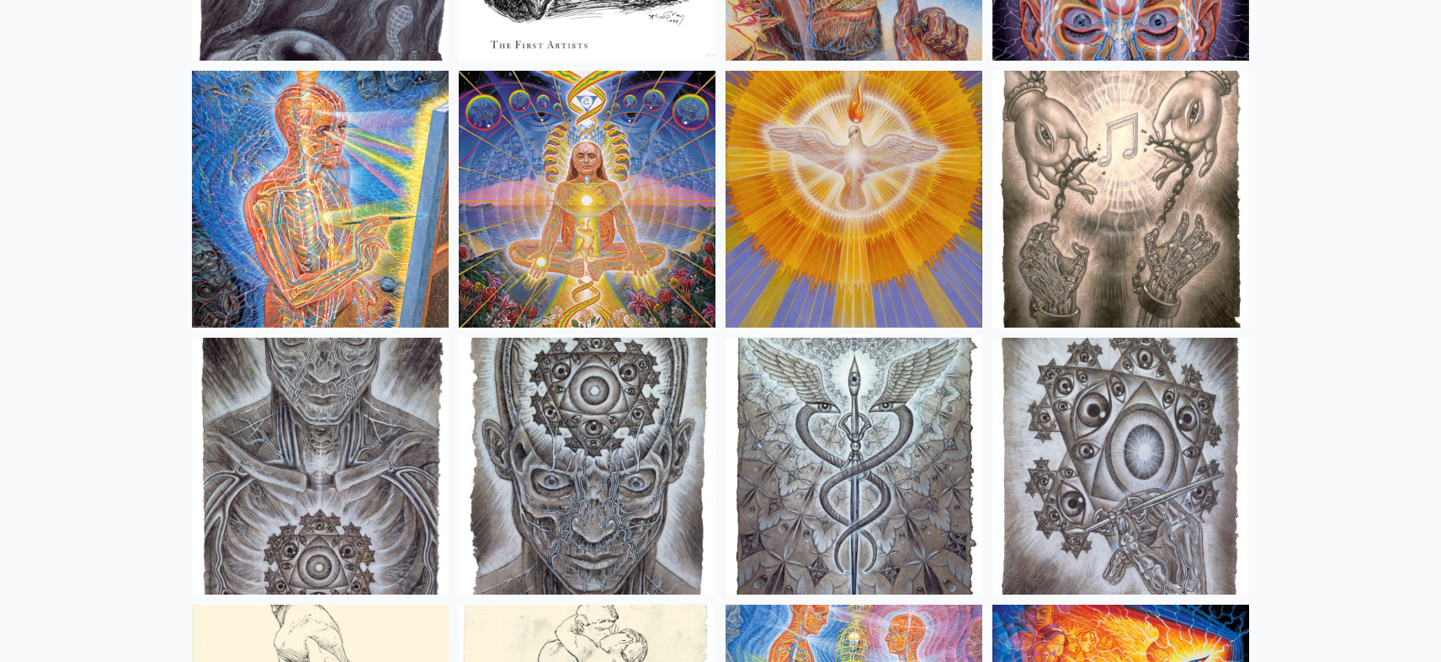
click at [796, 240] on img at bounding box center [854, 199] width 257 height 257
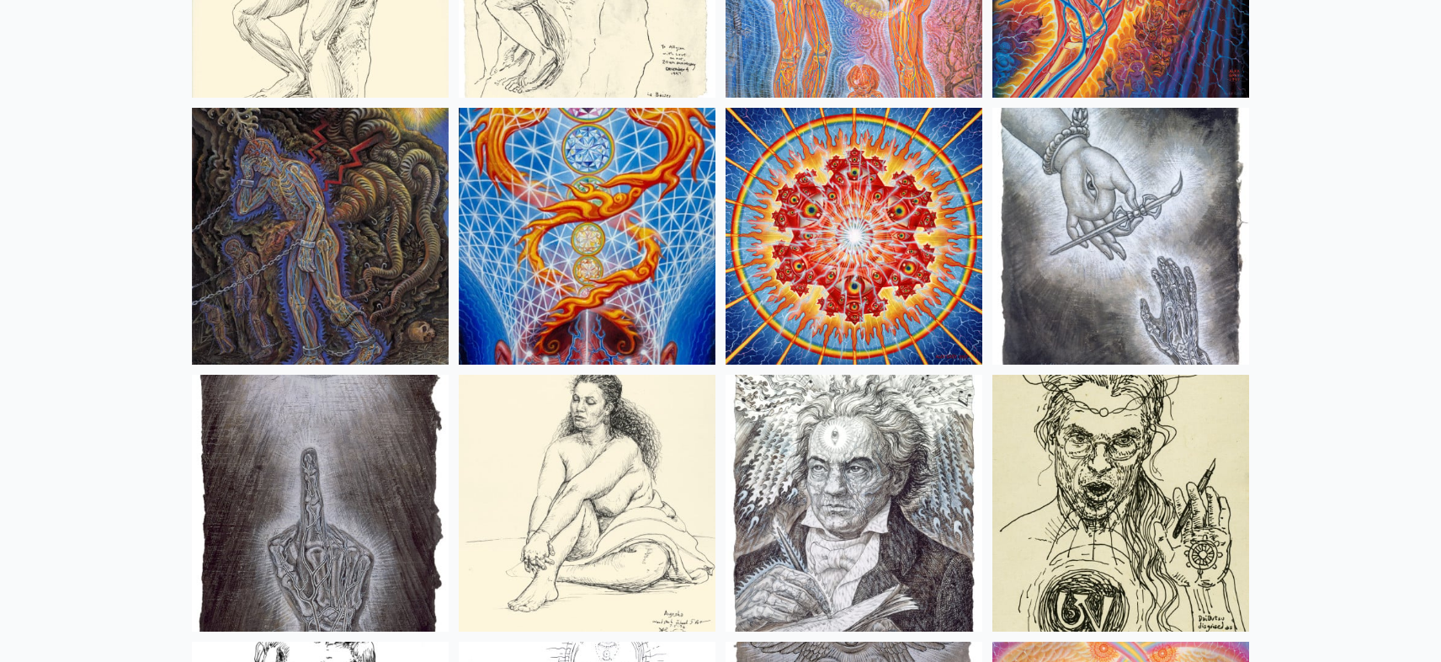
scroll to position [13259, 0]
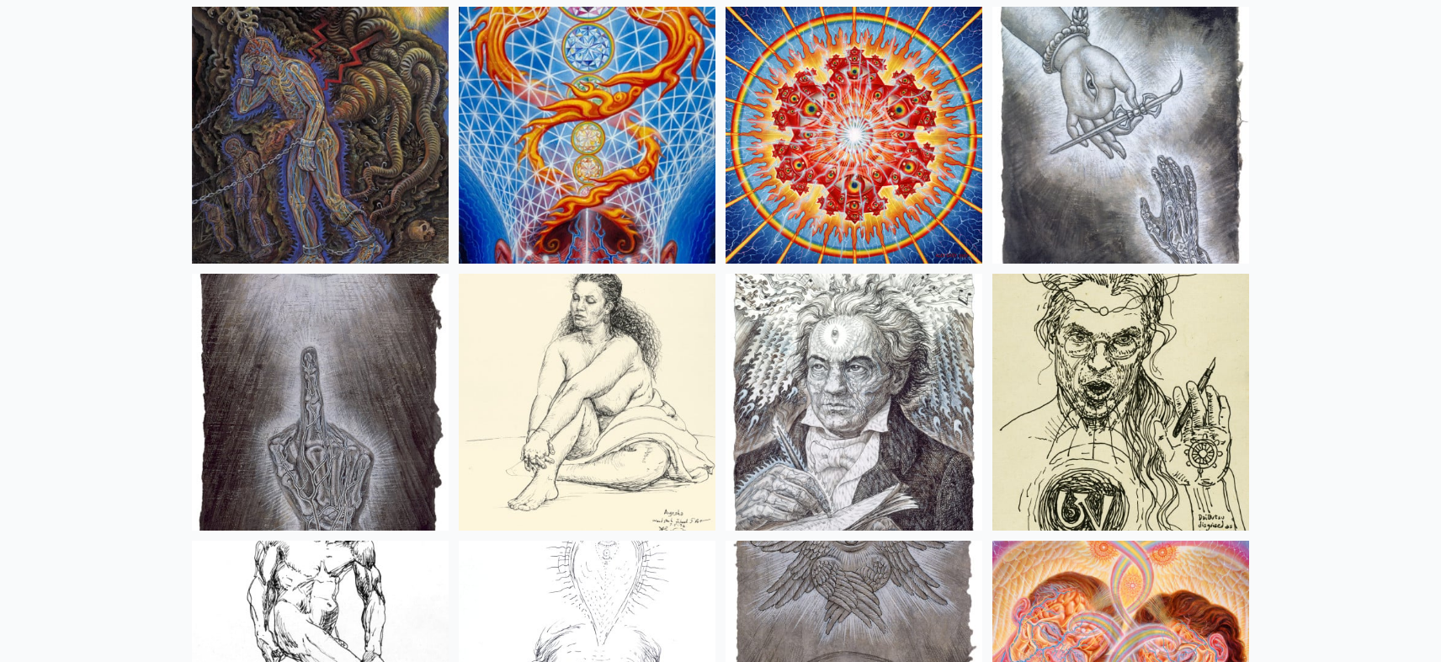
click at [325, 191] on img at bounding box center [320, 135] width 257 height 257
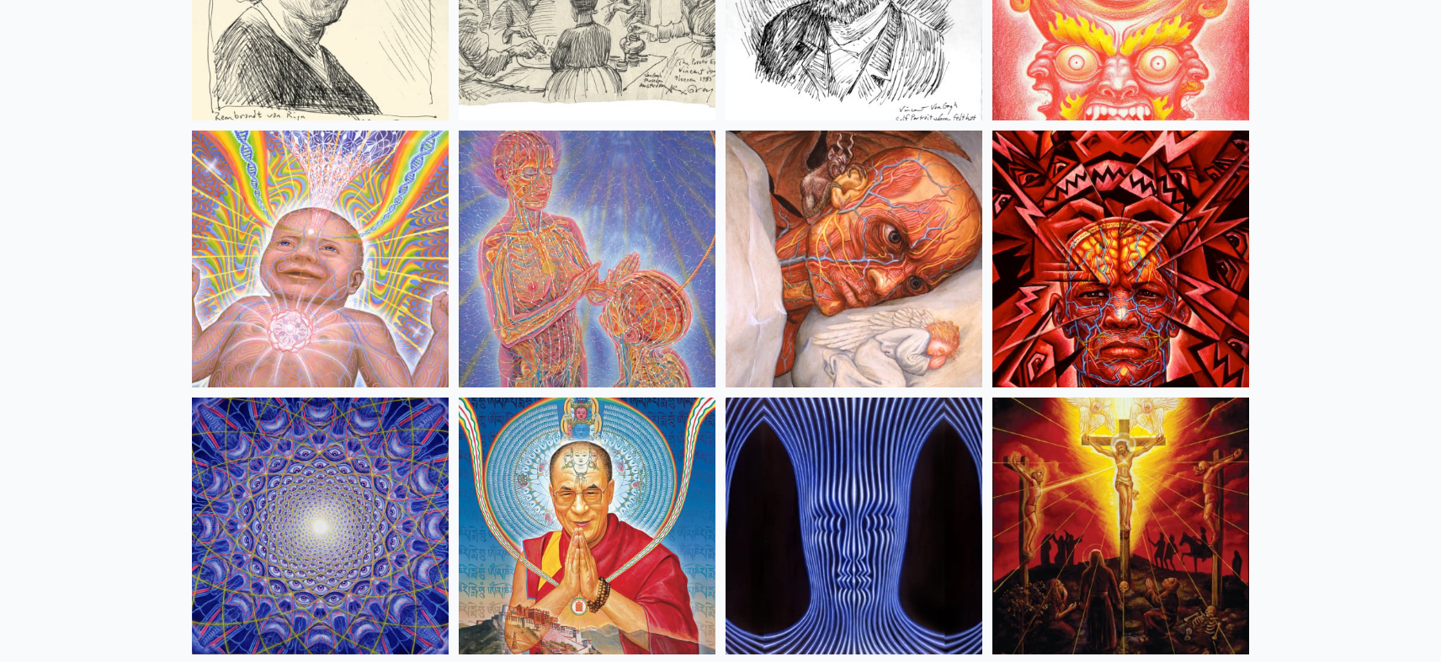
scroll to position [14500, 0]
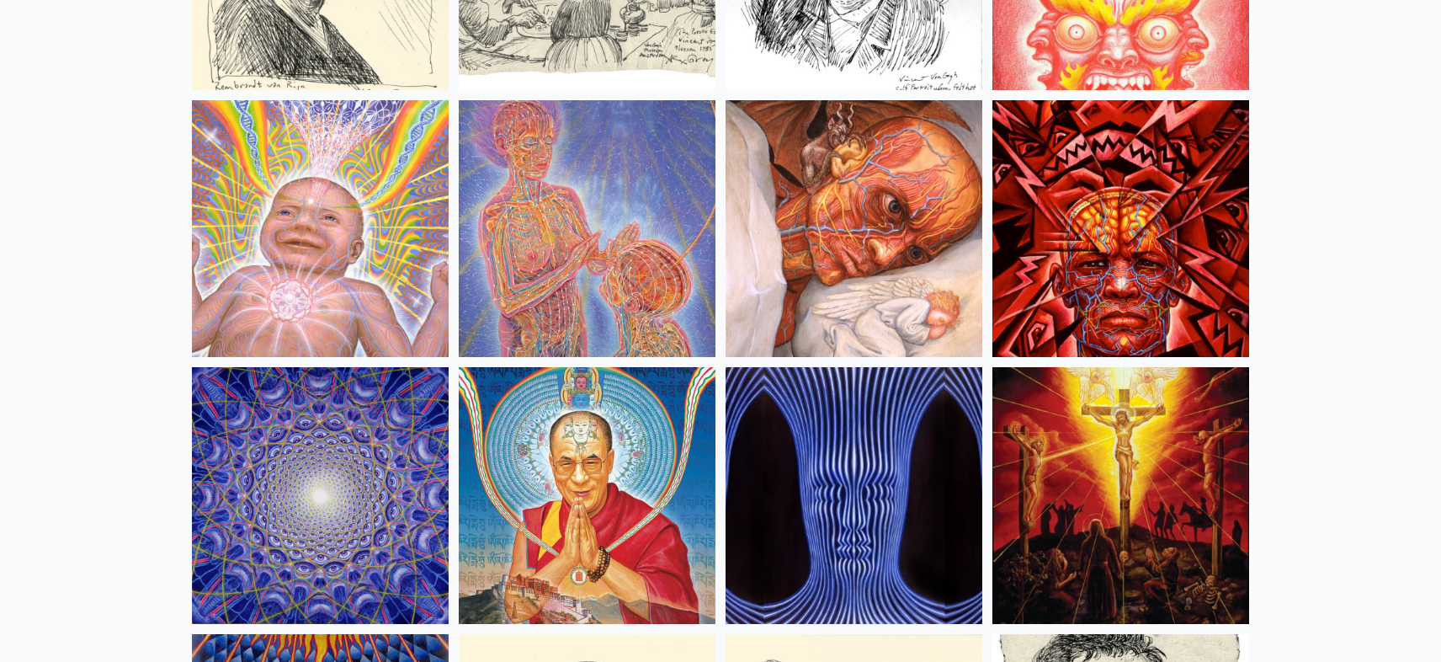
click at [871, 242] on img at bounding box center [854, 228] width 257 height 257
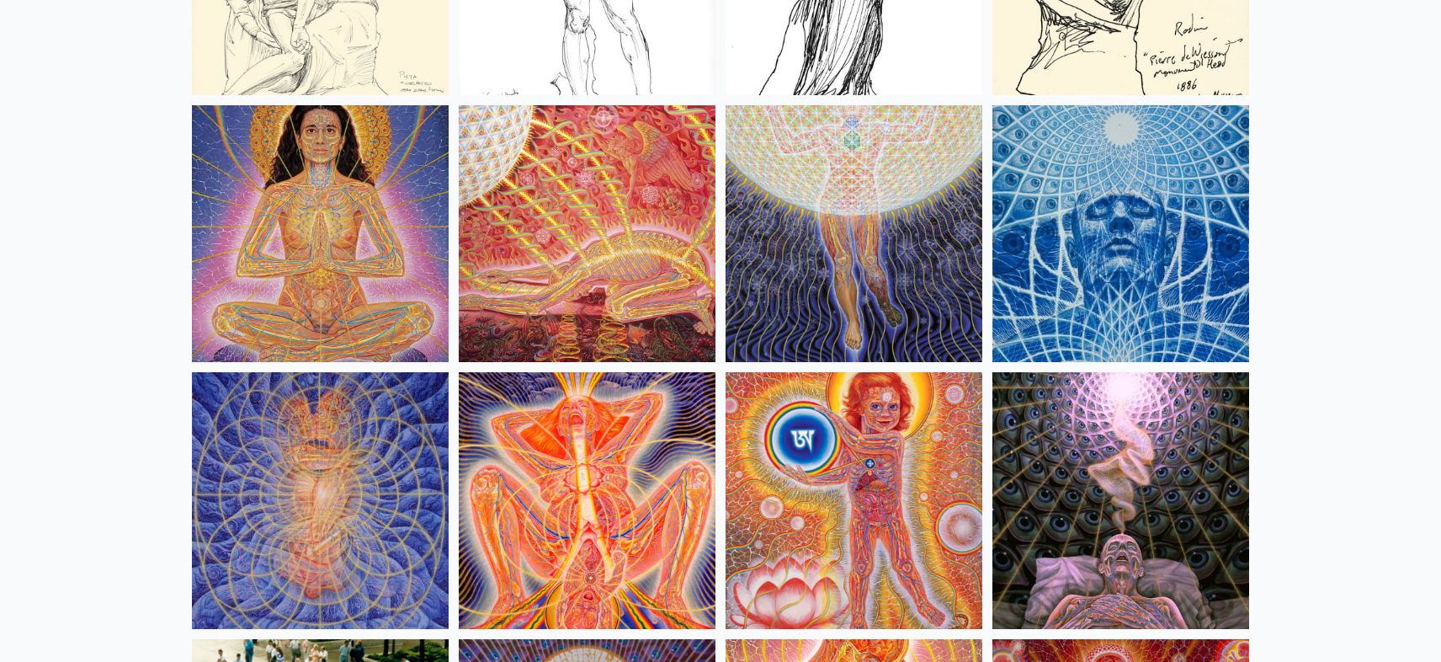
scroll to position [15639, 0]
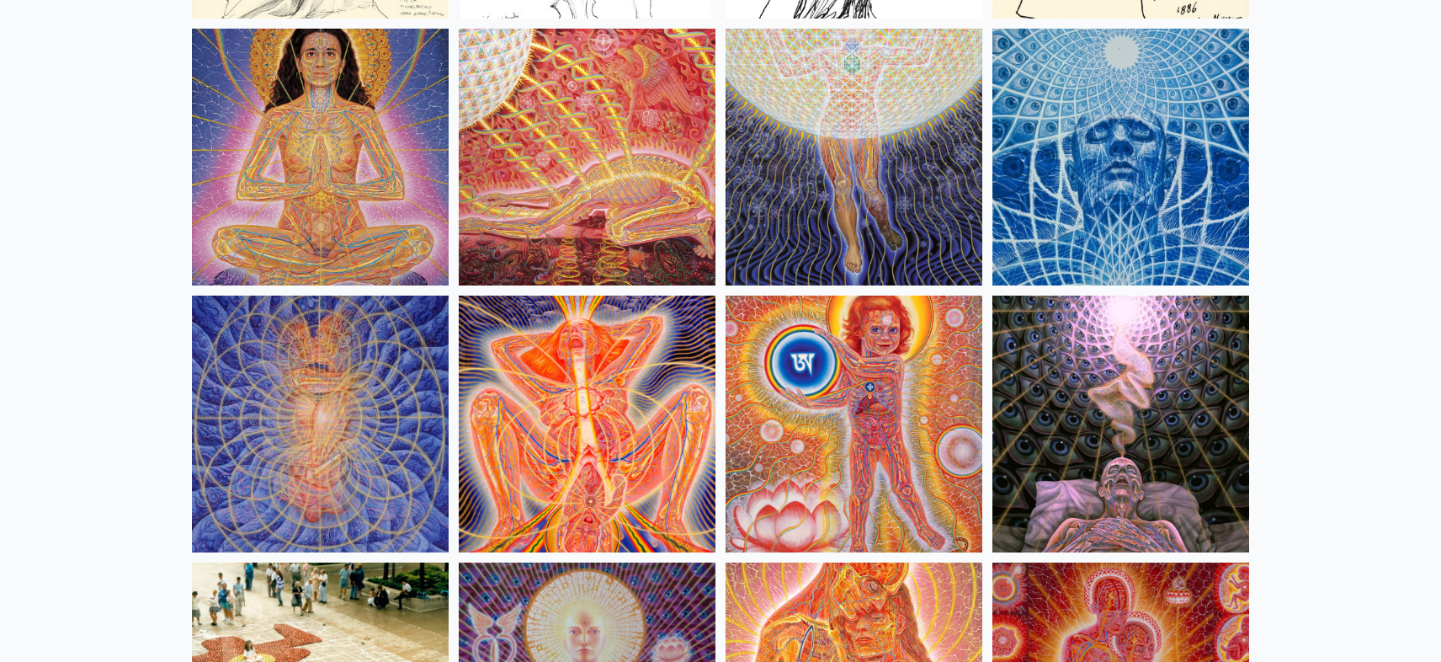
click at [560, 247] on img at bounding box center [587, 157] width 257 height 257
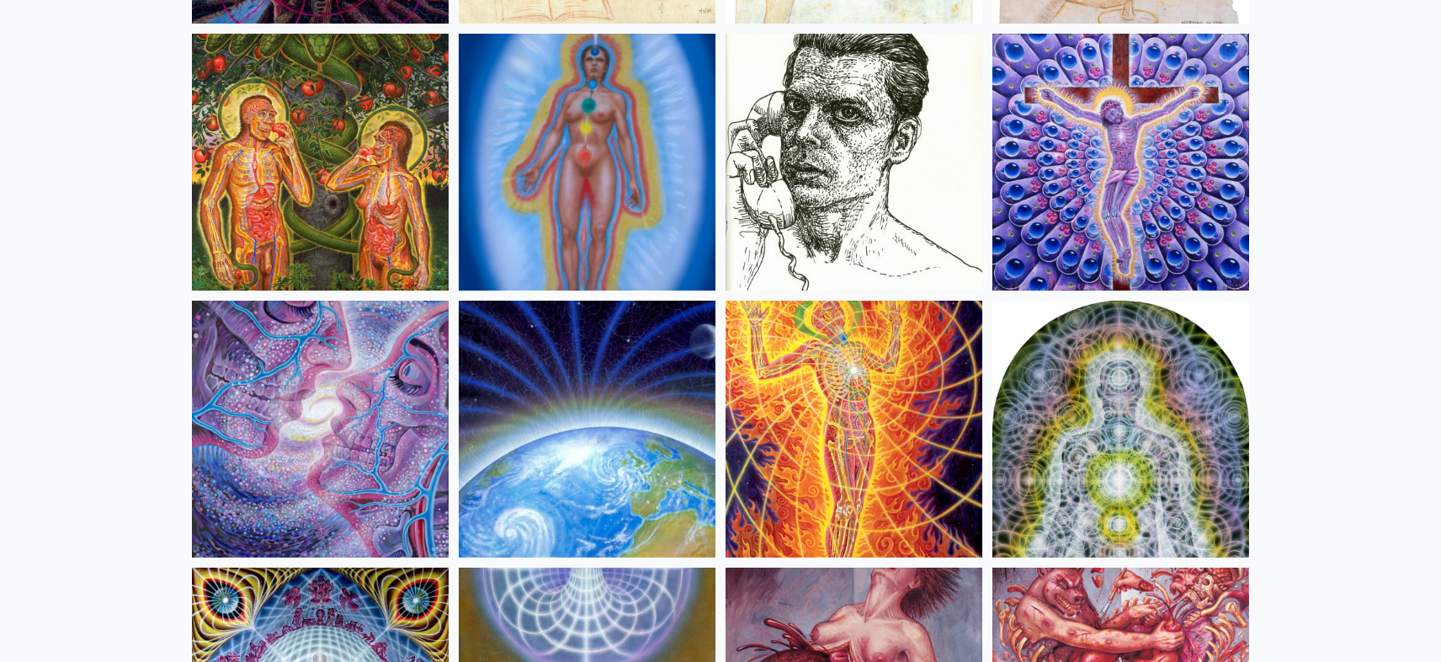
scroll to position [16661, 0]
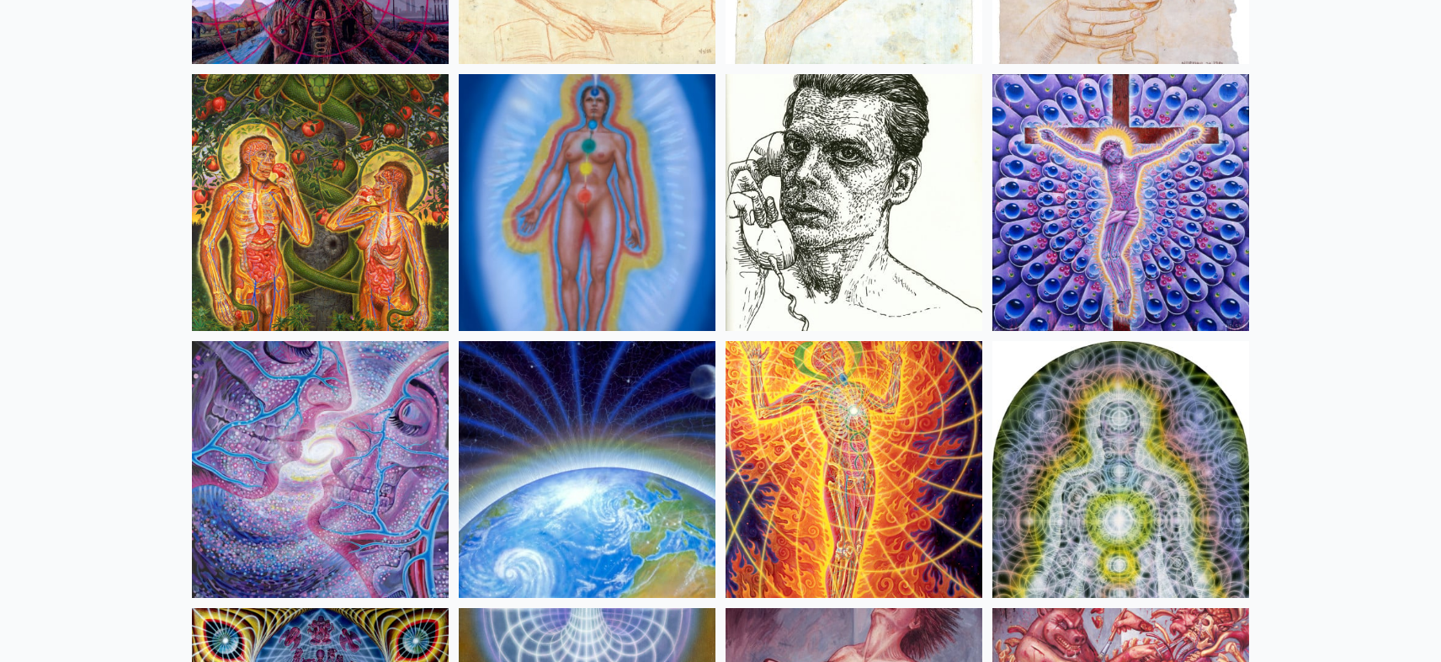
click at [1042, 244] on img at bounding box center [1121, 202] width 257 height 257
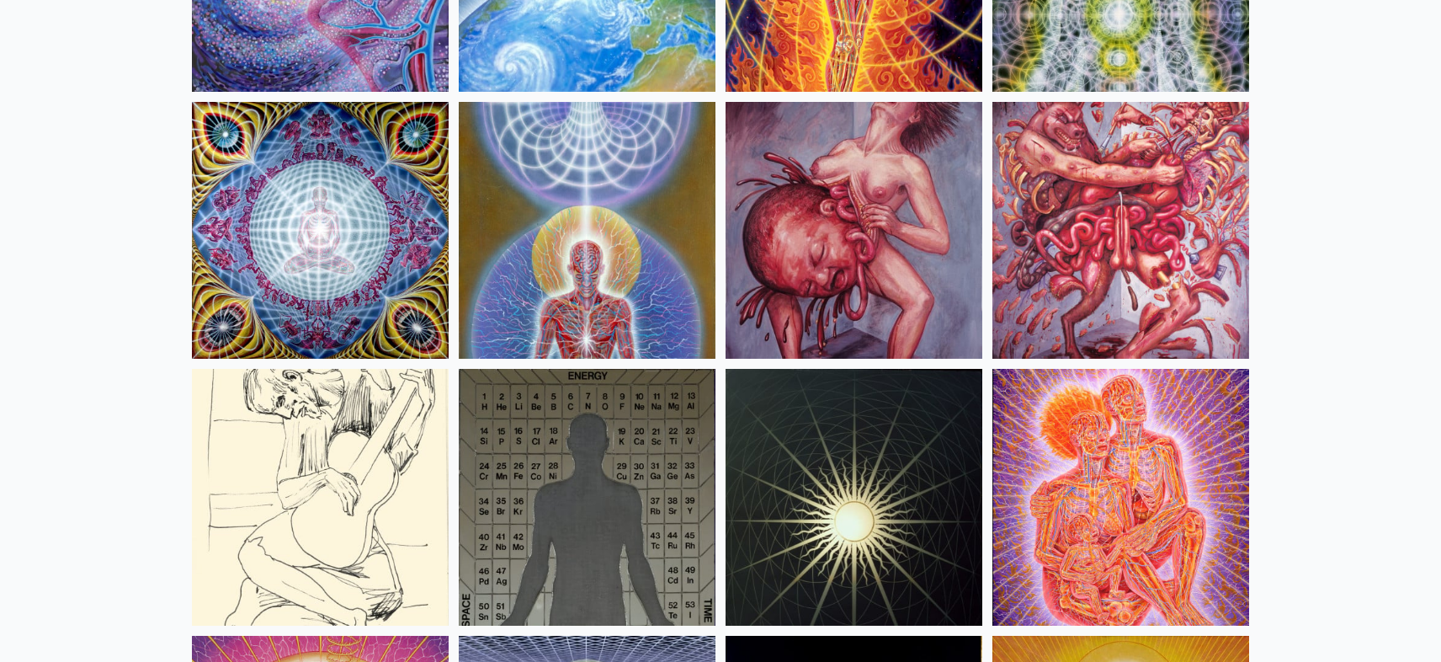
scroll to position [17158, 0]
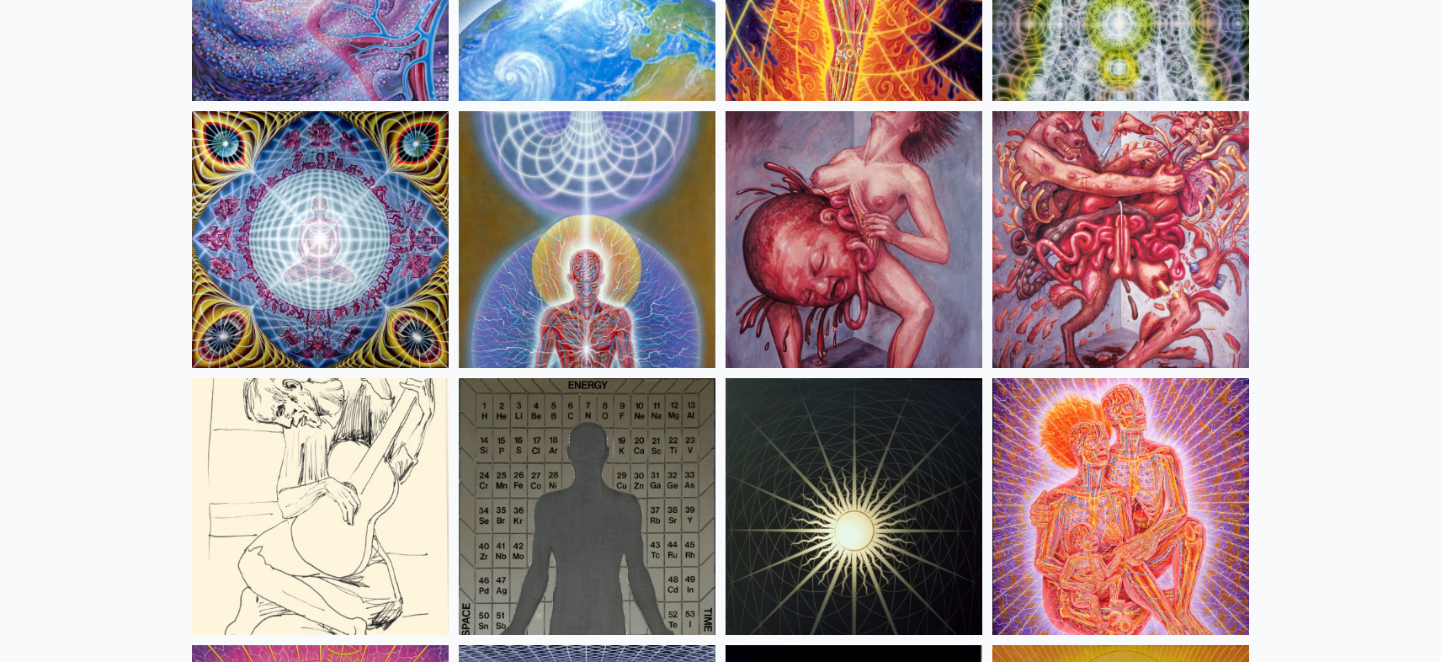
click at [1073, 300] on img at bounding box center [1121, 239] width 257 height 257
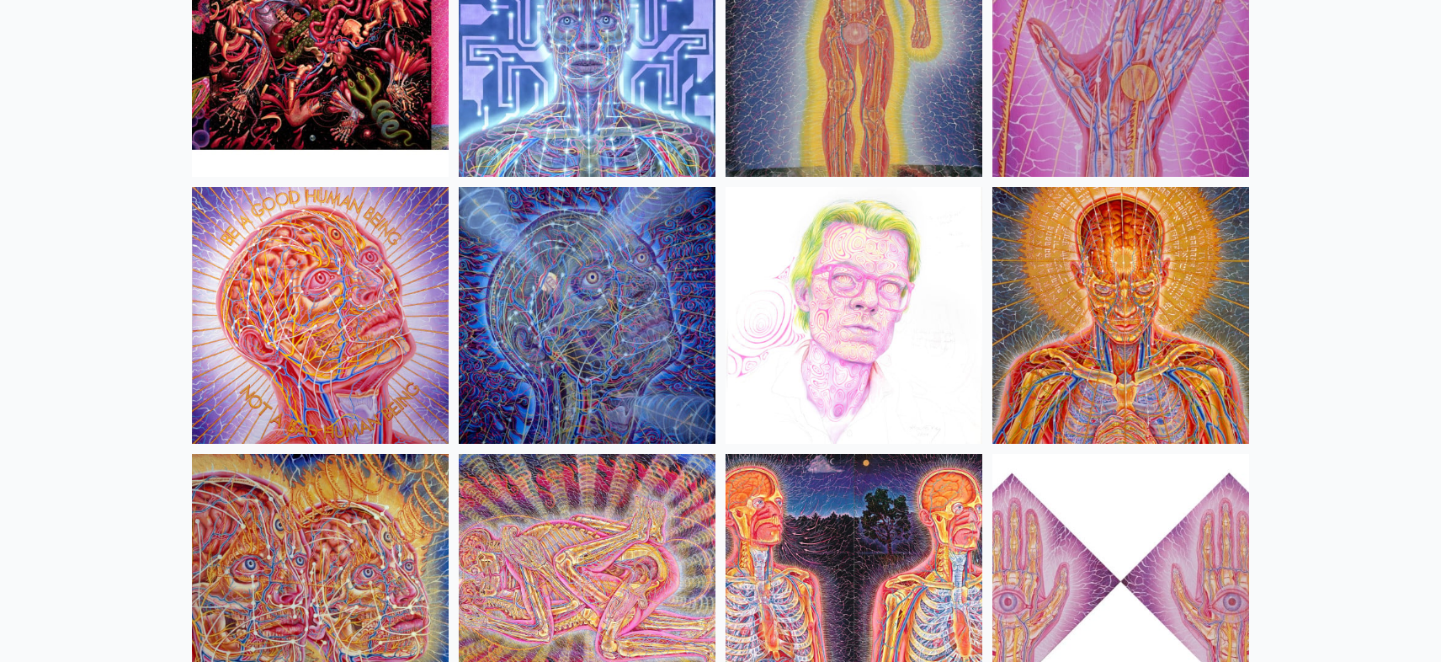
scroll to position [18442, 0]
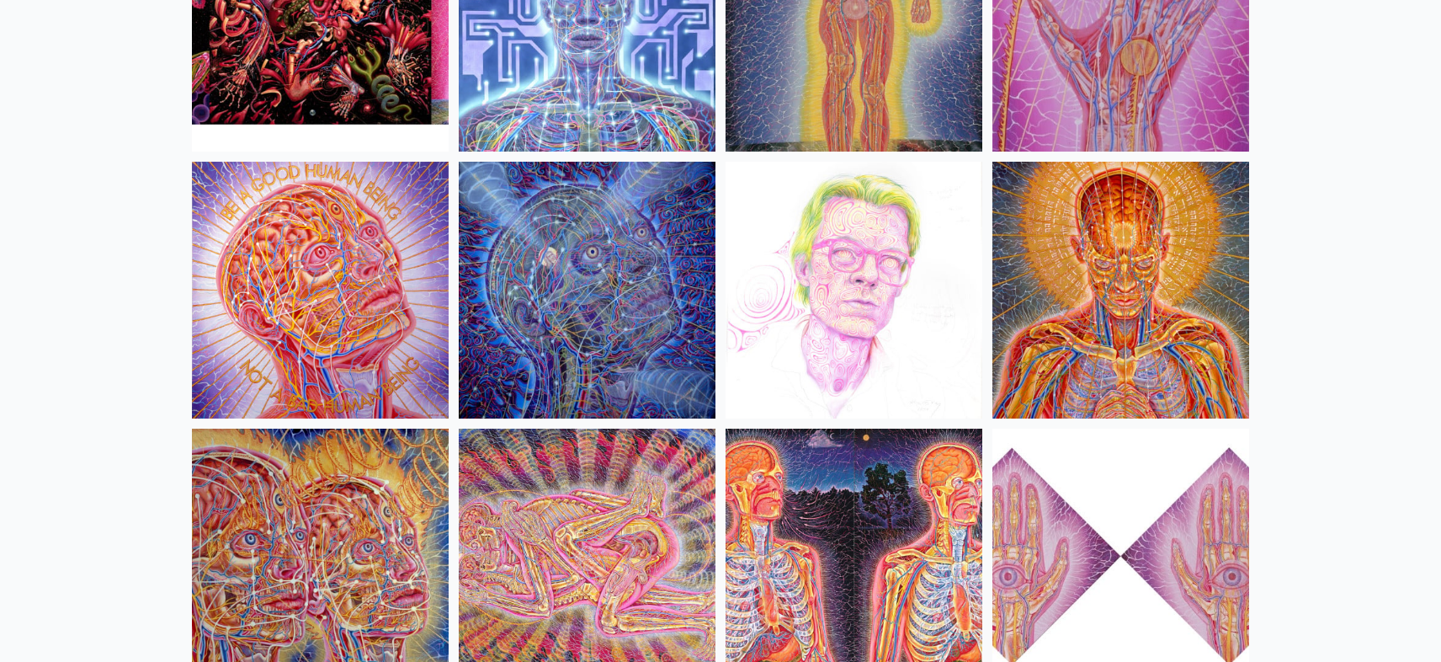
click at [605, 96] on img at bounding box center [587, 23] width 257 height 257
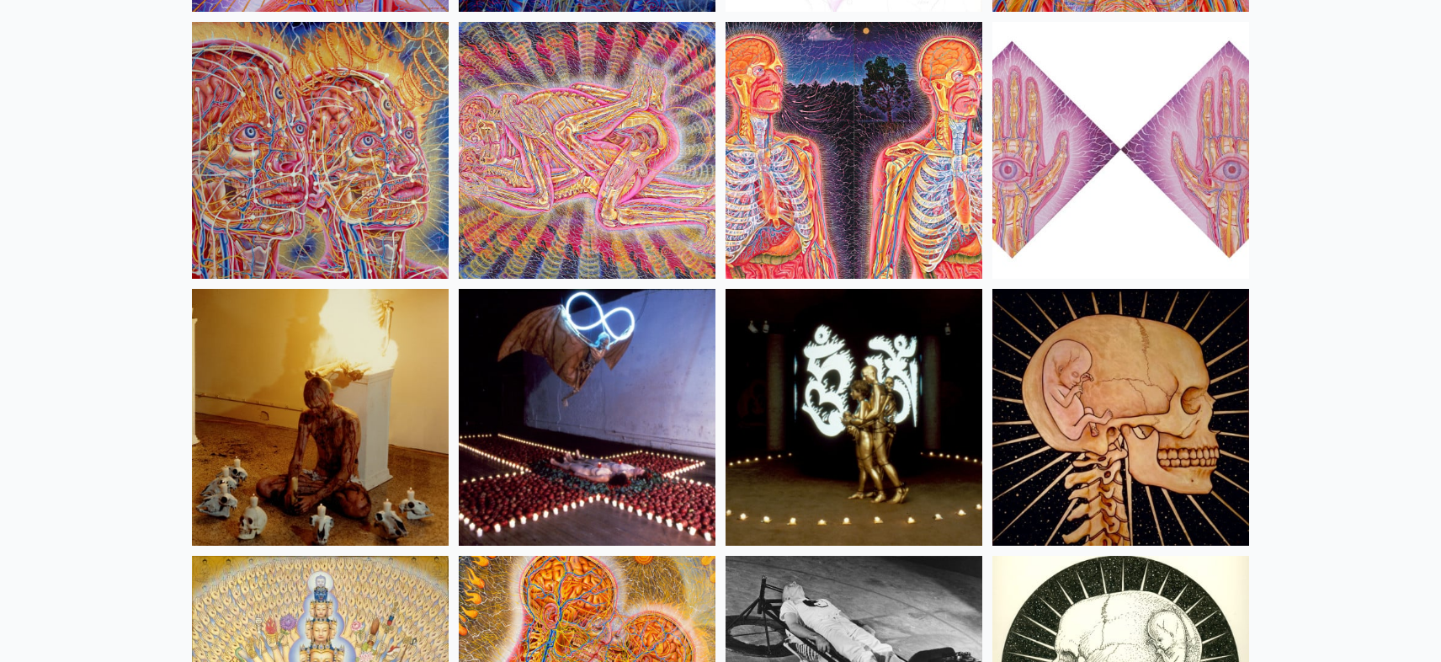
scroll to position [18836, 0]
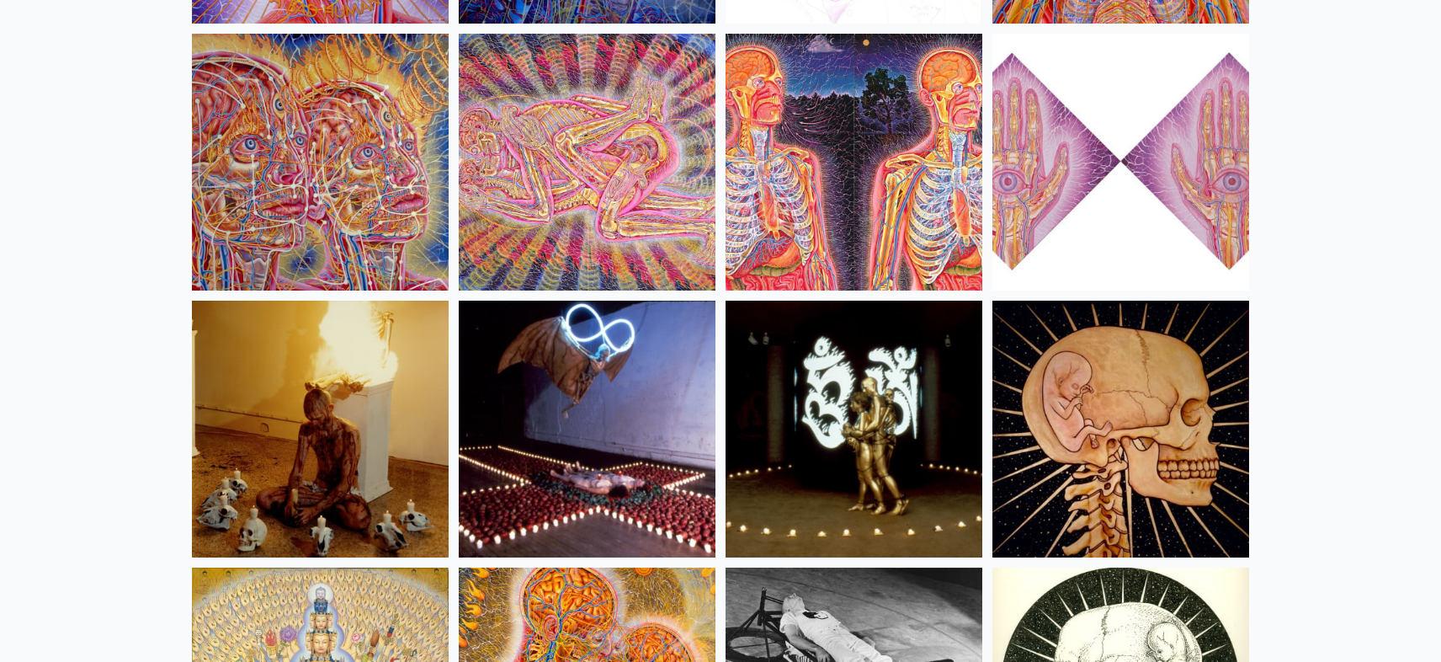
click at [917, 257] on img at bounding box center [854, 162] width 257 height 257
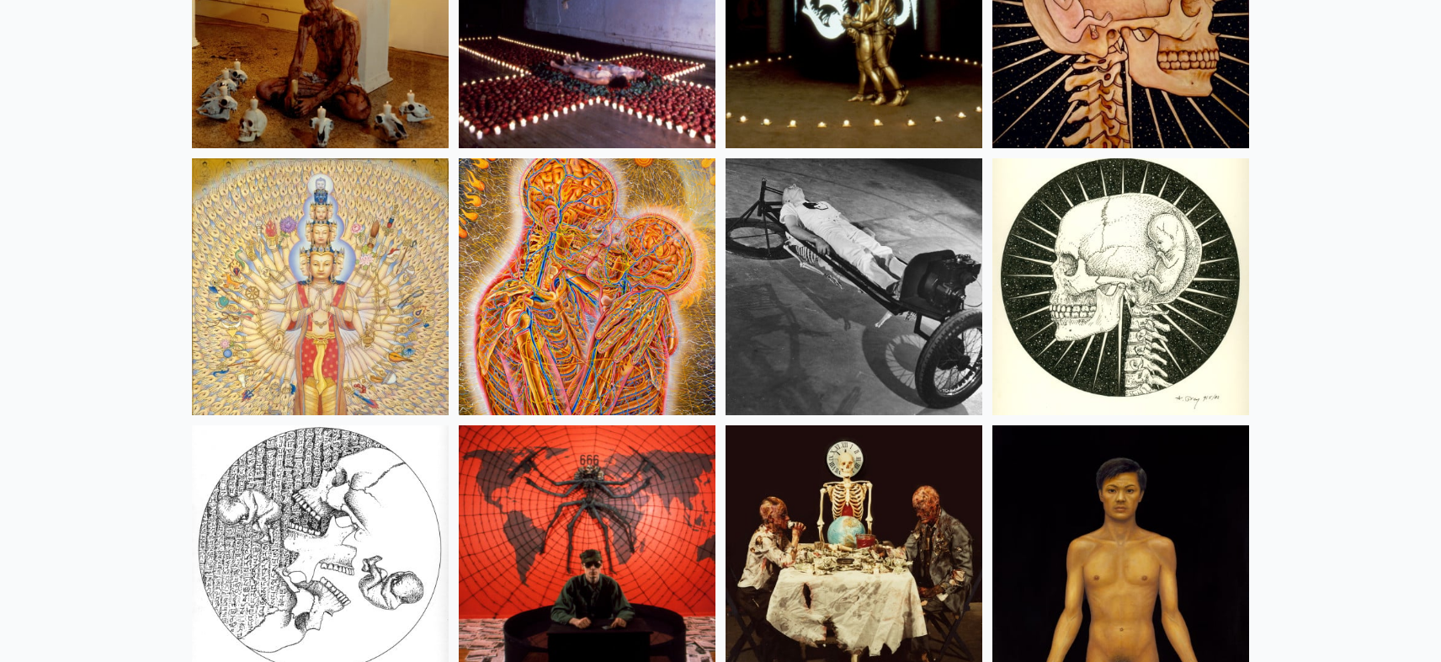
scroll to position [19326, 0]
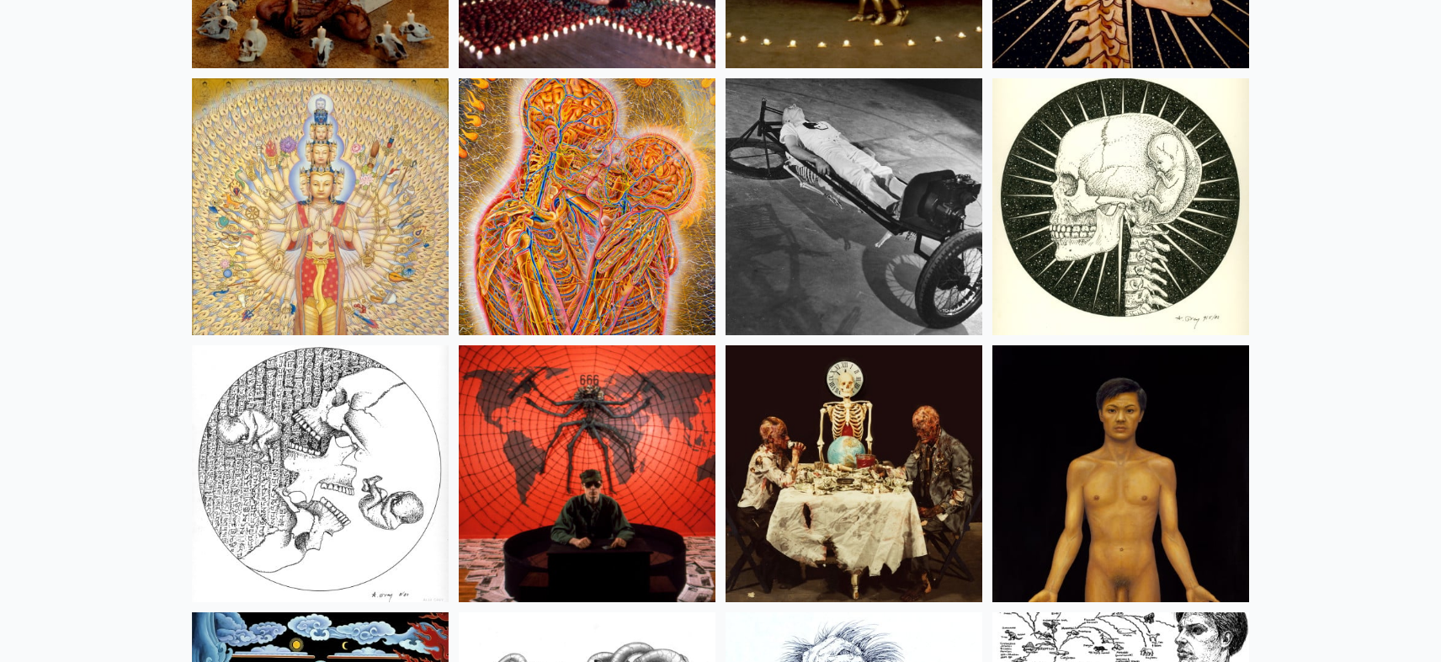
click at [338, 281] on img at bounding box center [320, 206] width 257 height 257
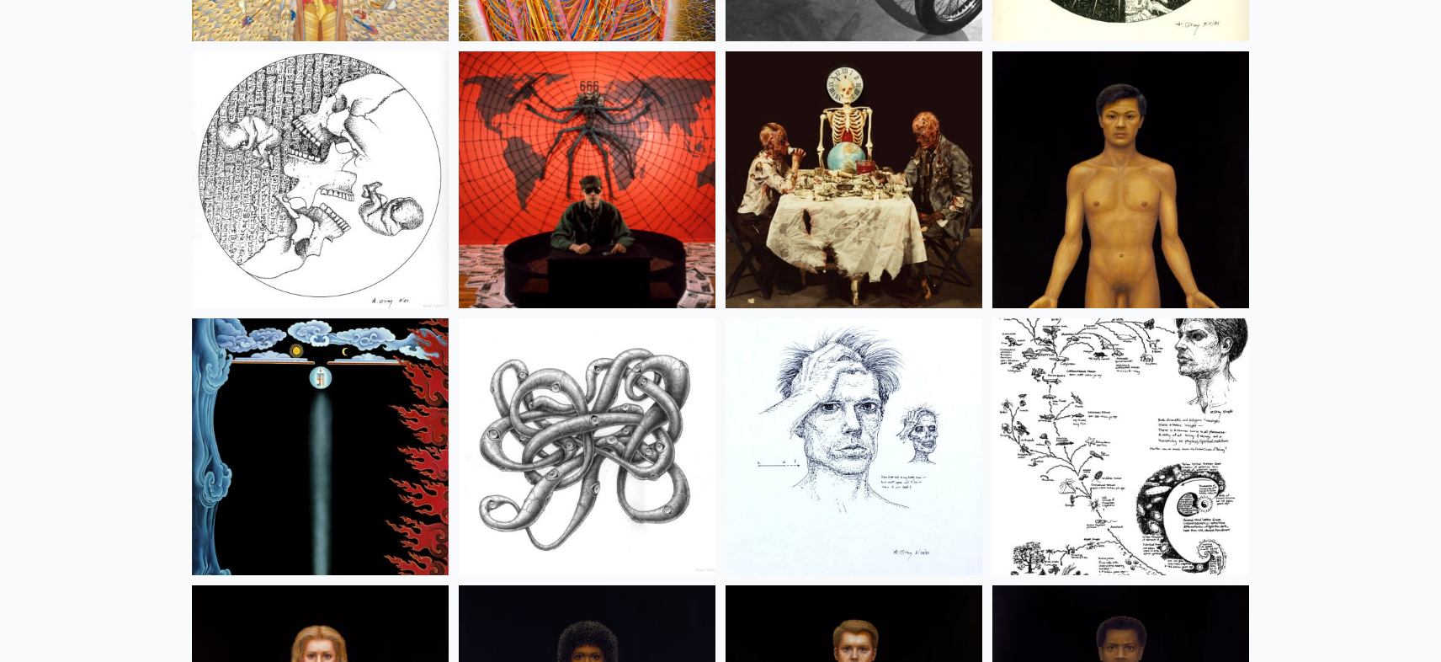
scroll to position [19602, 0]
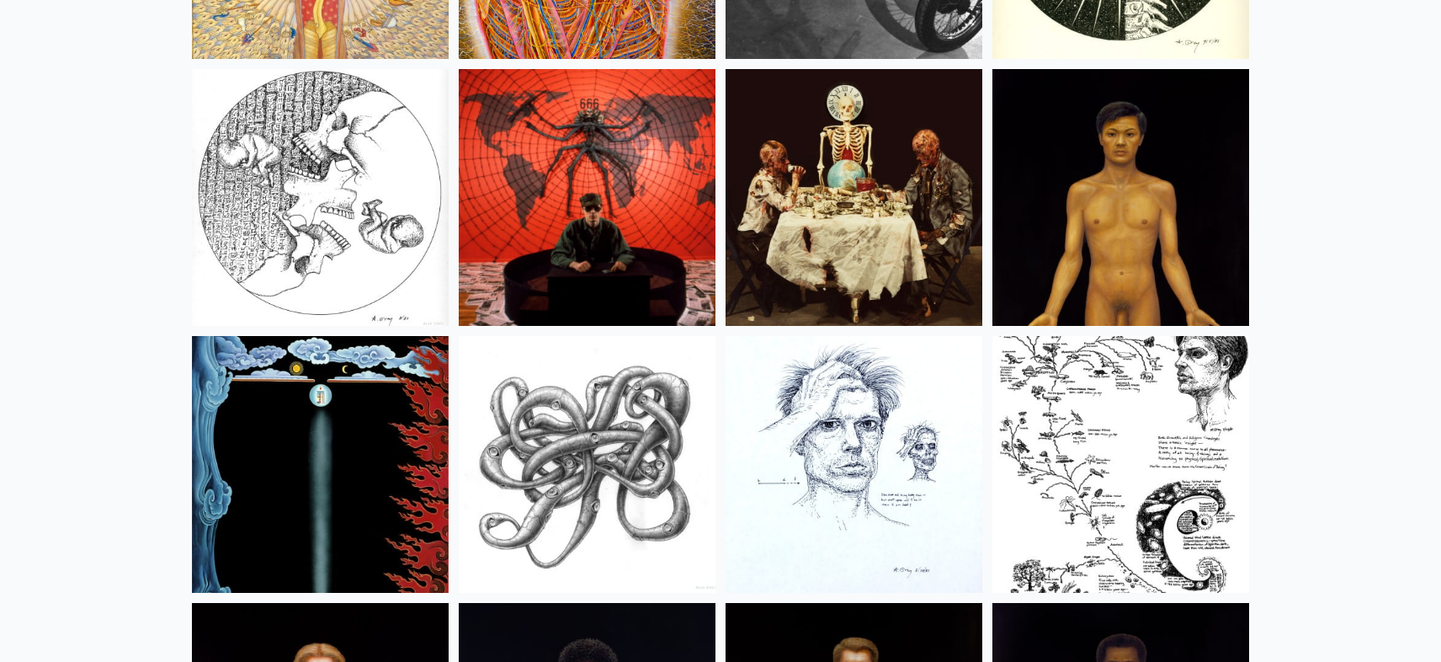
click at [577, 284] on img at bounding box center [587, 197] width 257 height 257
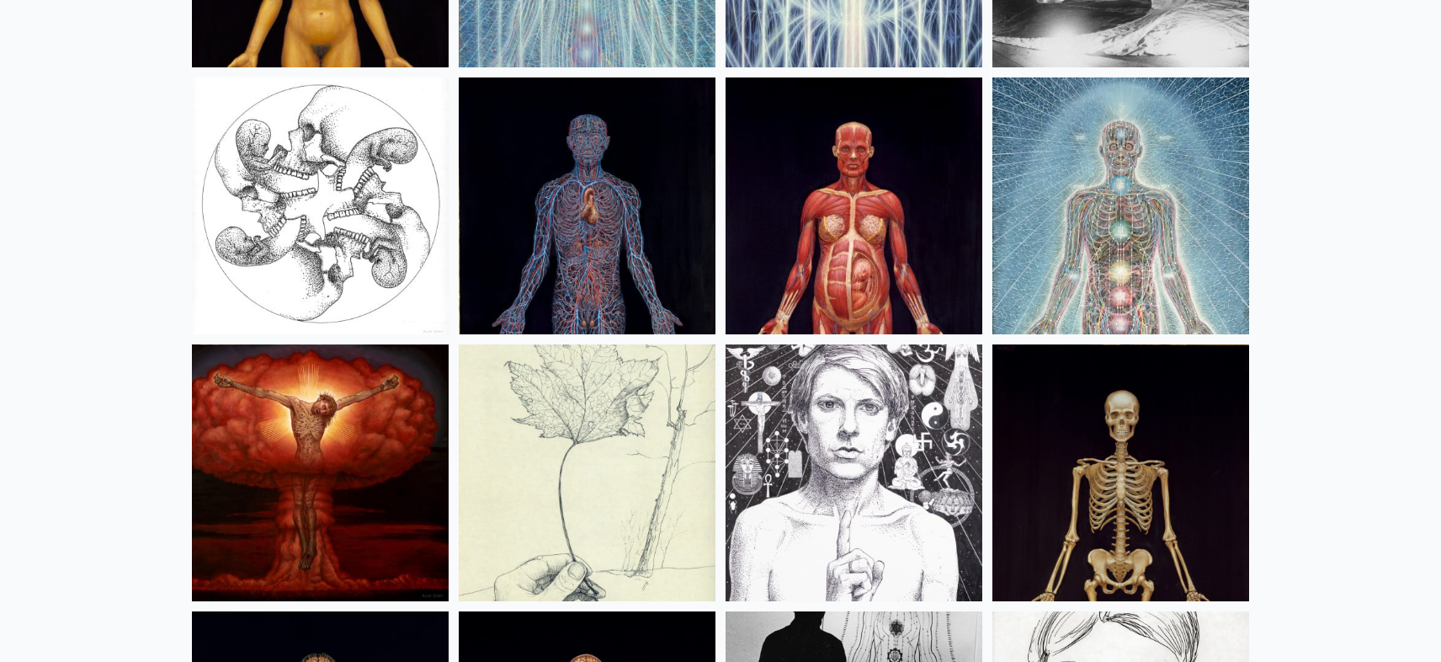
scroll to position [20565, 0]
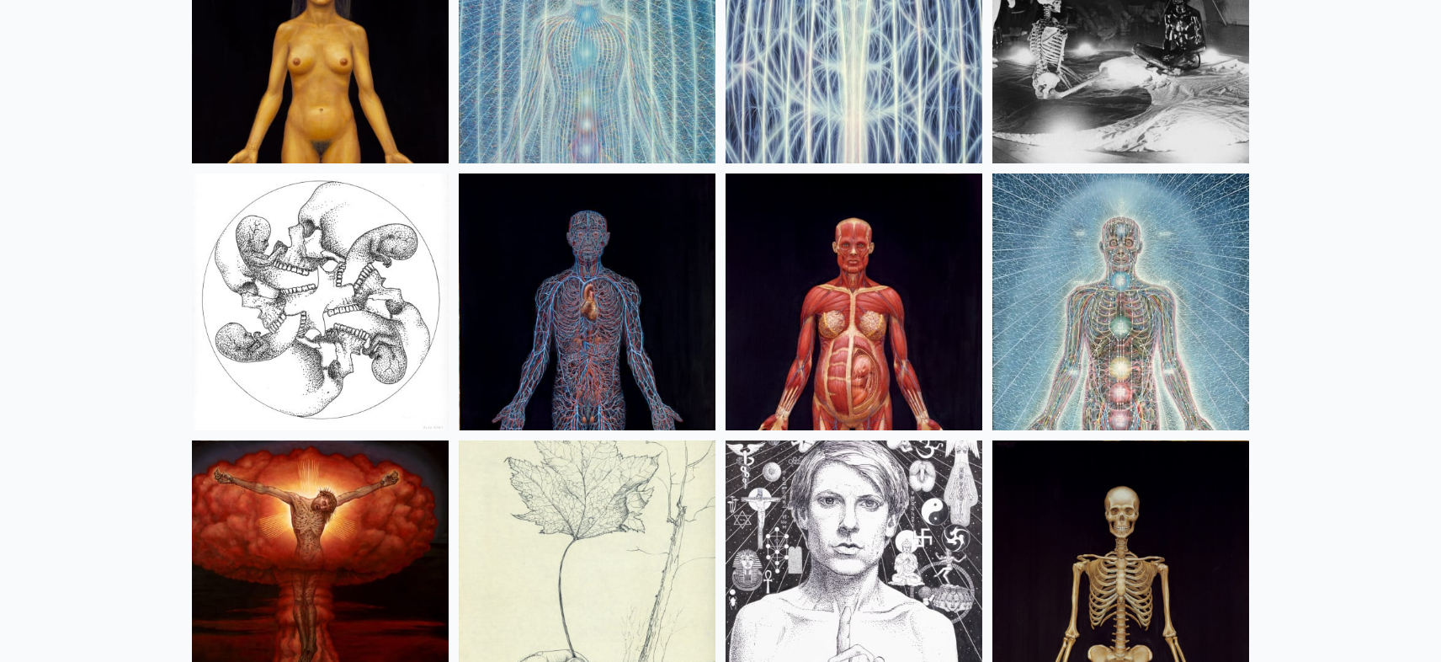
click at [1190, 370] on img at bounding box center [1121, 301] width 257 height 257
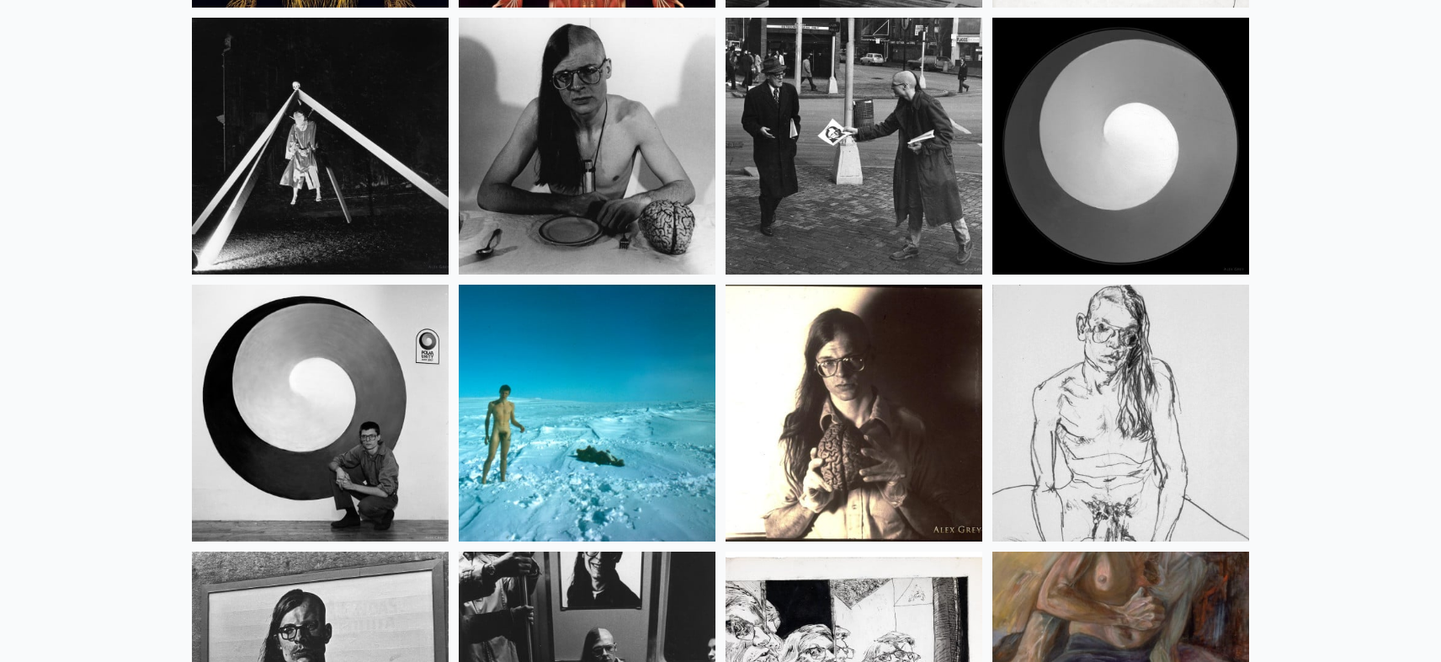
scroll to position [21527, 0]
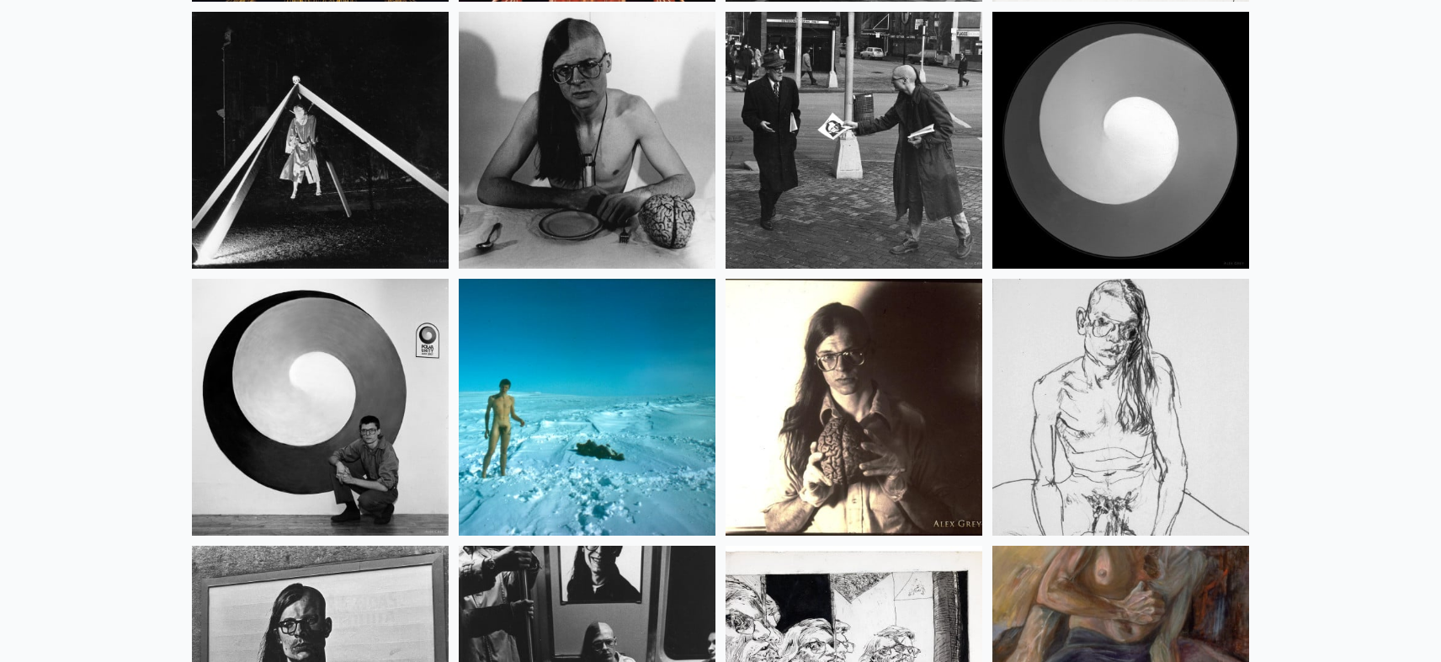
click at [525, 189] on img at bounding box center [587, 140] width 257 height 257
click at [825, 455] on img at bounding box center [854, 407] width 257 height 257
click at [1087, 453] on img at bounding box center [1121, 407] width 257 height 257
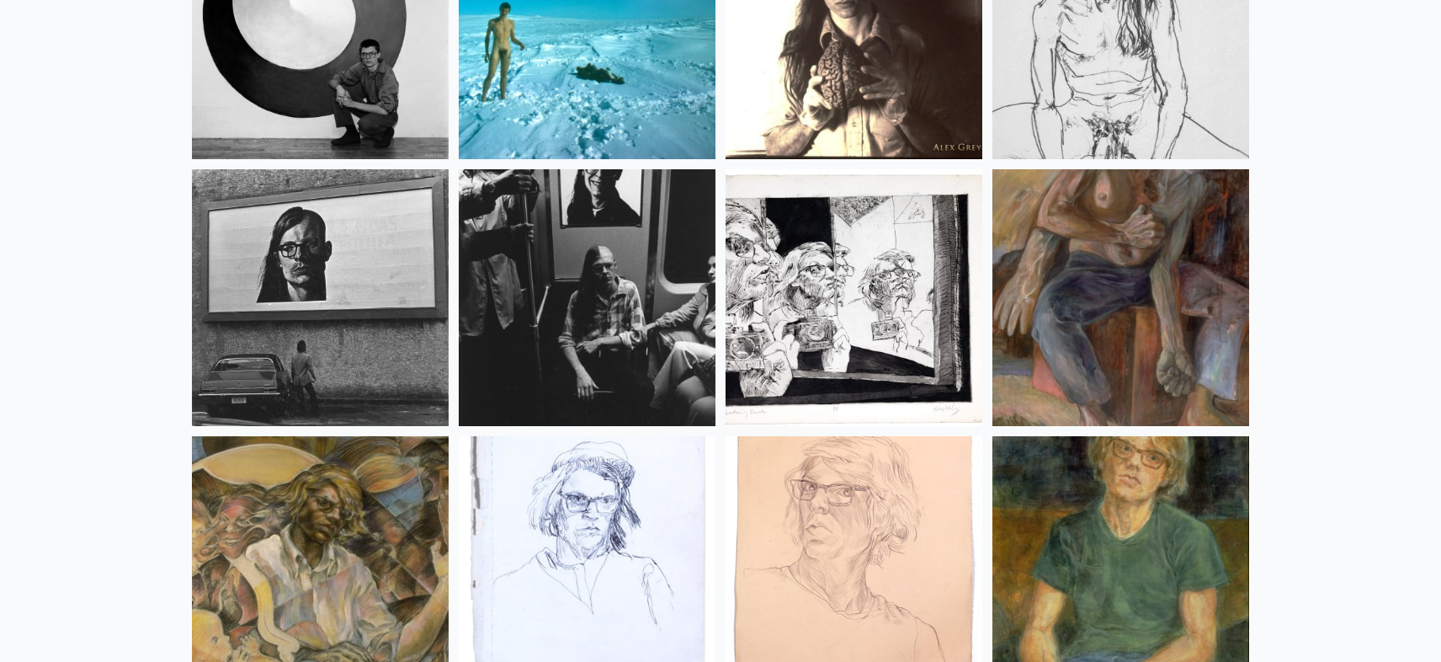
scroll to position [21915, 0]
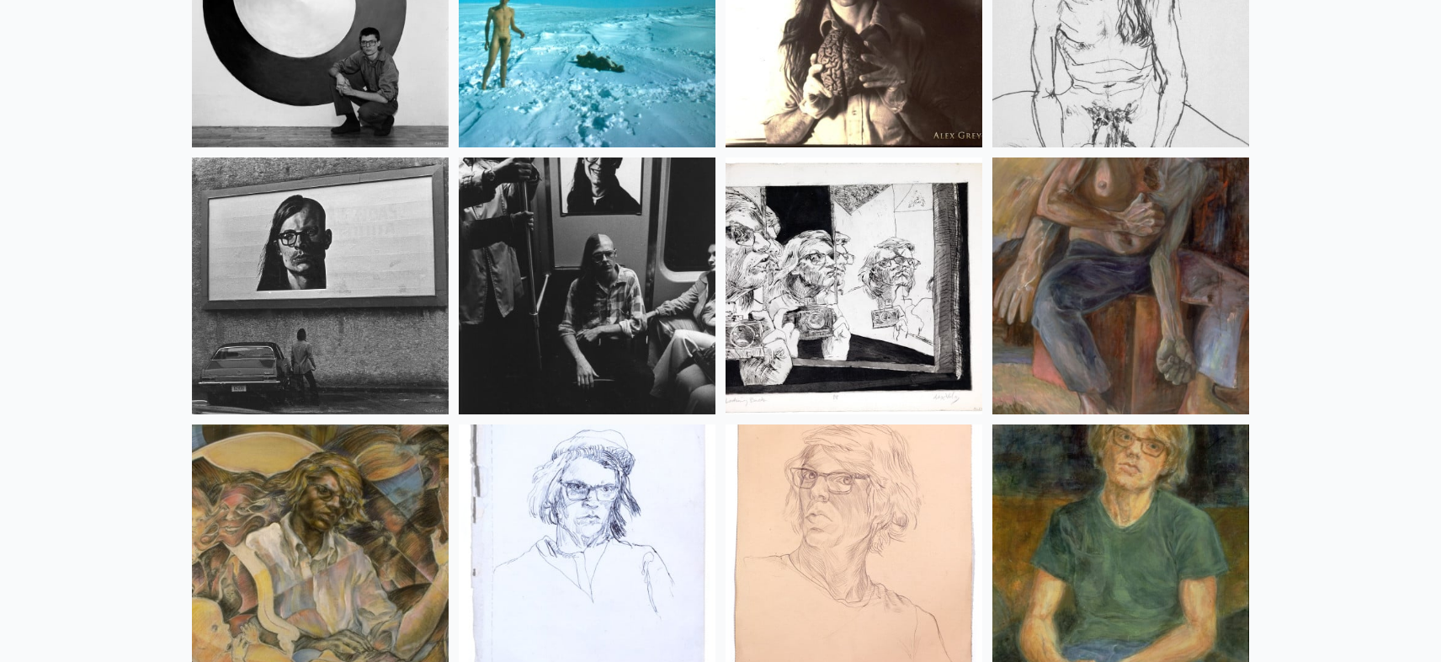
click at [391, 355] on img at bounding box center [320, 285] width 257 height 257
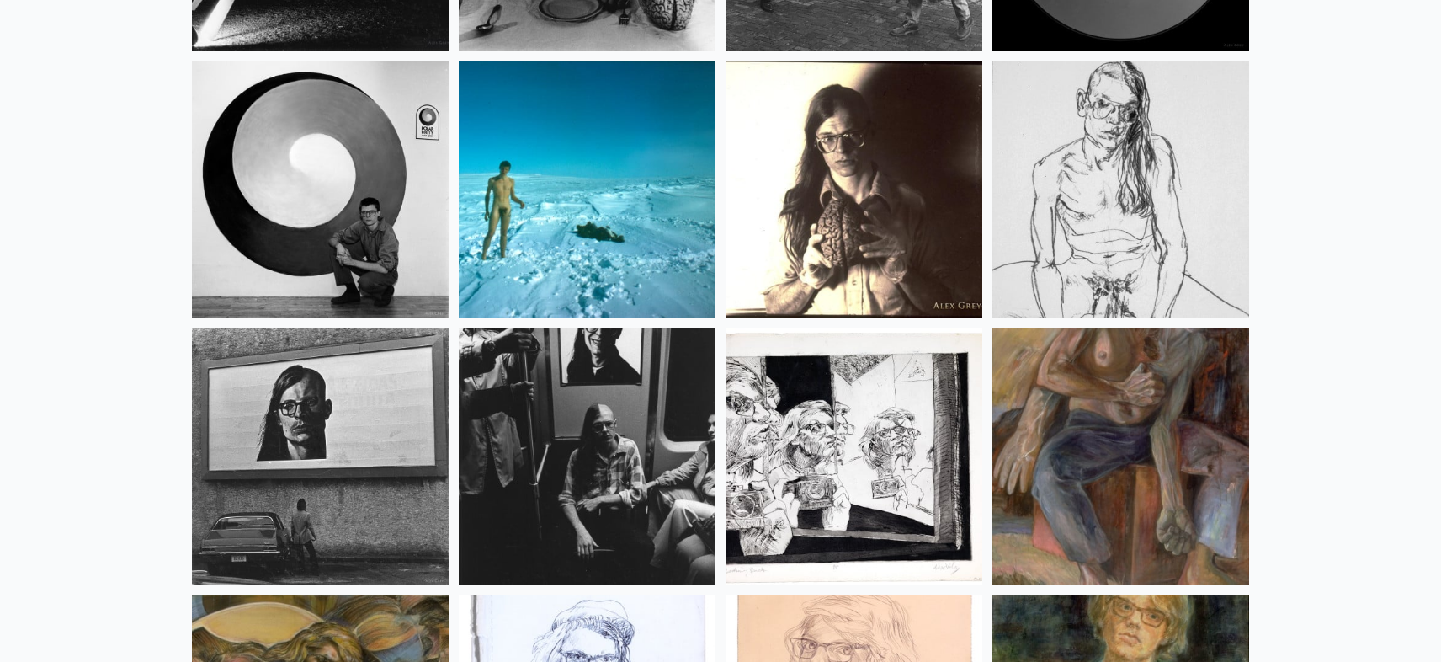
scroll to position [21748, 0]
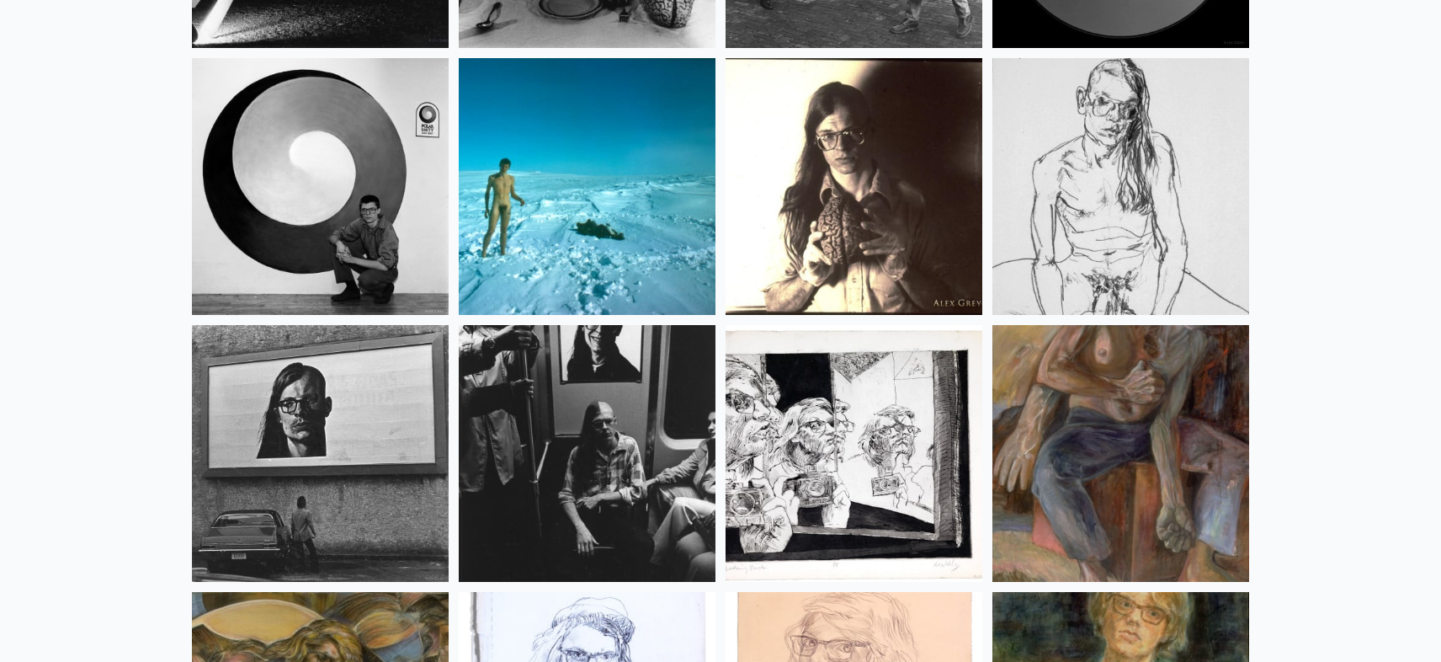
click at [539, 233] on img at bounding box center [587, 186] width 257 height 257
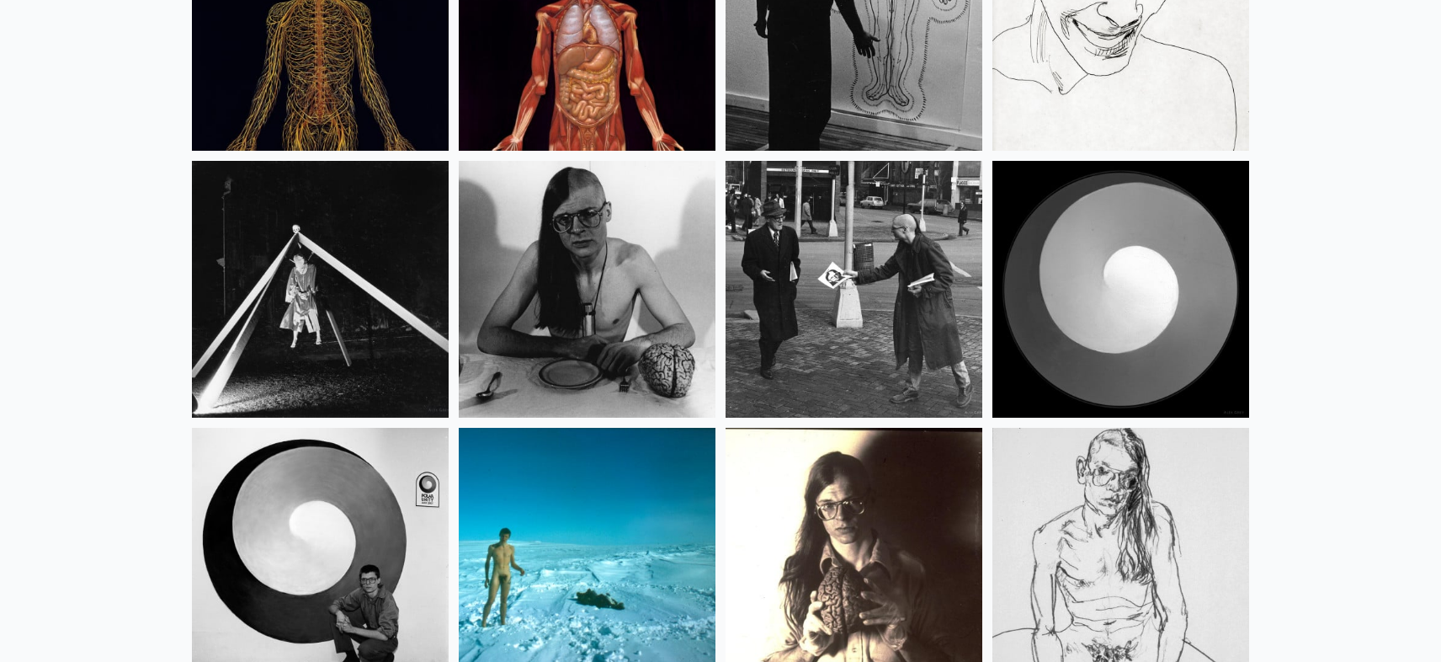
scroll to position [21115, 0]
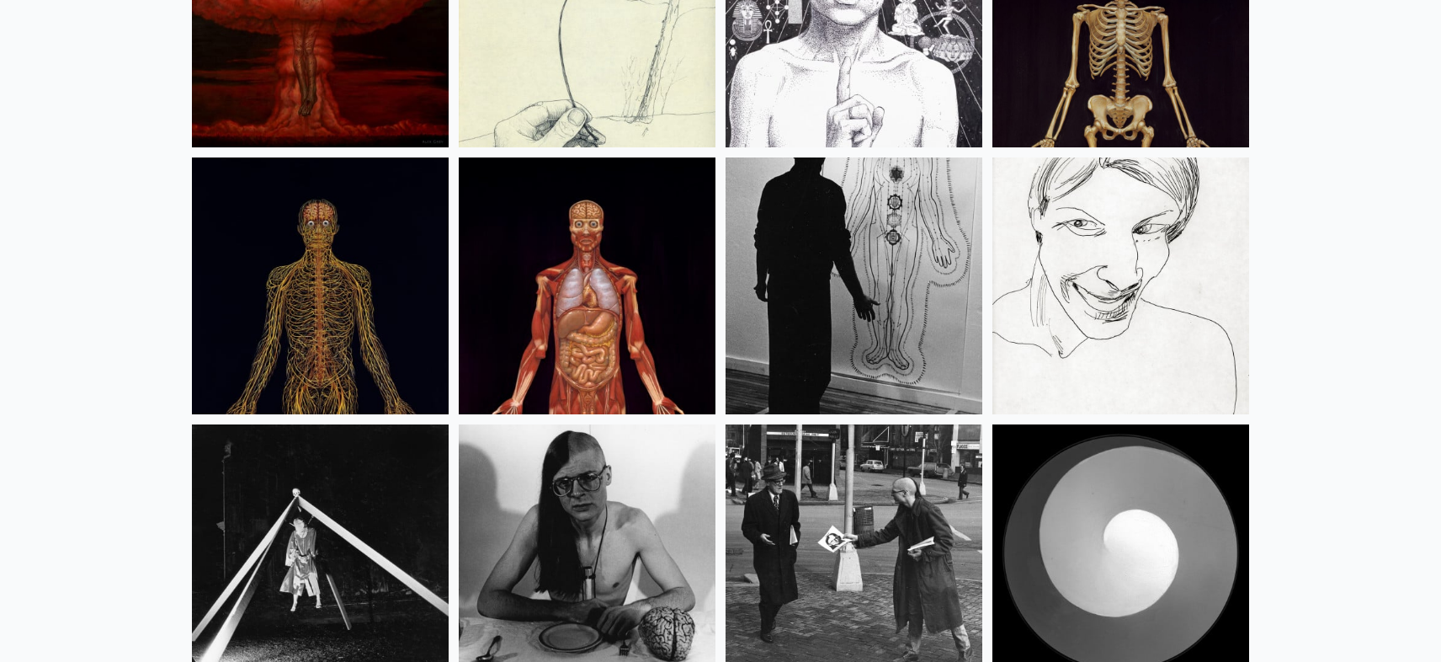
click at [597, 329] on img at bounding box center [587, 285] width 257 height 257
click at [276, 308] on img at bounding box center [320, 285] width 257 height 257
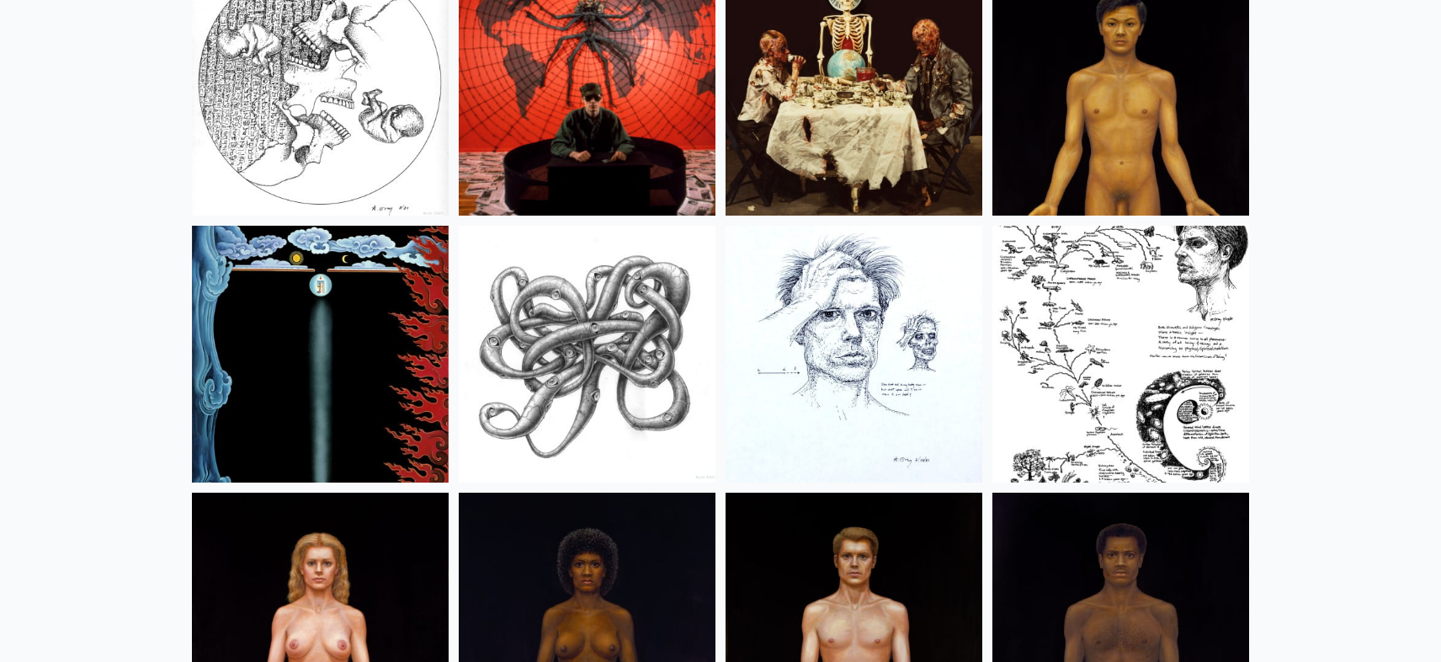
scroll to position [19593, 0]
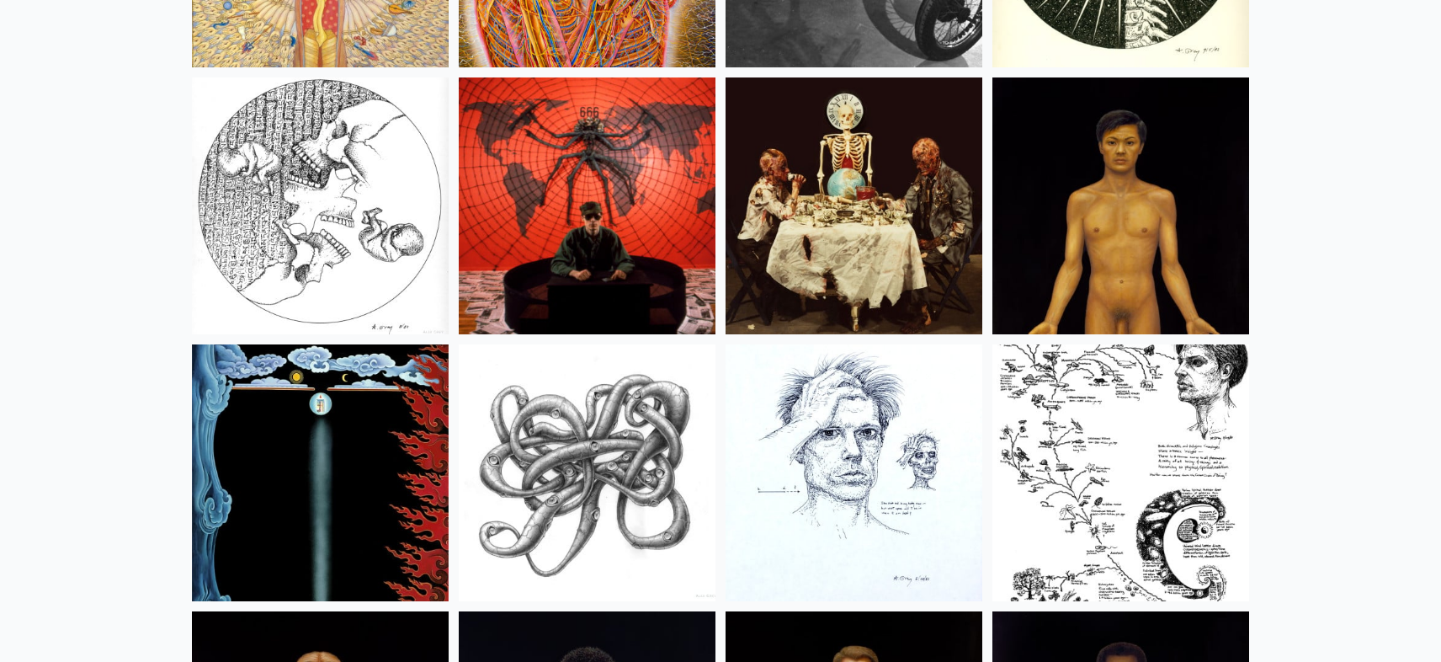
click at [625, 519] on img at bounding box center [587, 472] width 257 height 257
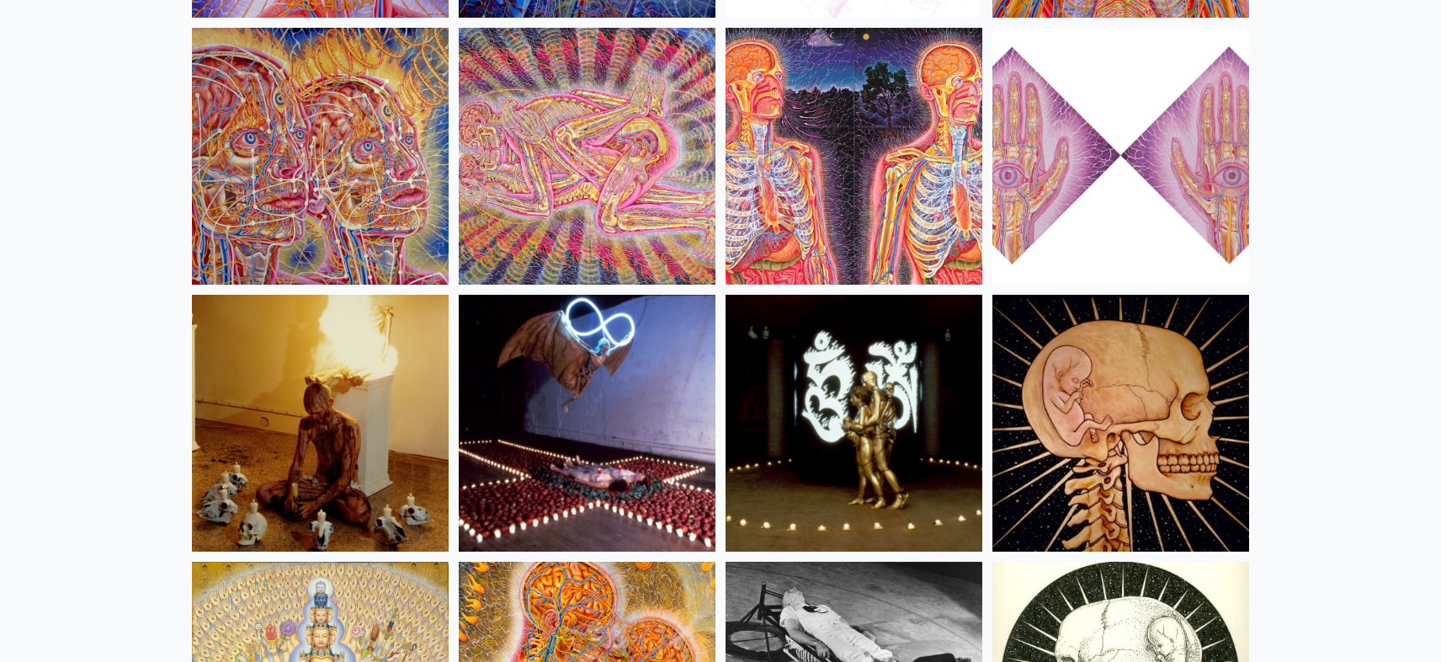
scroll to position [18825, 0]
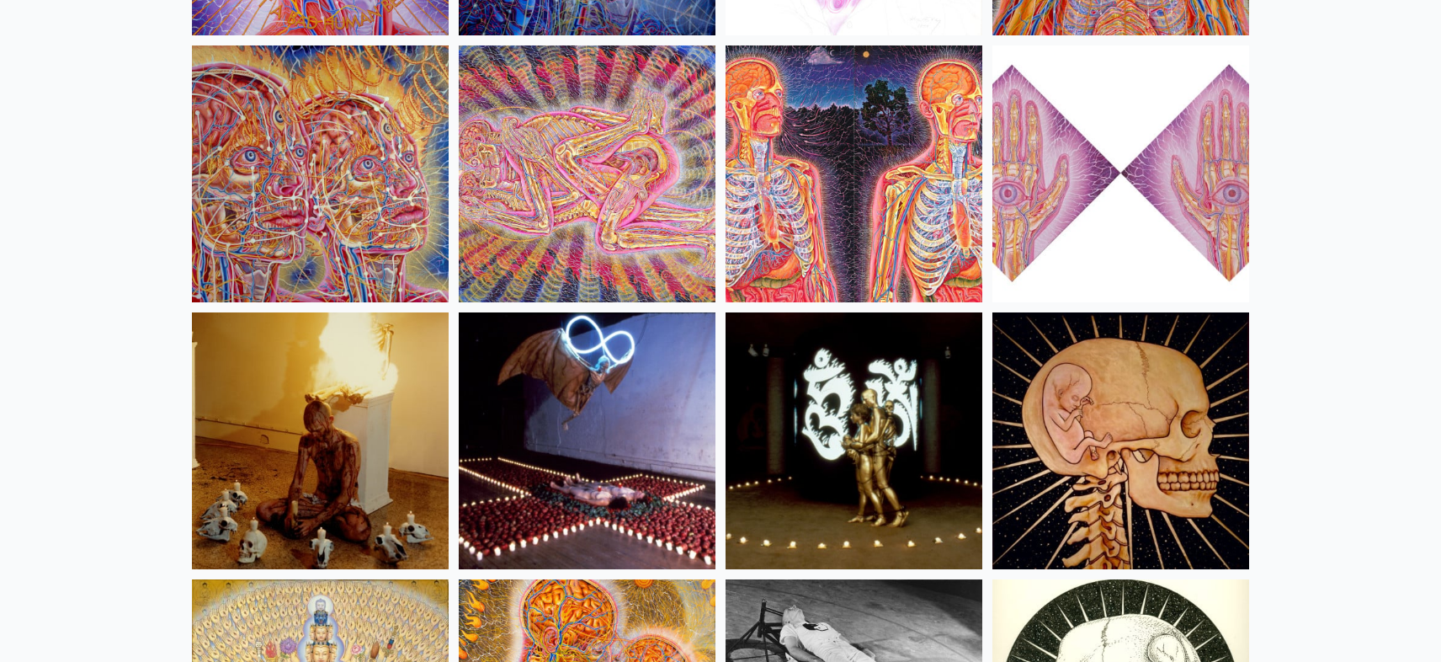
click at [879, 240] on img at bounding box center [854, 173] width 257 height 257
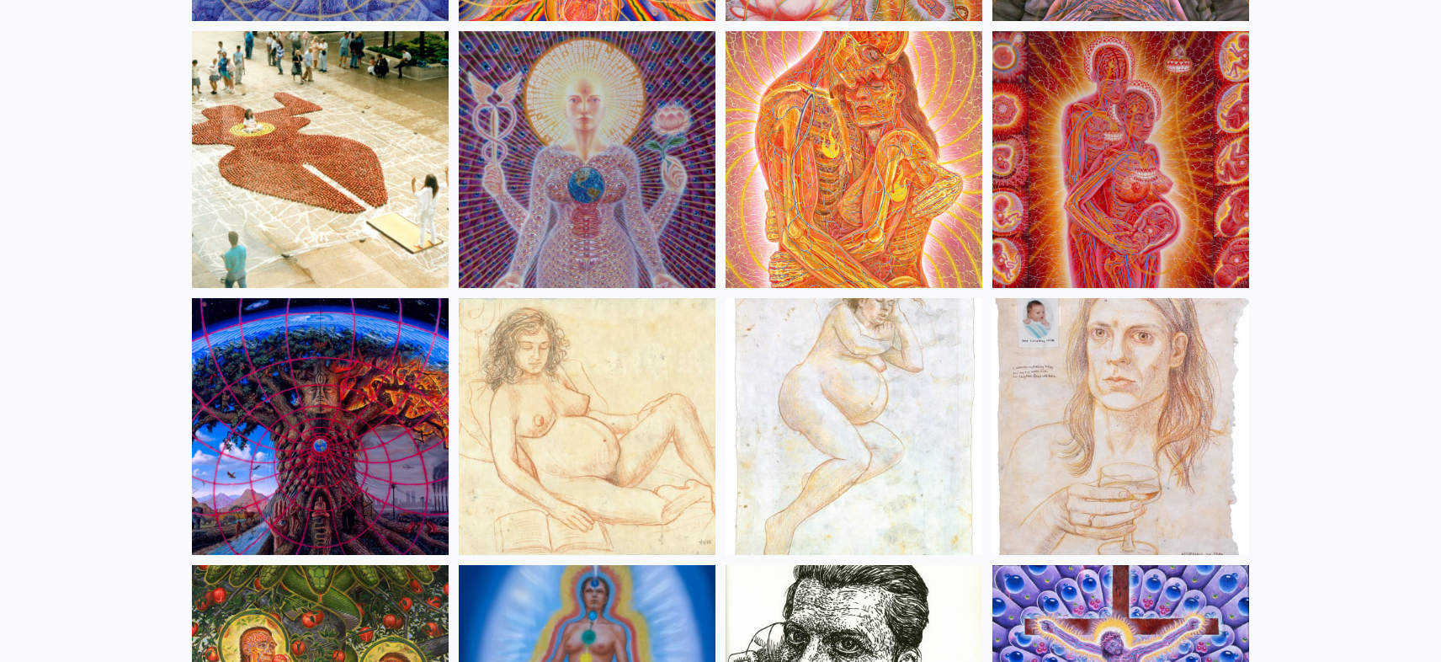
scroll to position [16168, 0]
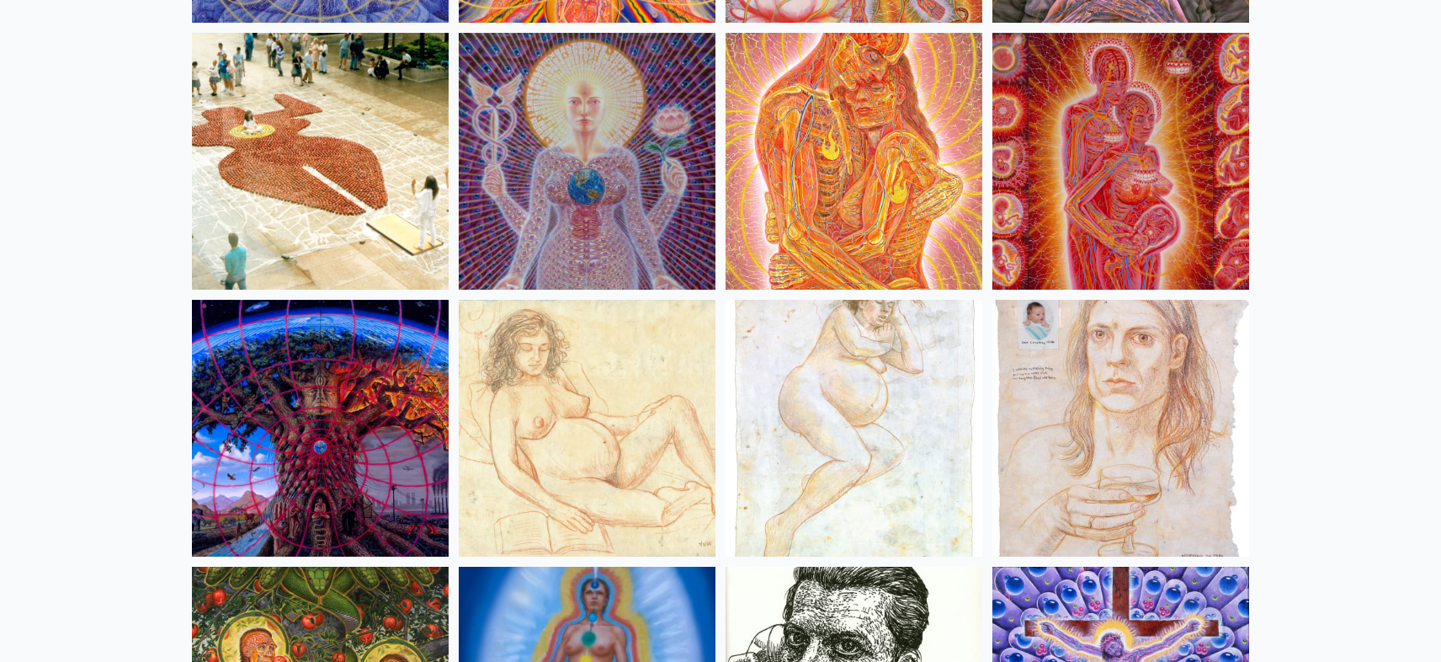
click at [599, 208] on img at bounding box center [587, 161] width 257 height 257
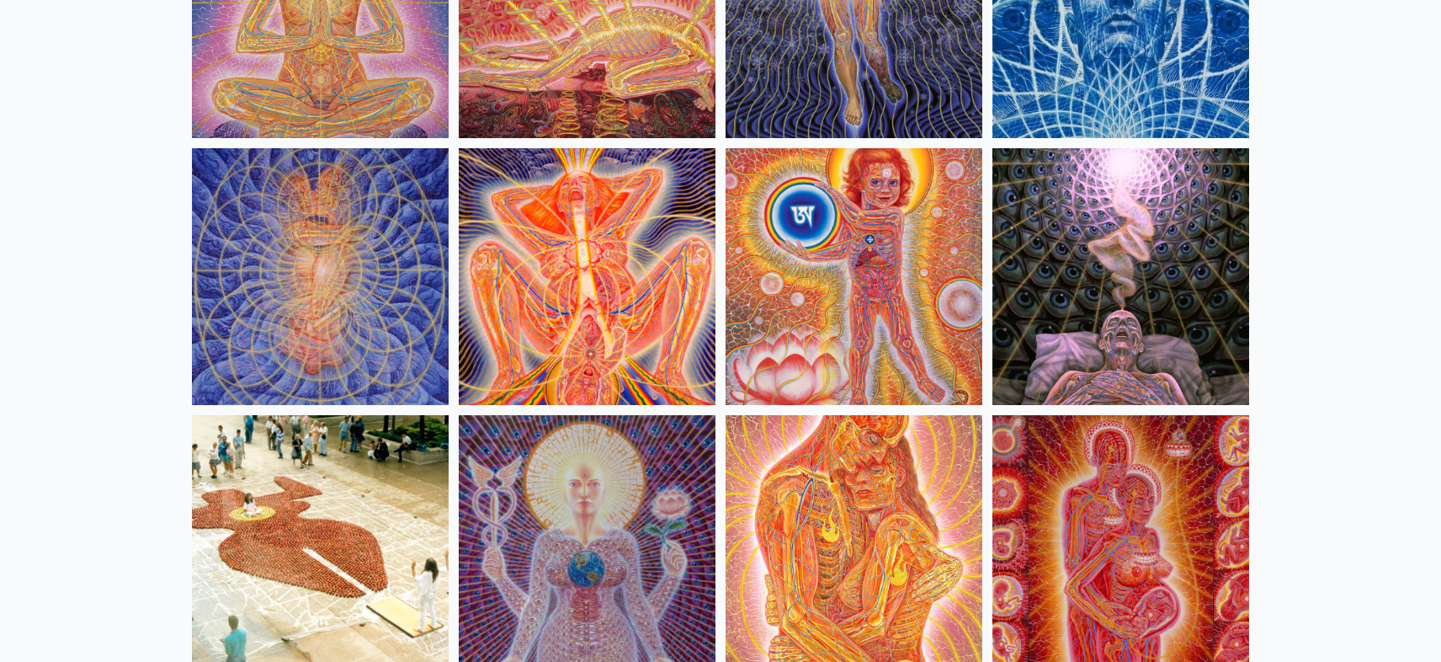
scroll to position [15493, 0]
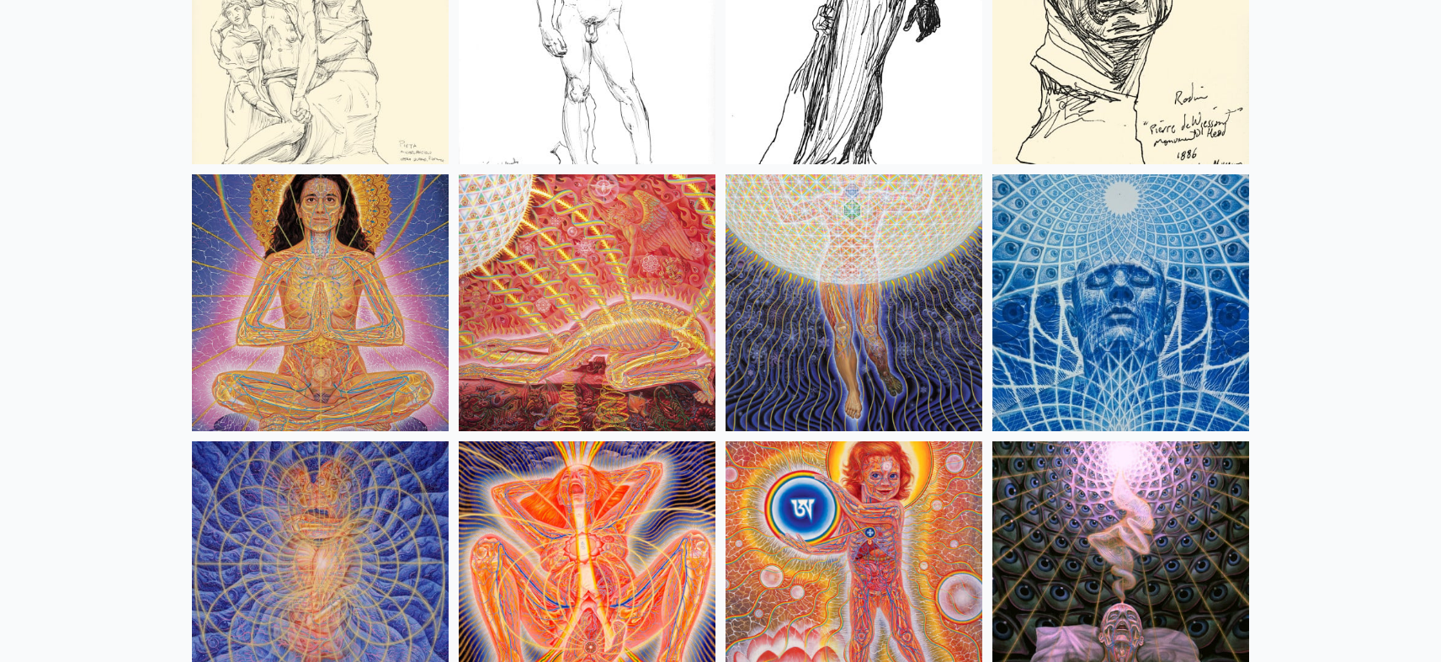
click at [908, 386] on img at bounding box center [854, 302] width 257 height 257
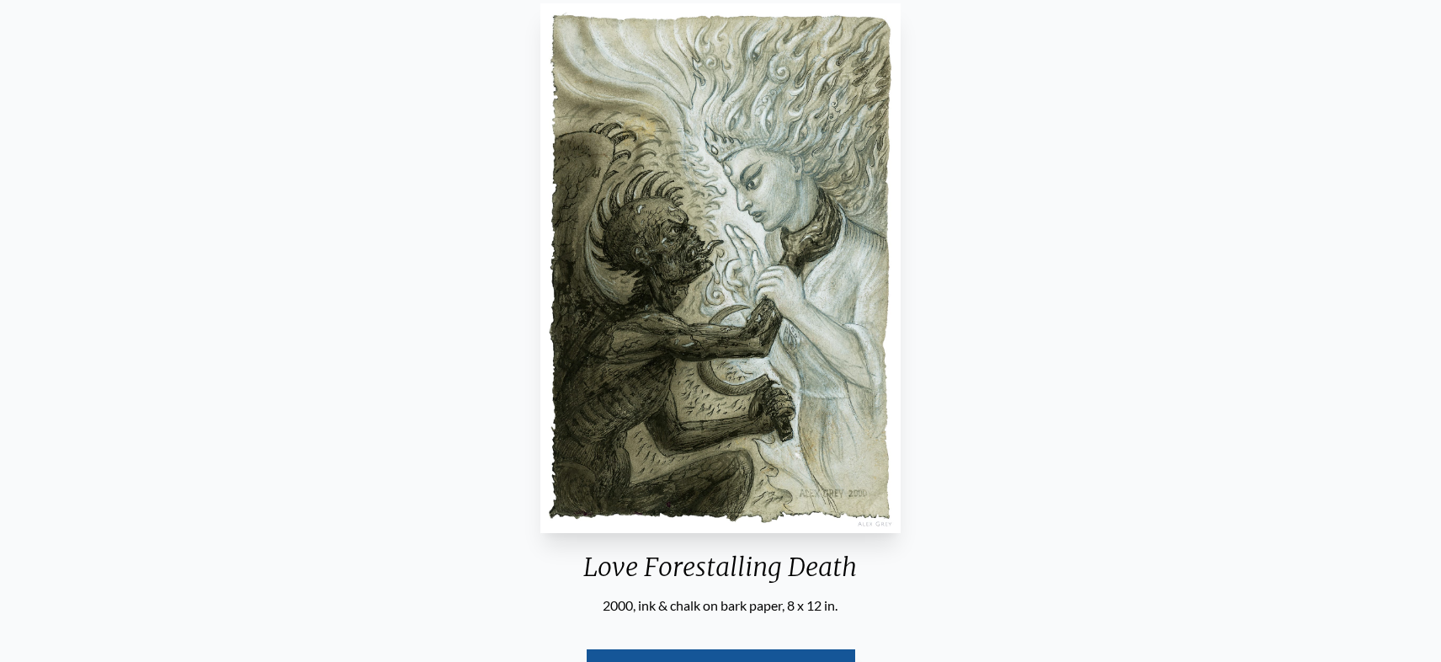
scroll to position [242, 0]
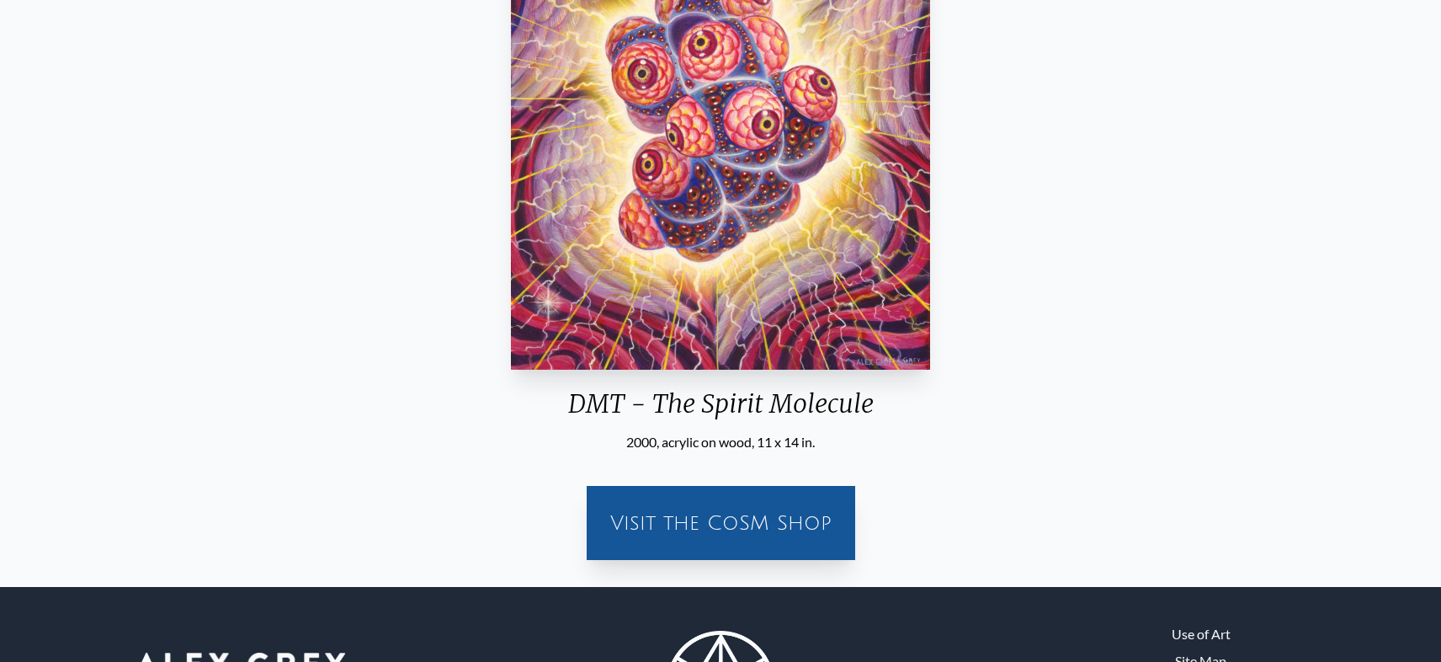
scroll to position [244, 0]
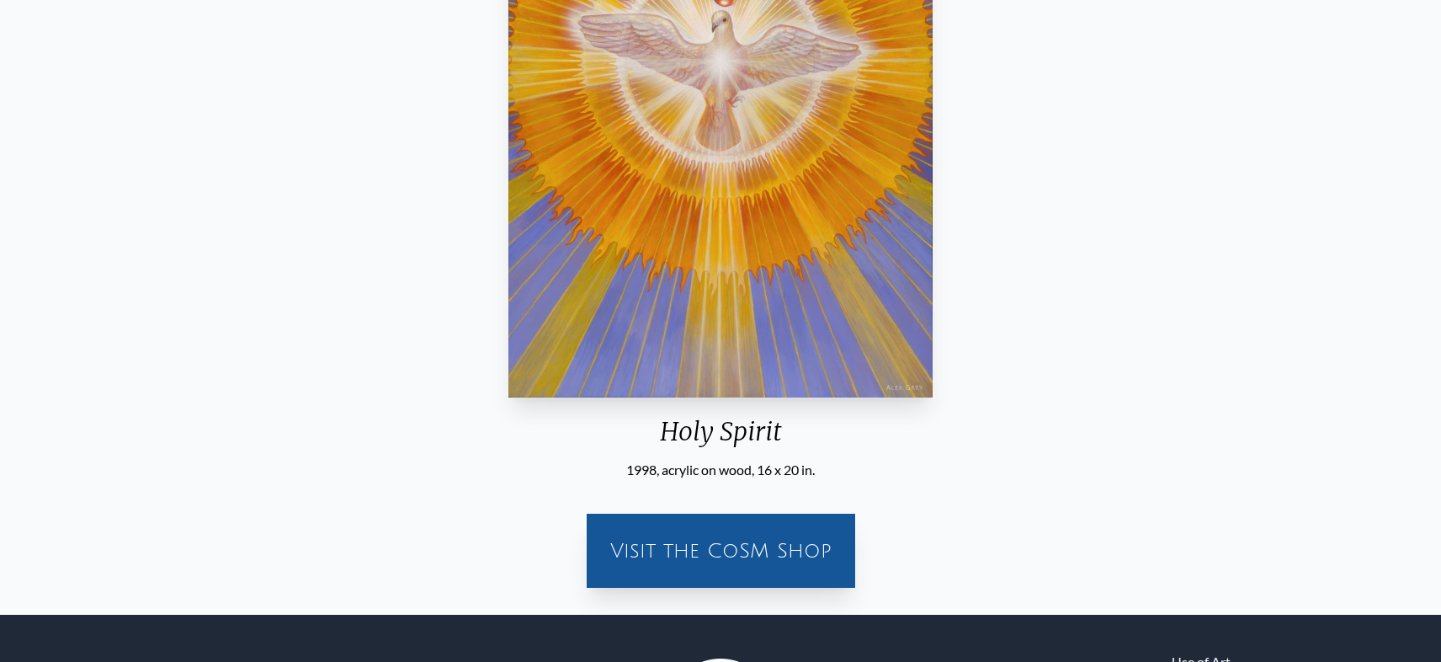
scroll to position [164, 0]
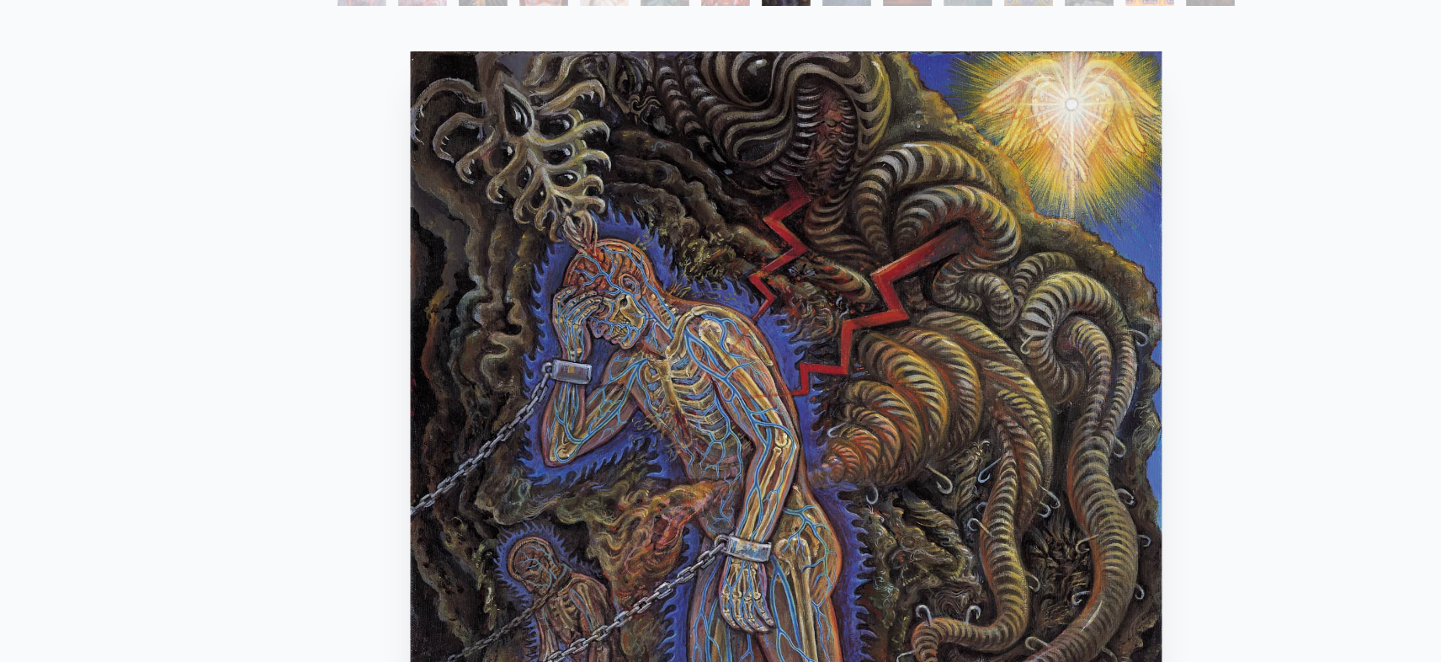
scroll to position [125, 0]
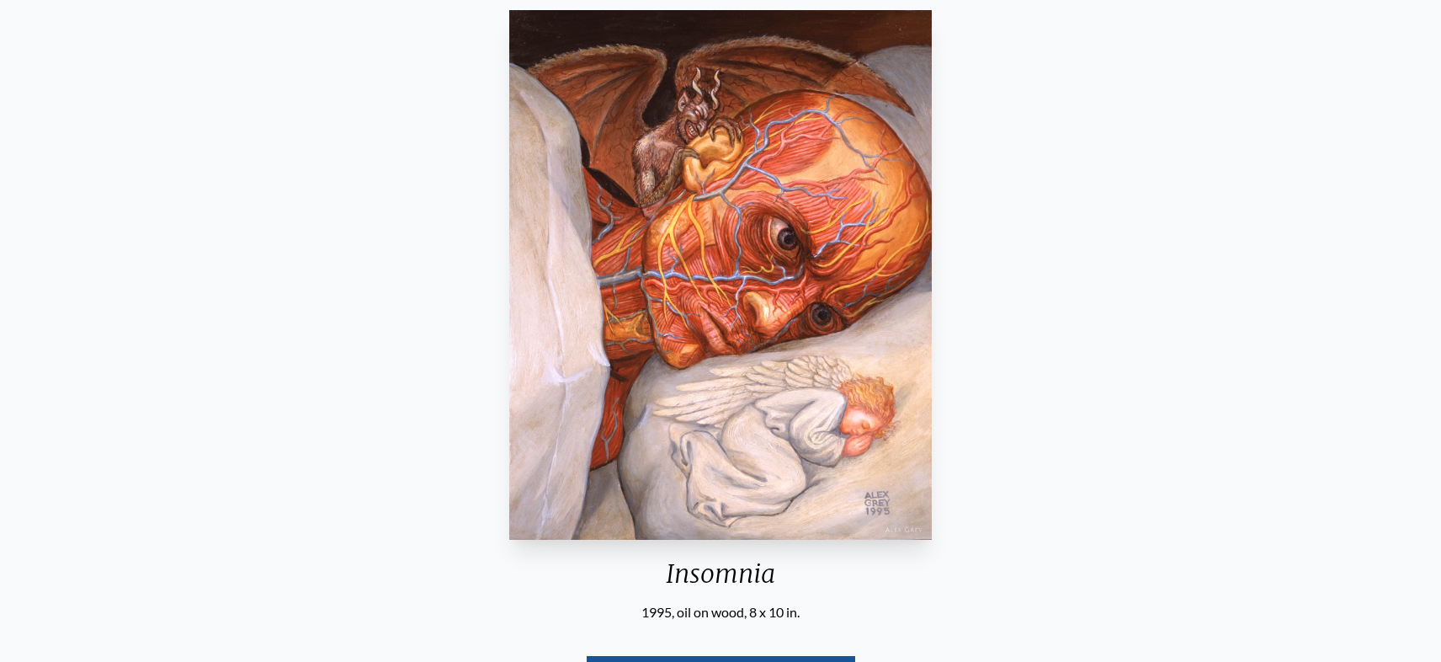
scroll to position [145, 0]
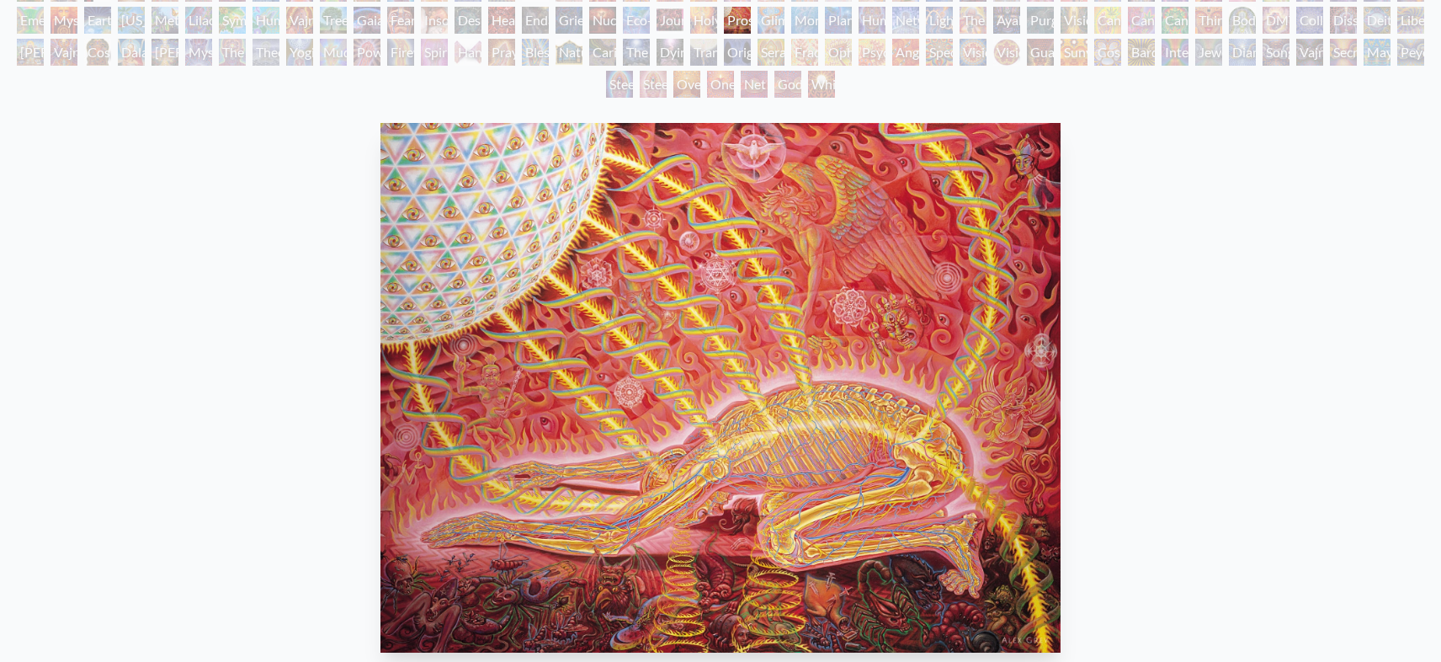
scroll to position [172, 0]
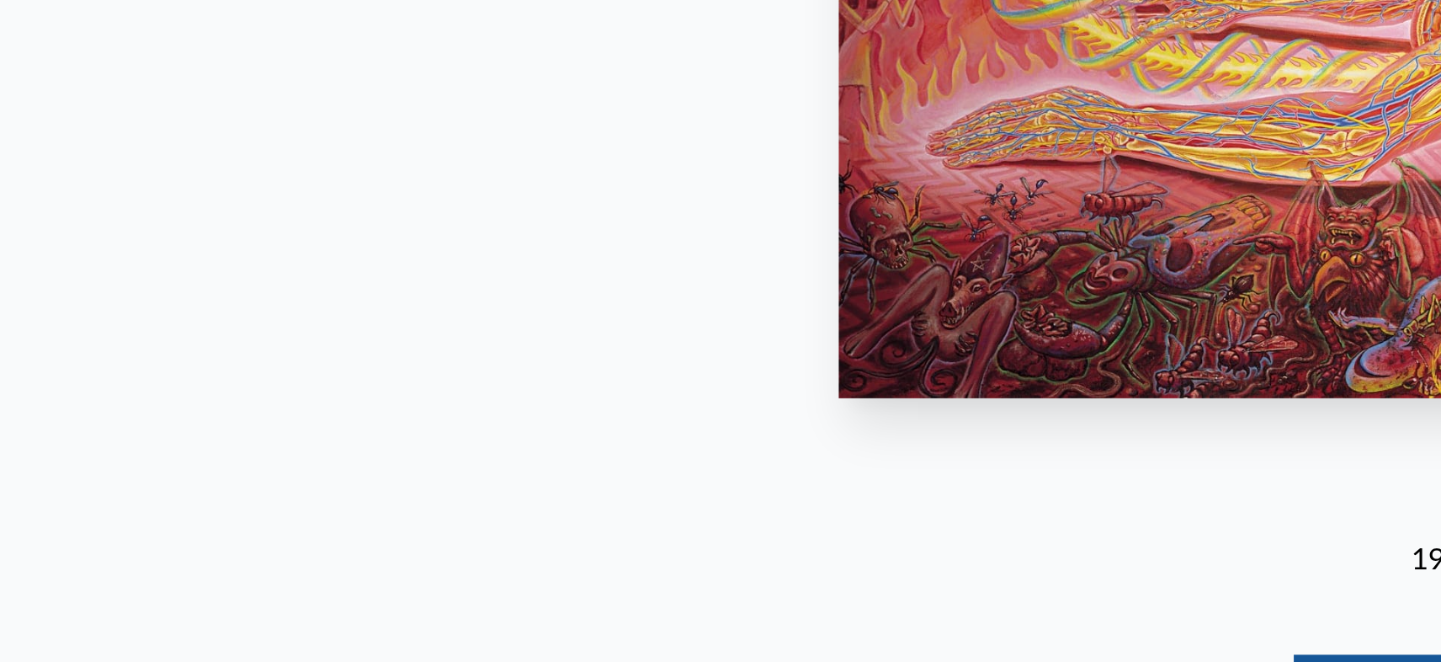
scroll to position [242, 0]
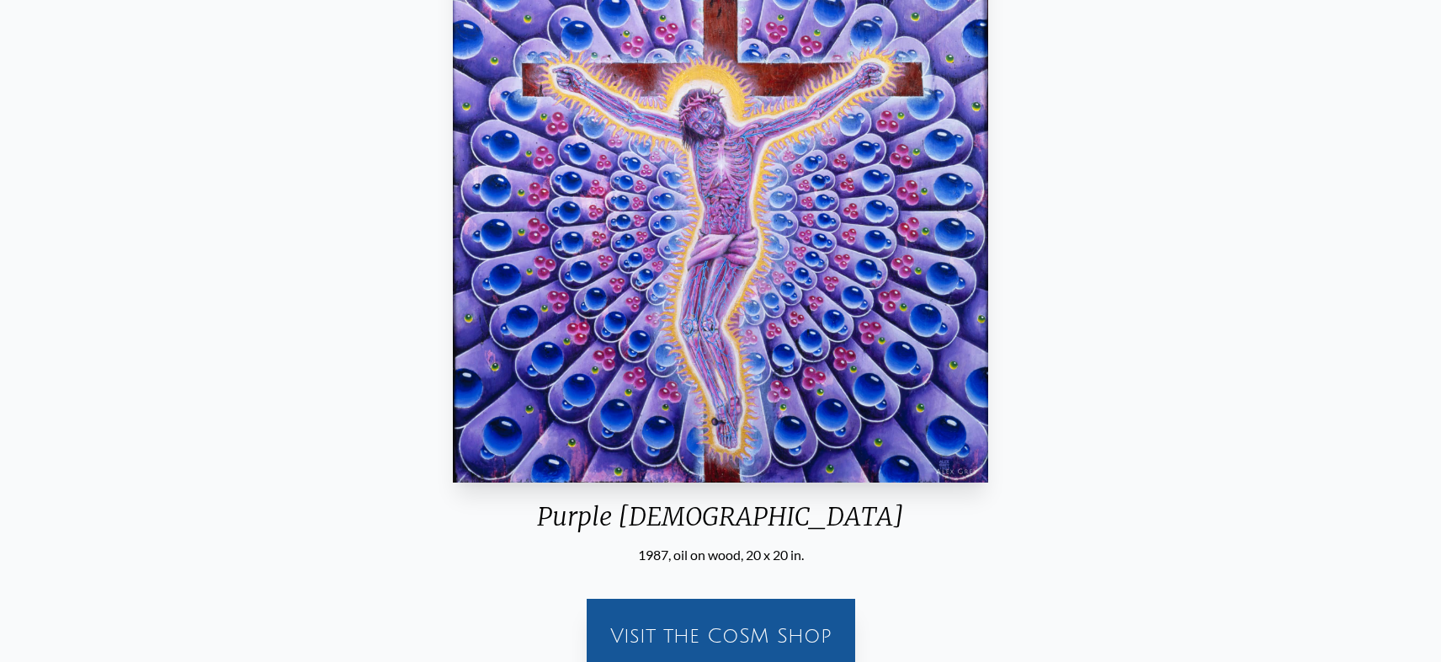
scroll to position [83, 0]
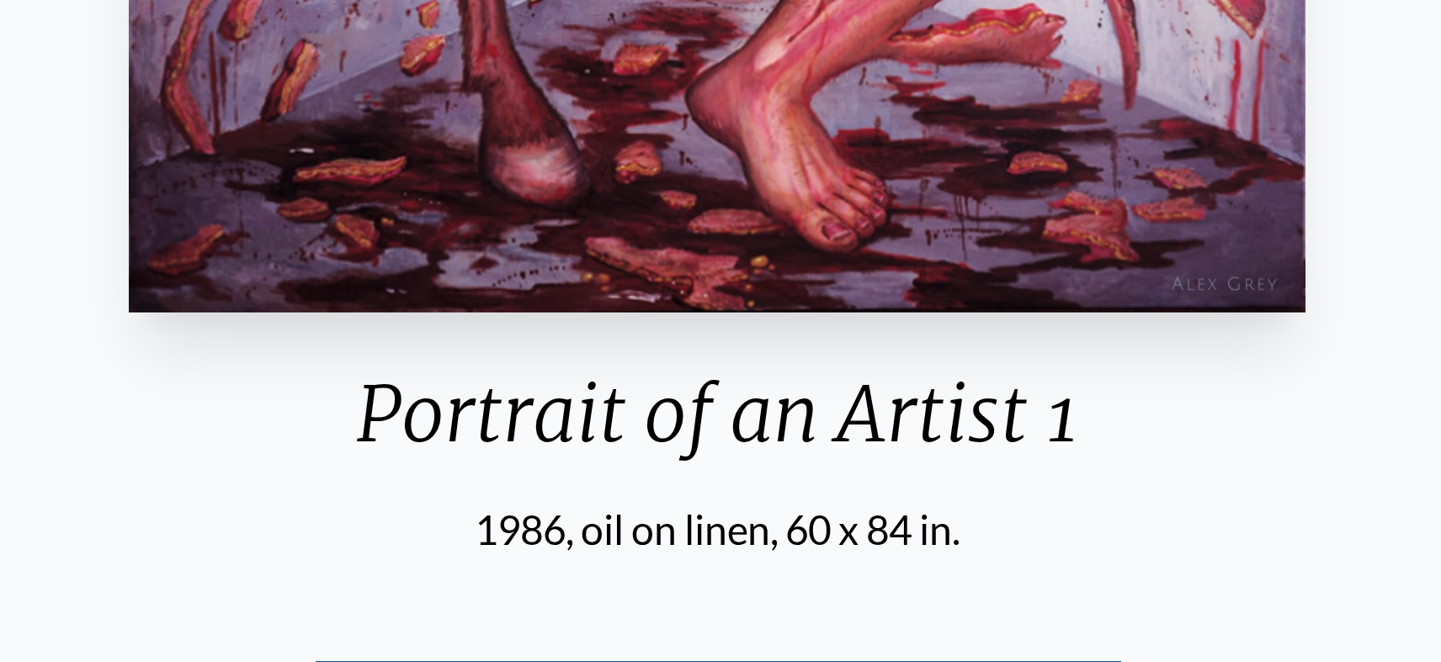
scroll to position [146, 0]
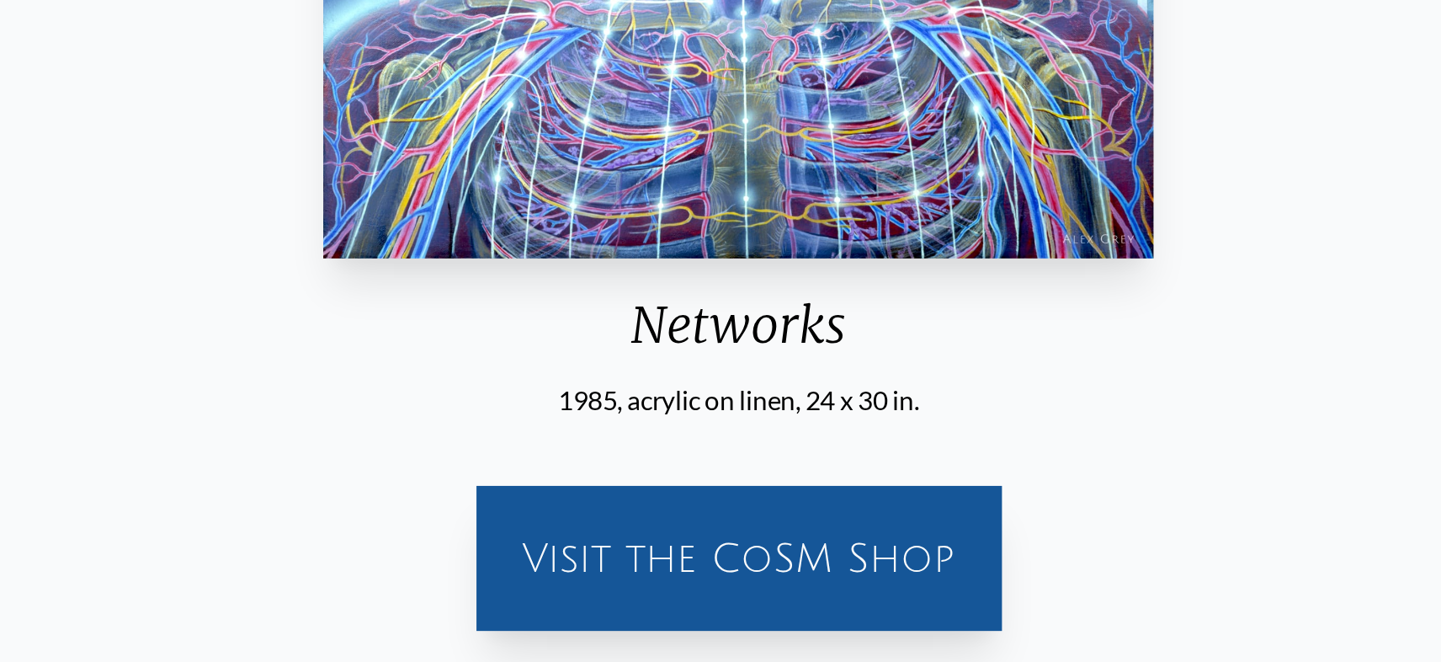
scroll to position [260, 0]
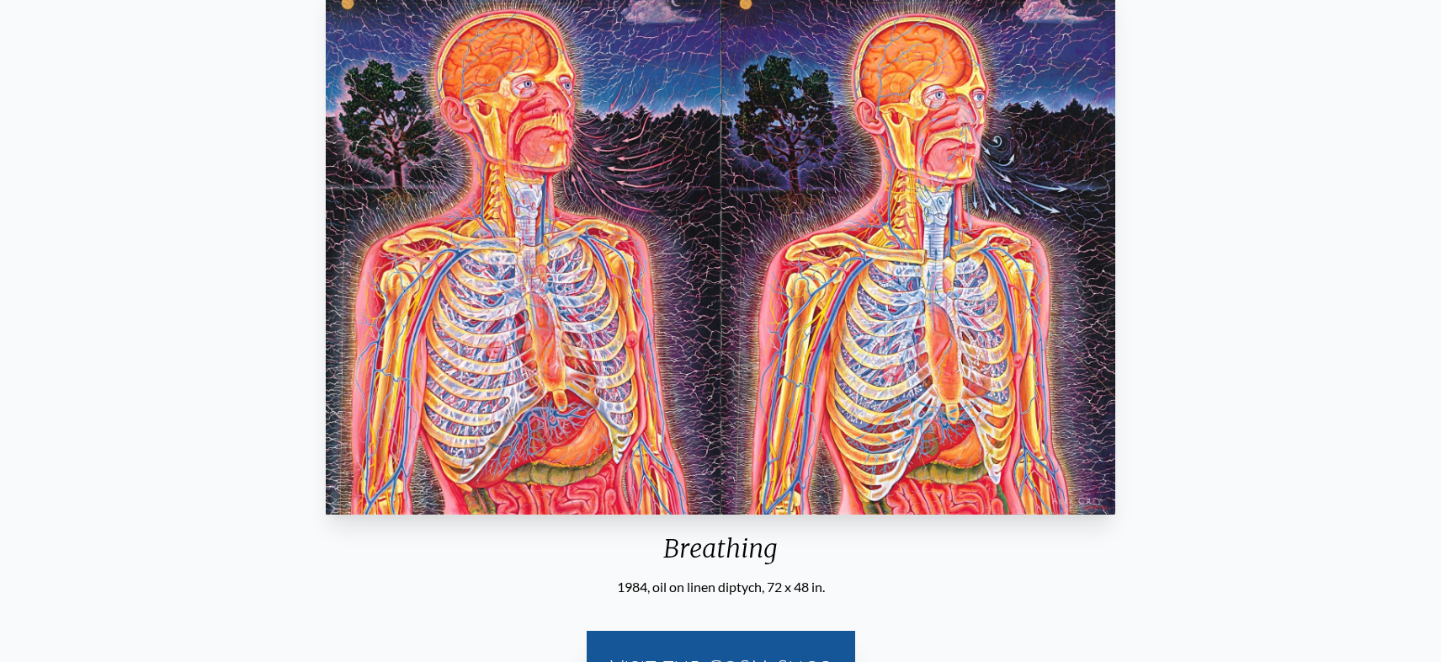
scroll to position [154, 0]
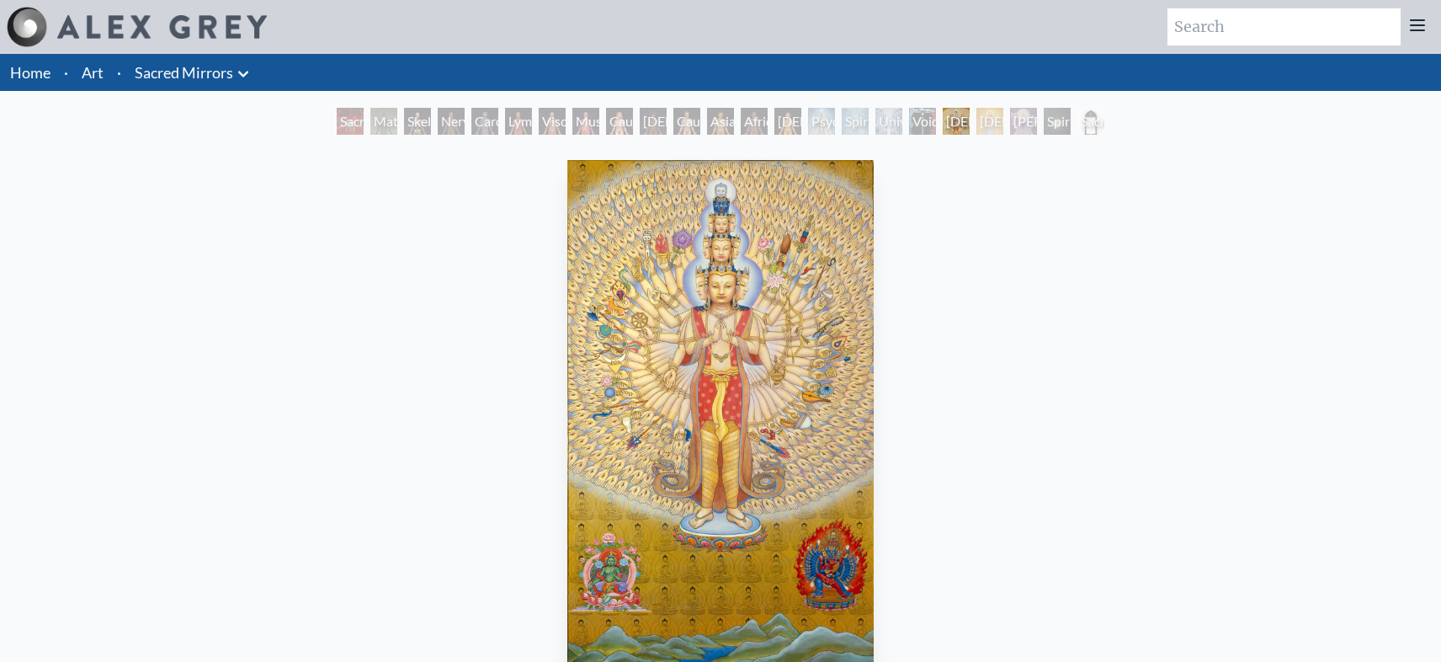
click at [721, 438] on img "19 / 23" at bounding box center [720, 425] width 306 height 530
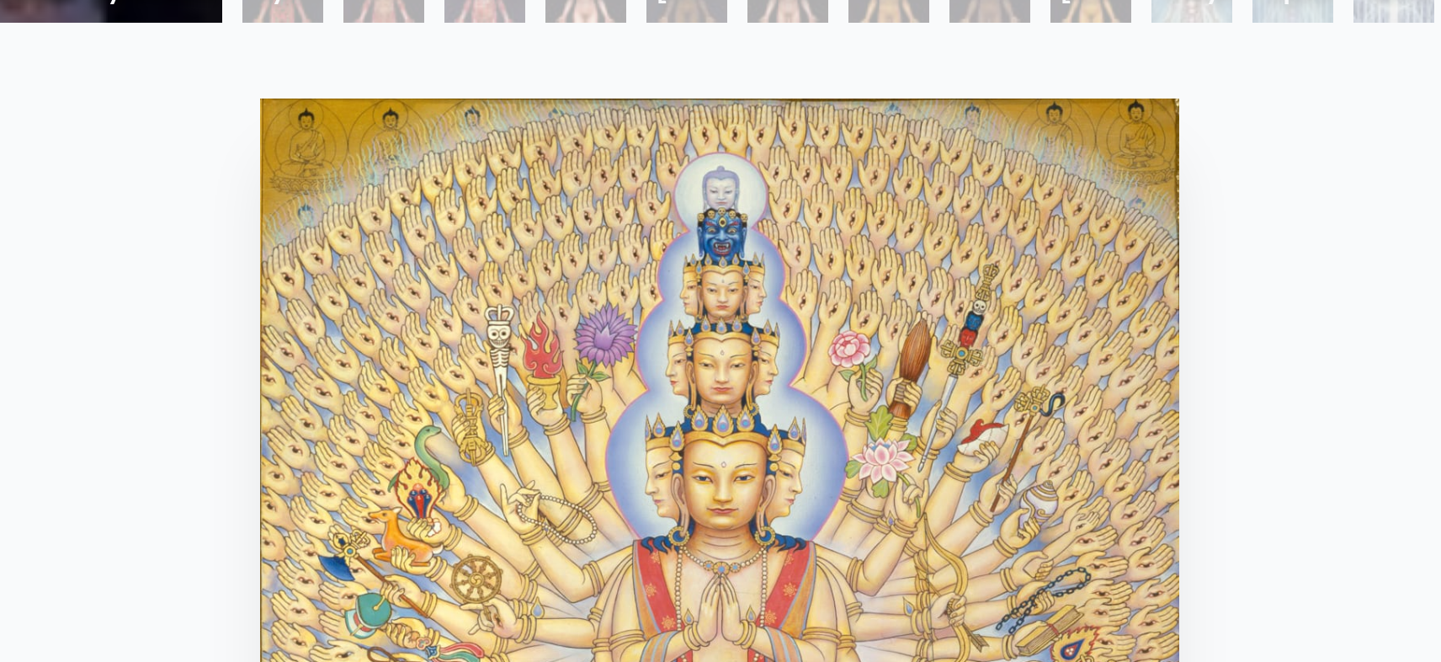
scroll to position [123, 0]
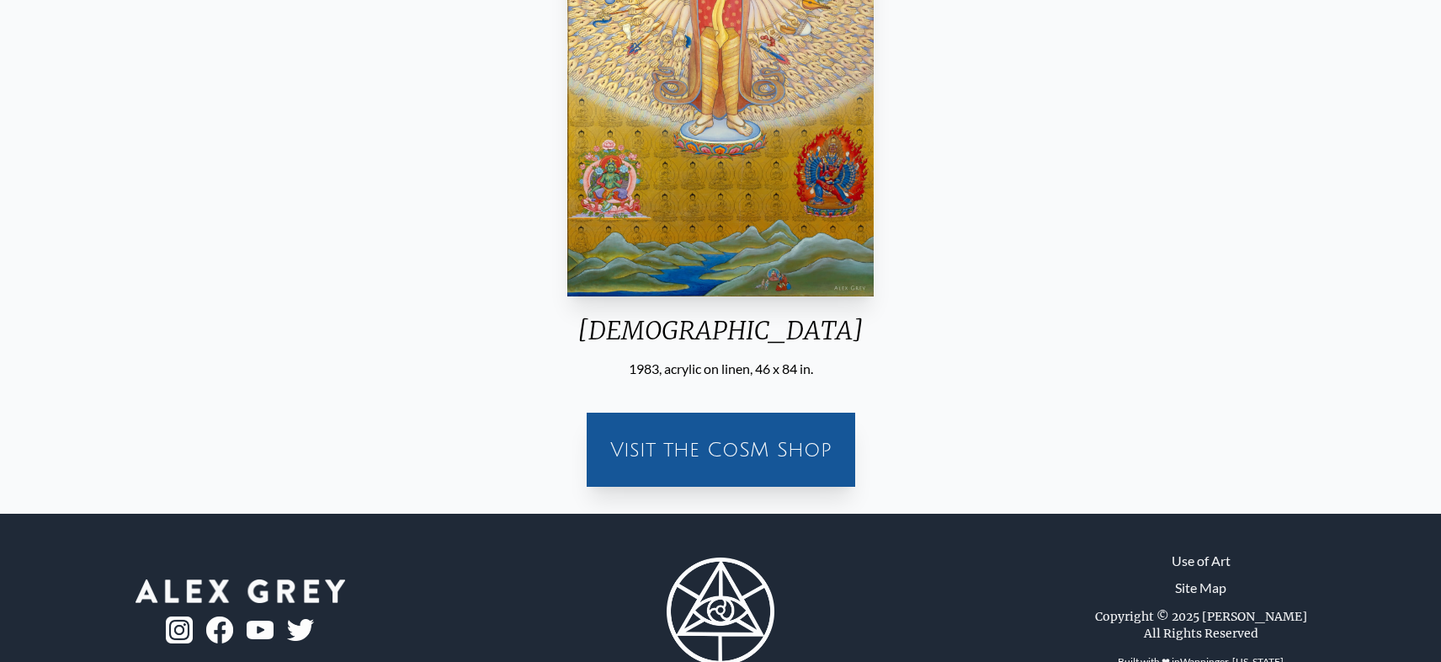
scroll to position [440, 0]
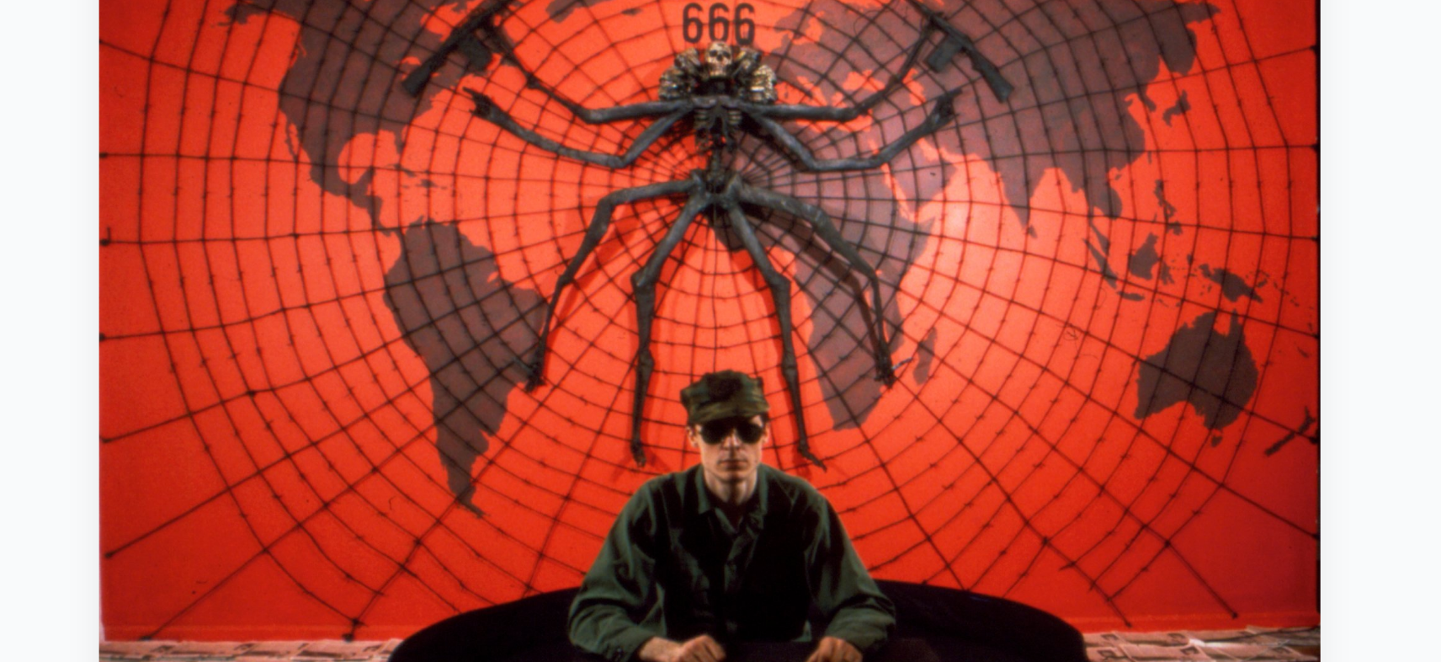
scroll to position [164, 0]
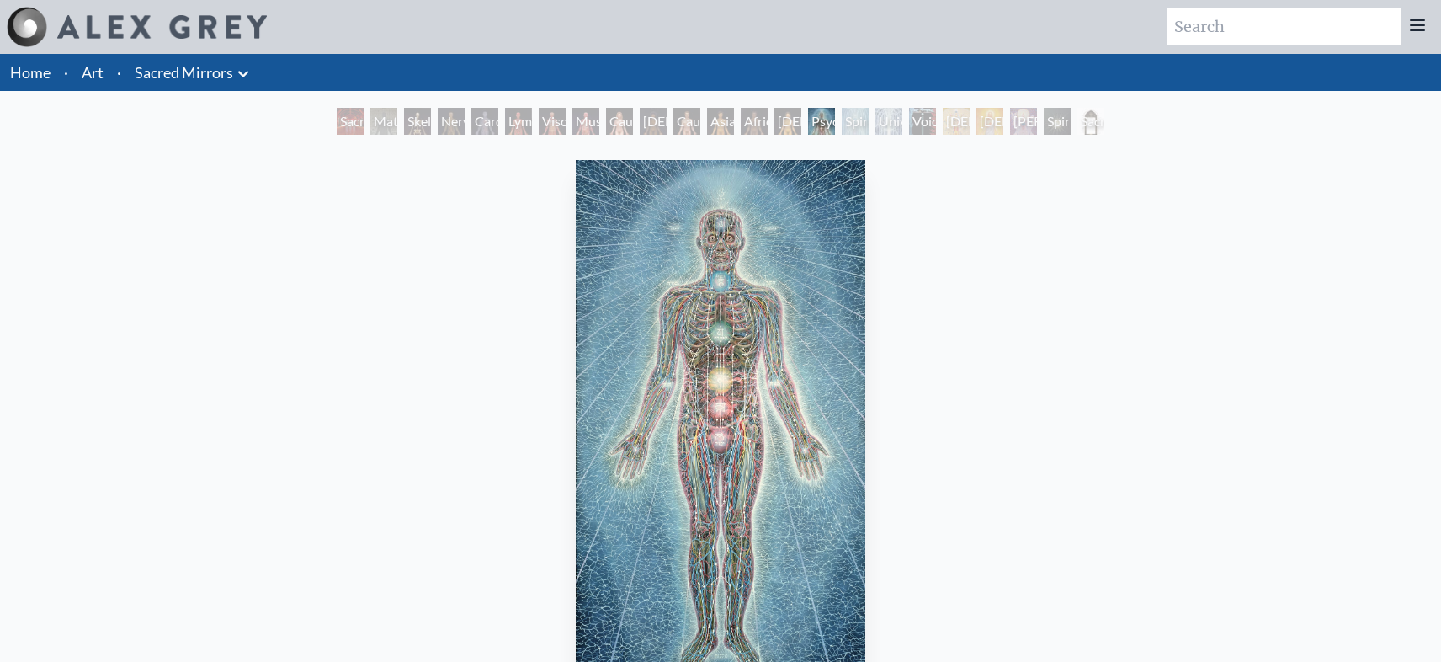
click at [748, 365] on img "15 / 23" at bounding box center [721, 425] width 290 height 530
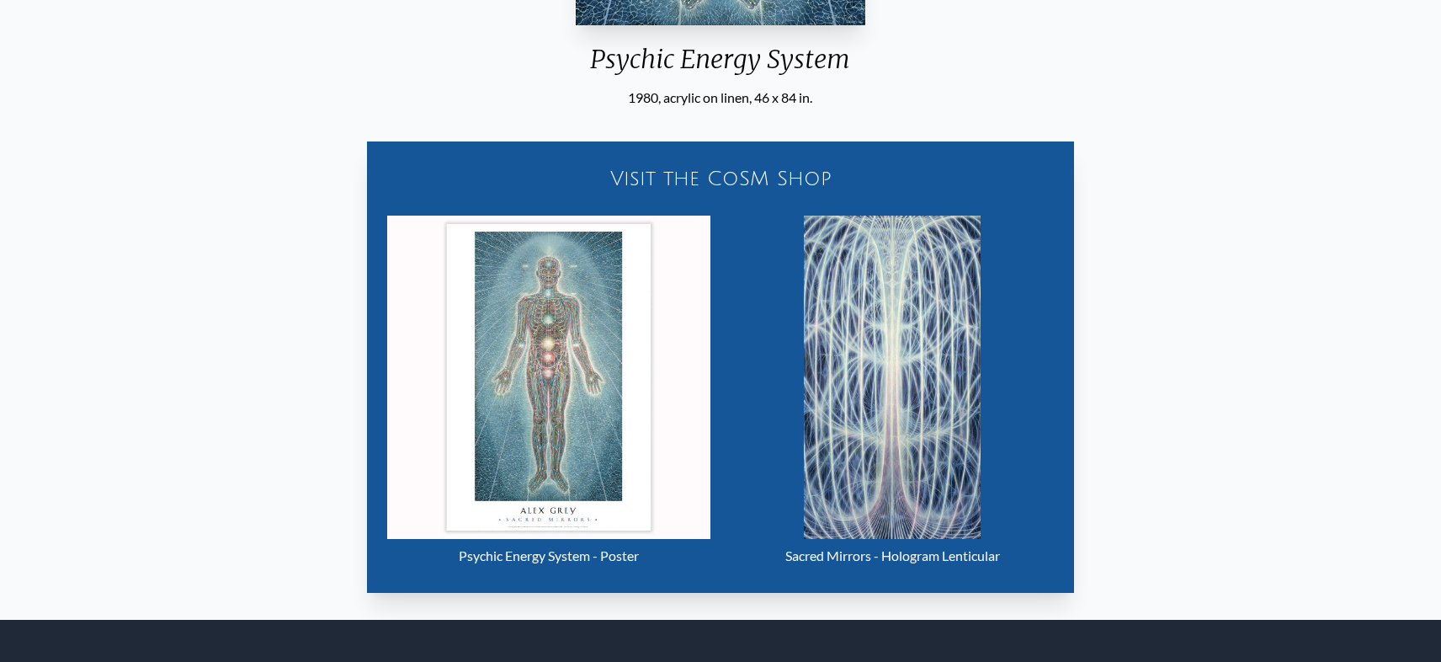
scroll to position [818, 0]
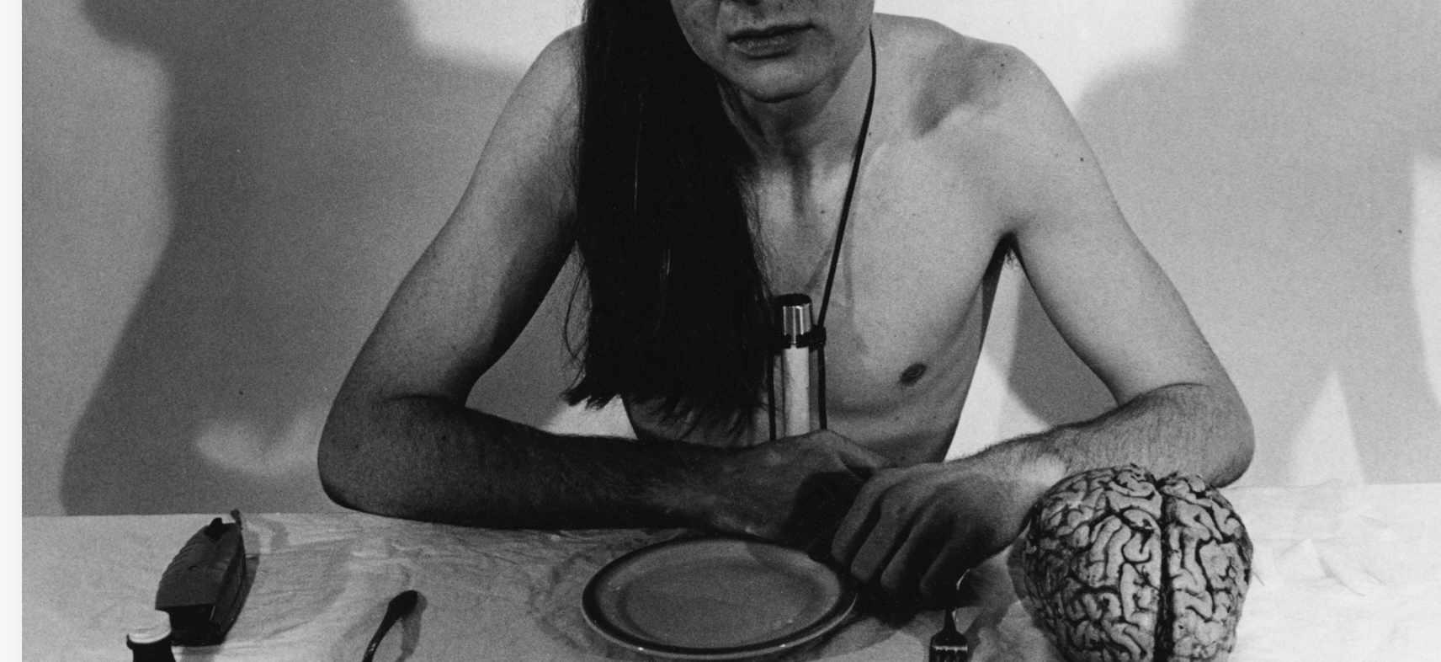
scroll to position [146, 0]
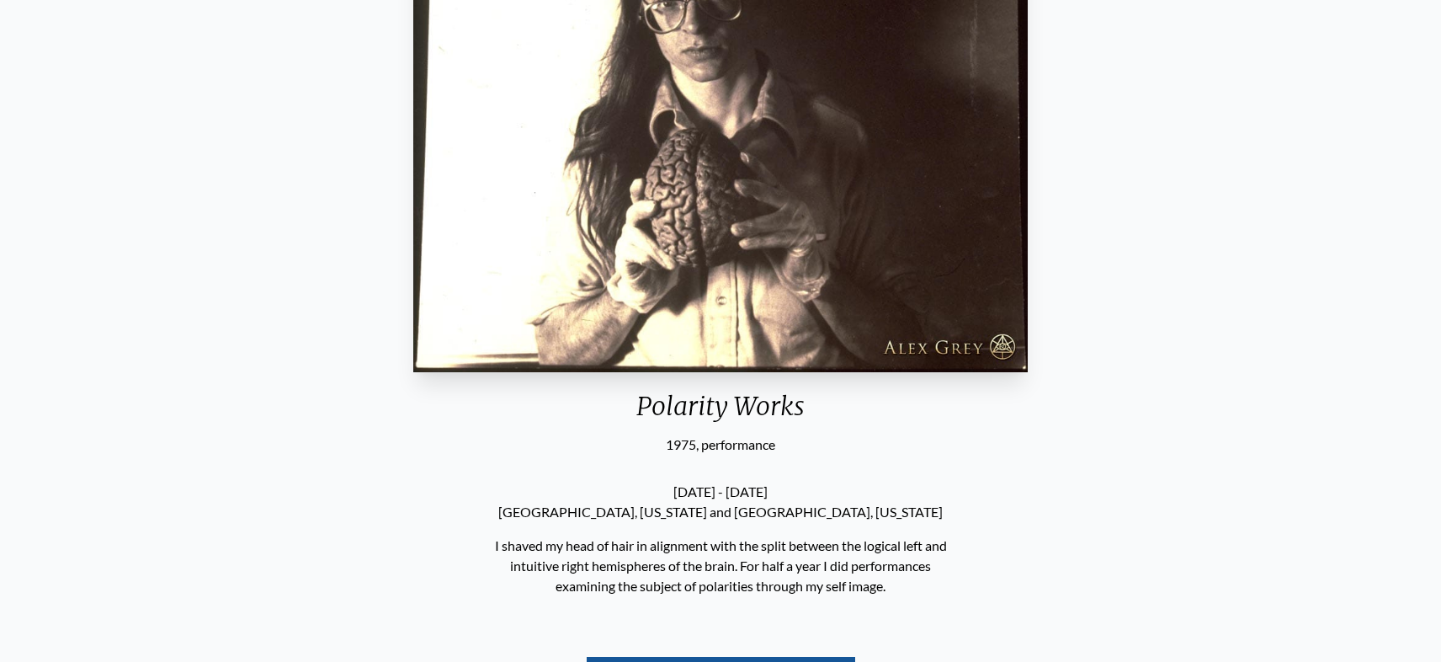
scroll to position [357, 0]
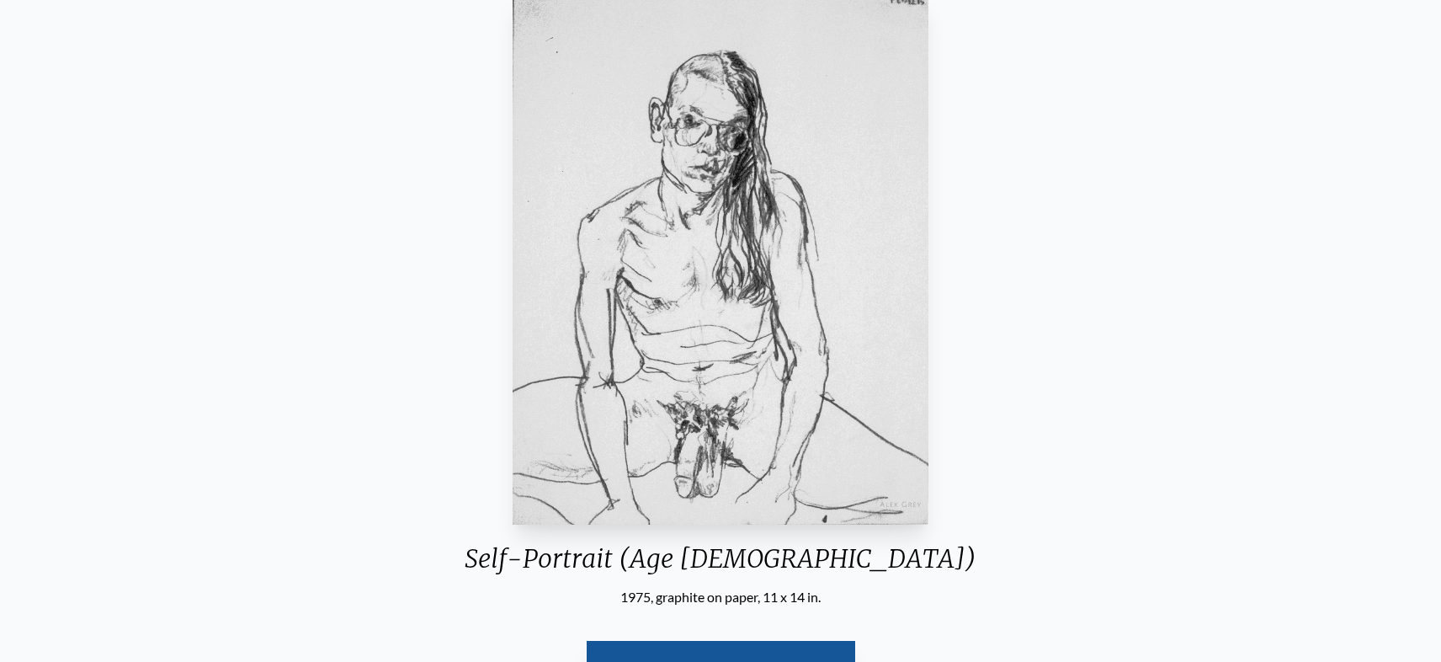
scroll to position [194, 0]
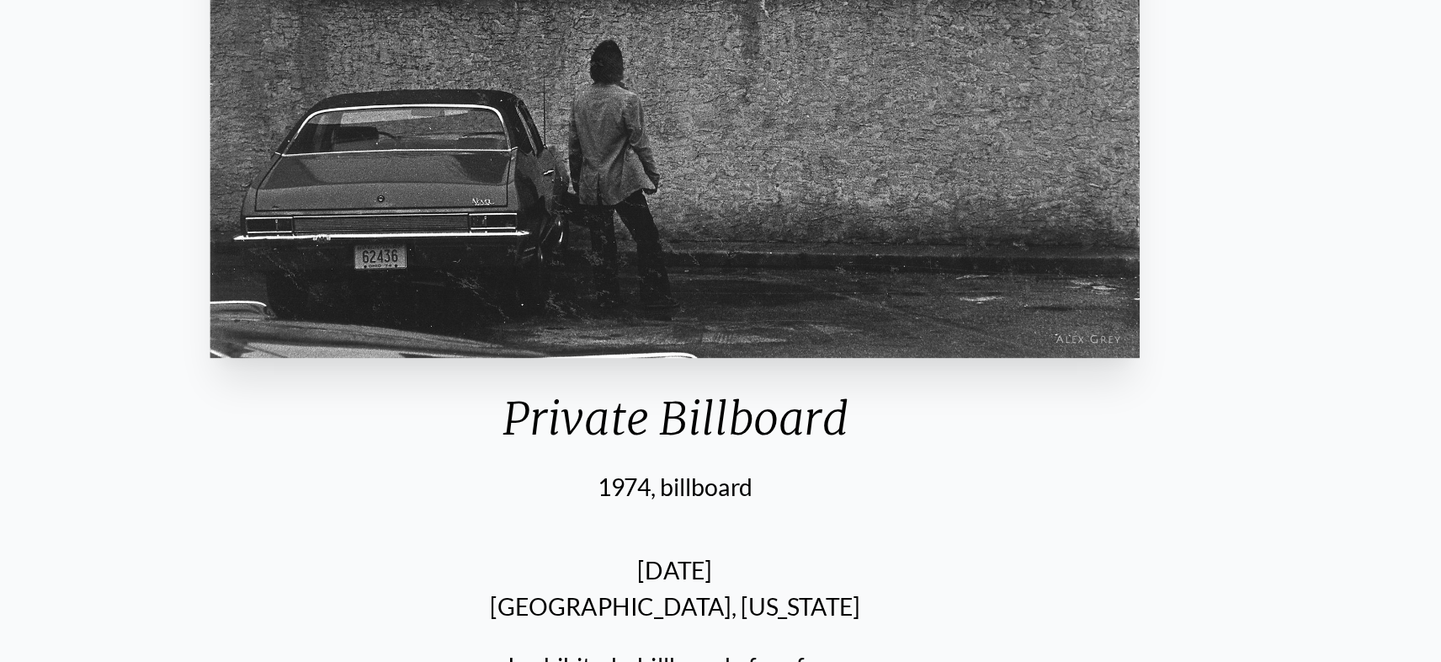
scroll to position [198, 0]
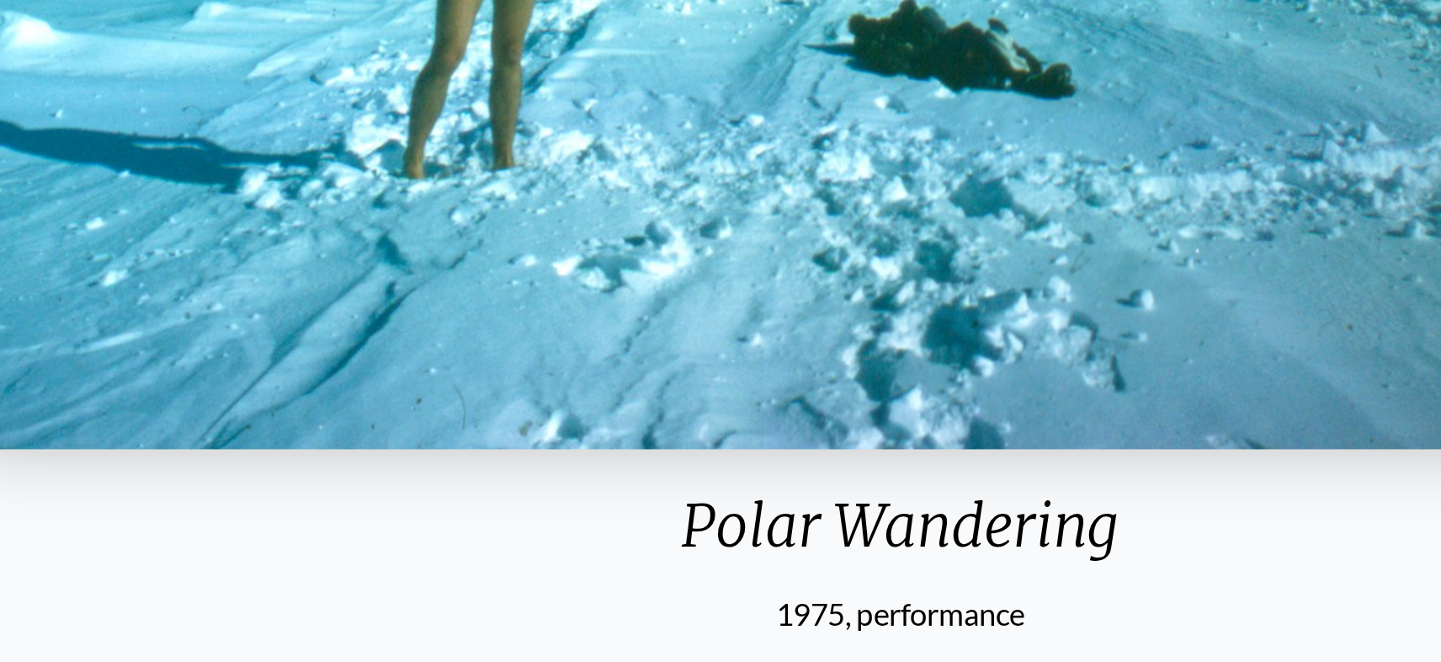
scroll to position [120, 0]
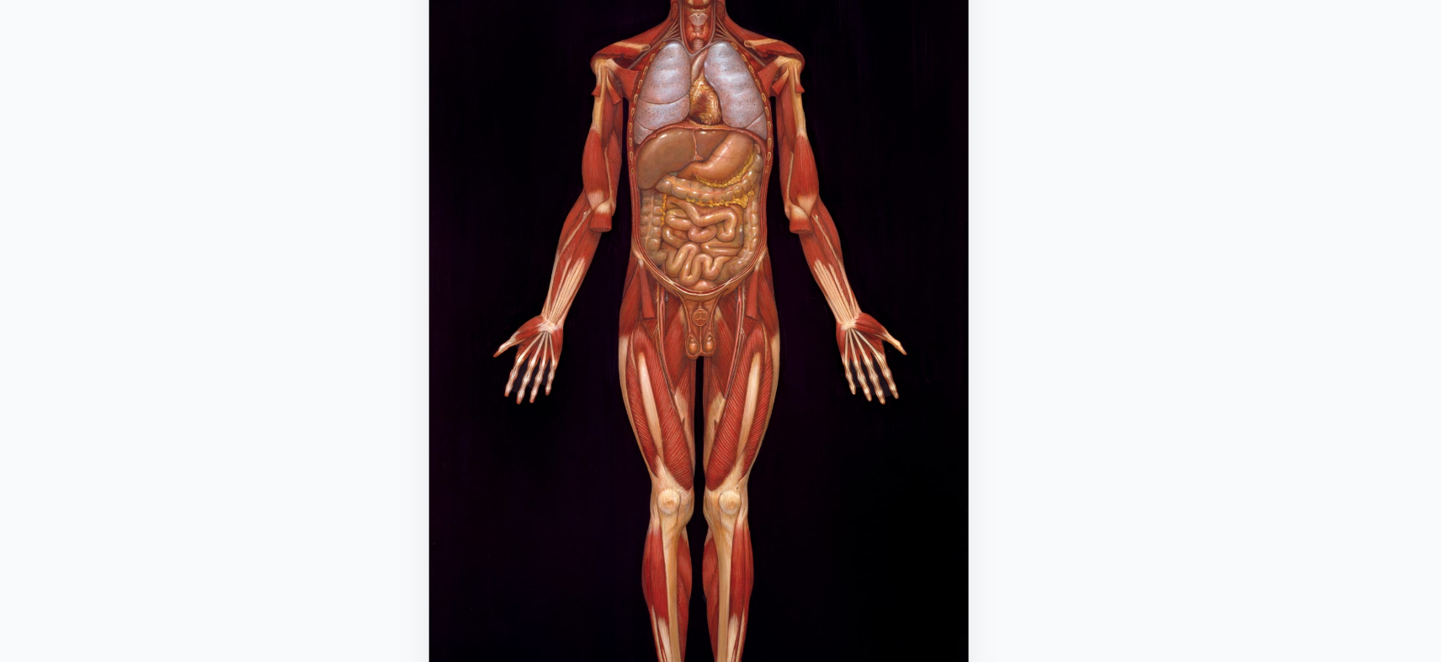
scroll to position [241, 0]
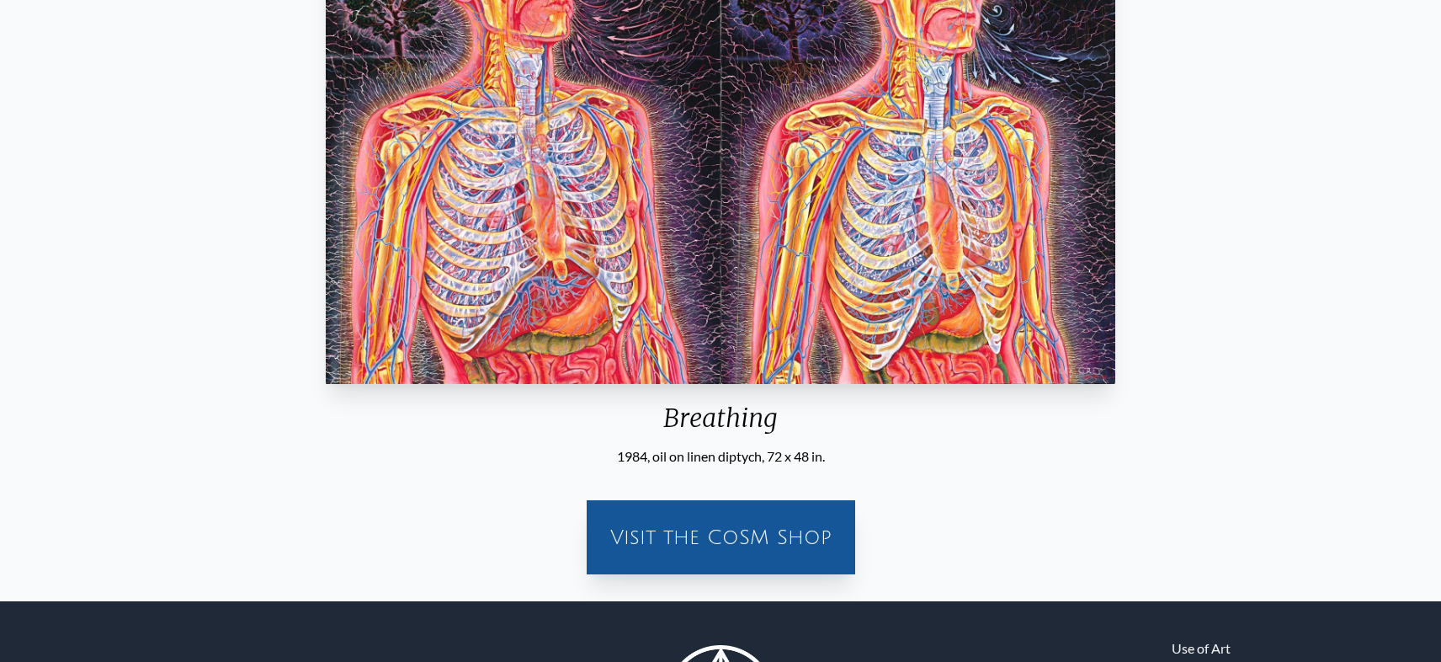
scroll to position [366, 0]
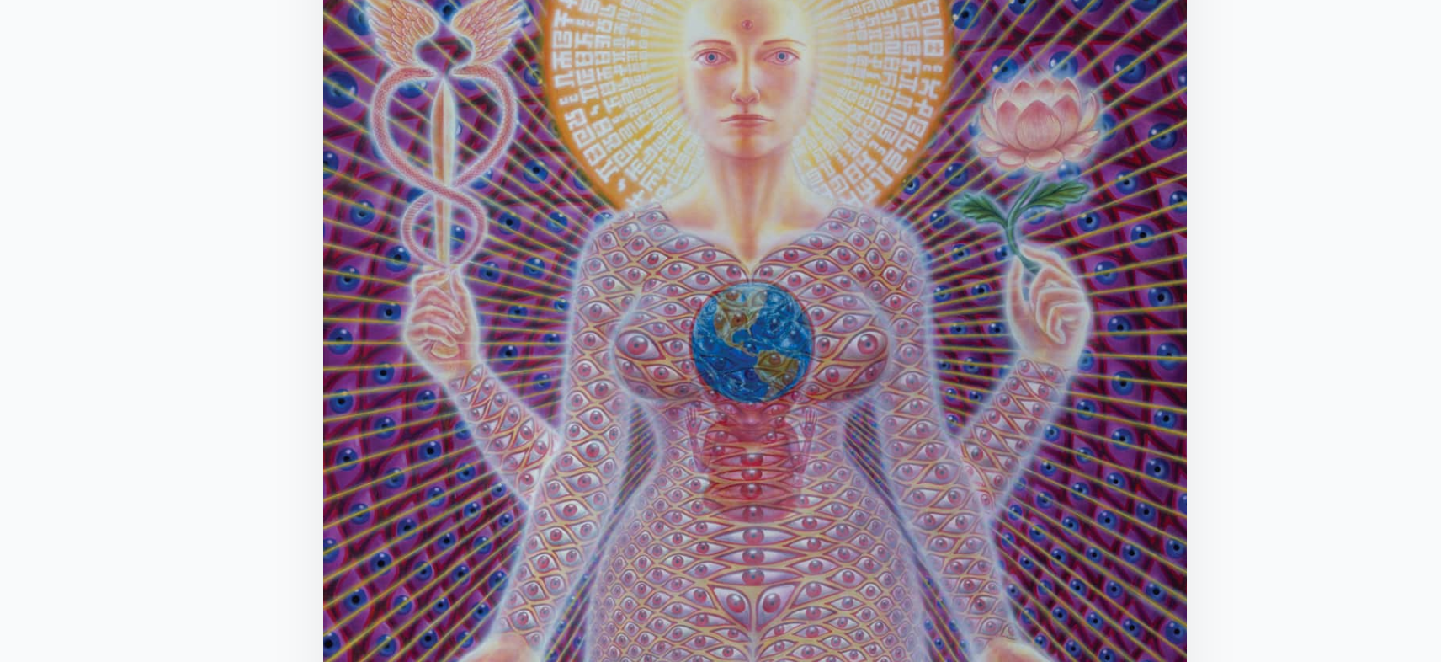
scroll to position [185, 0]
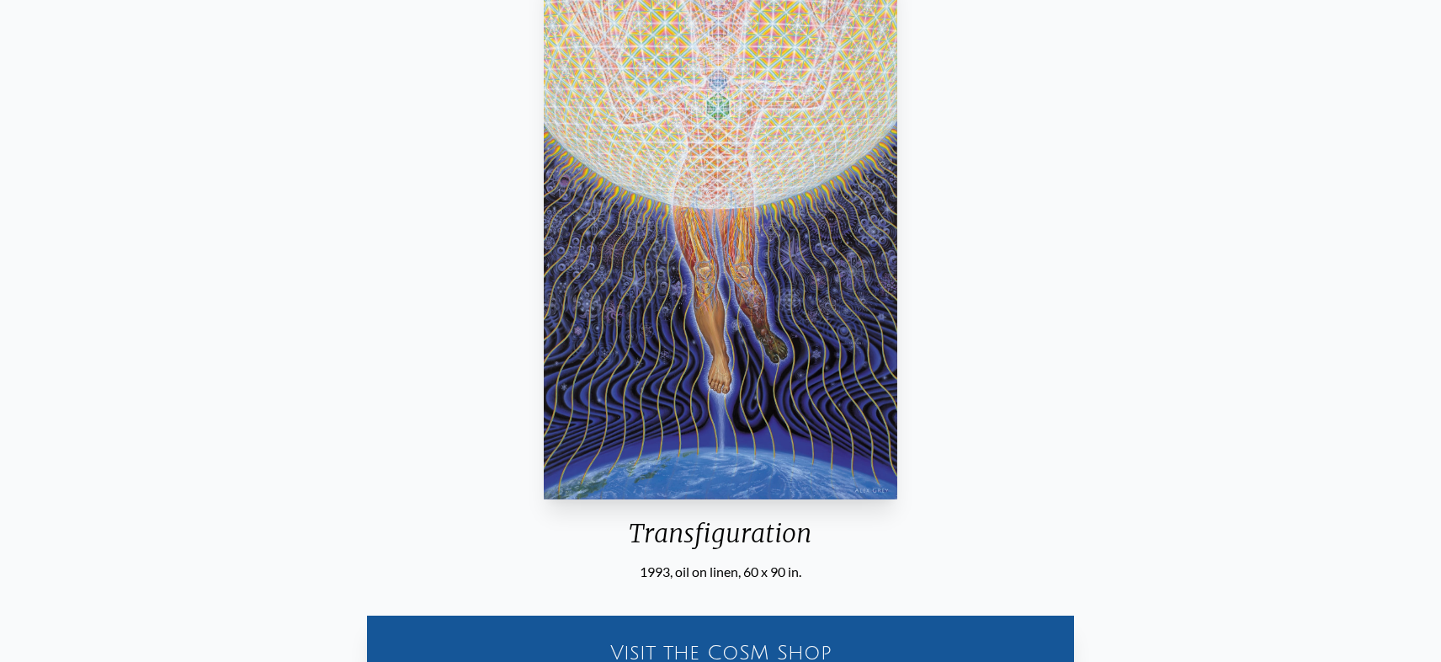
scroll to position [162, 0]
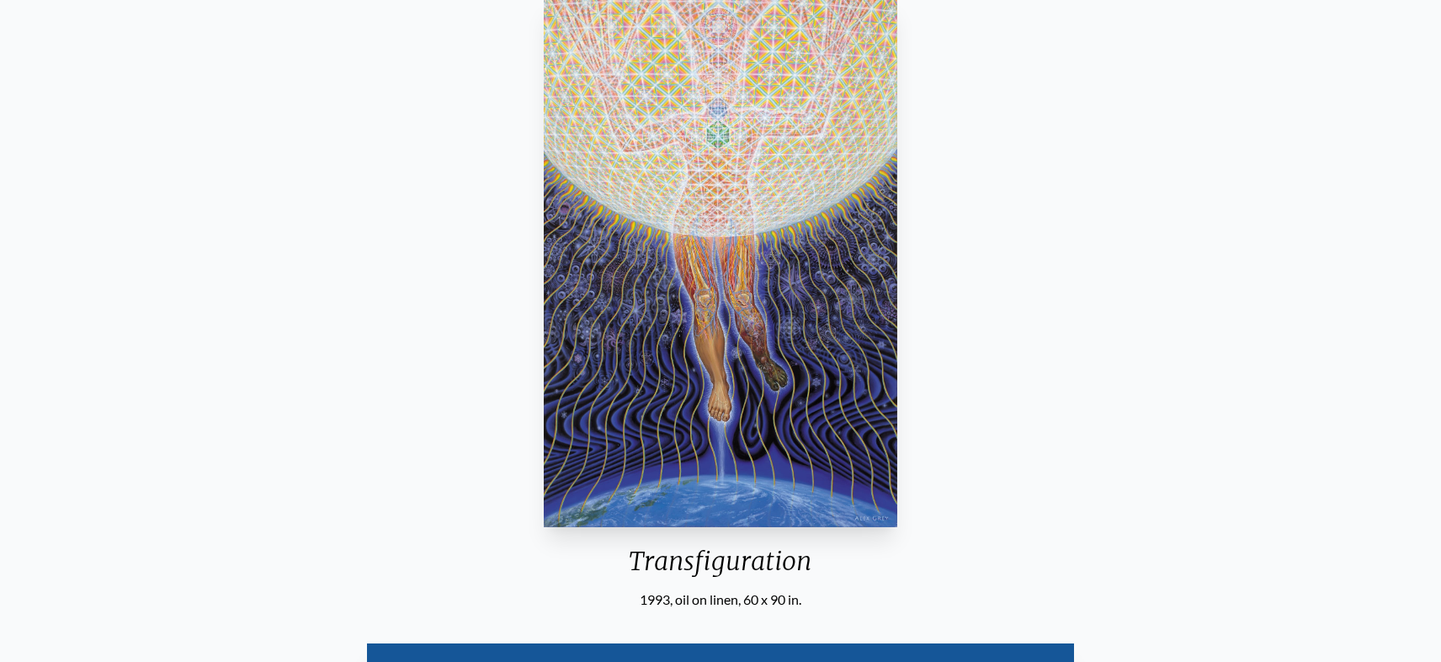
click at [798, 391] on img "19 / 33" at bounding box center [720, 262] width 353 height 530
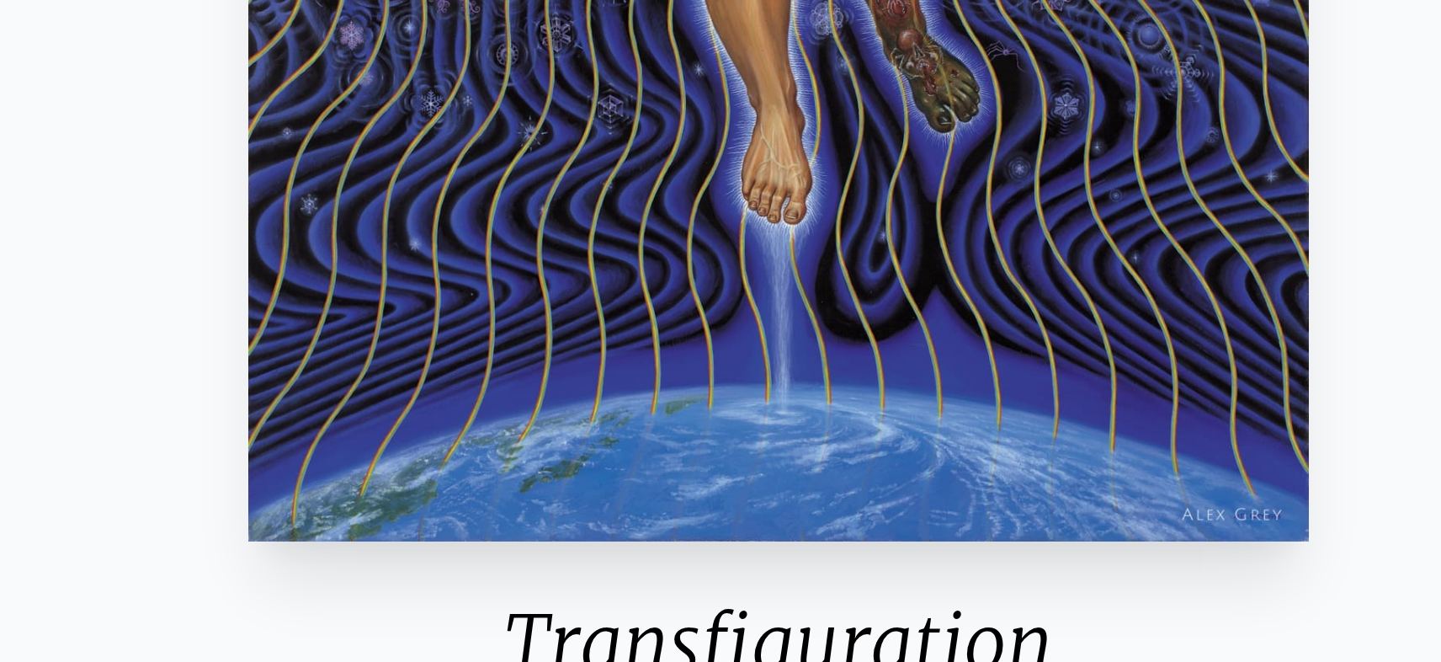
scroll to position [112, 0]
